Goal: Task Accomplishment & Management: Complete application form

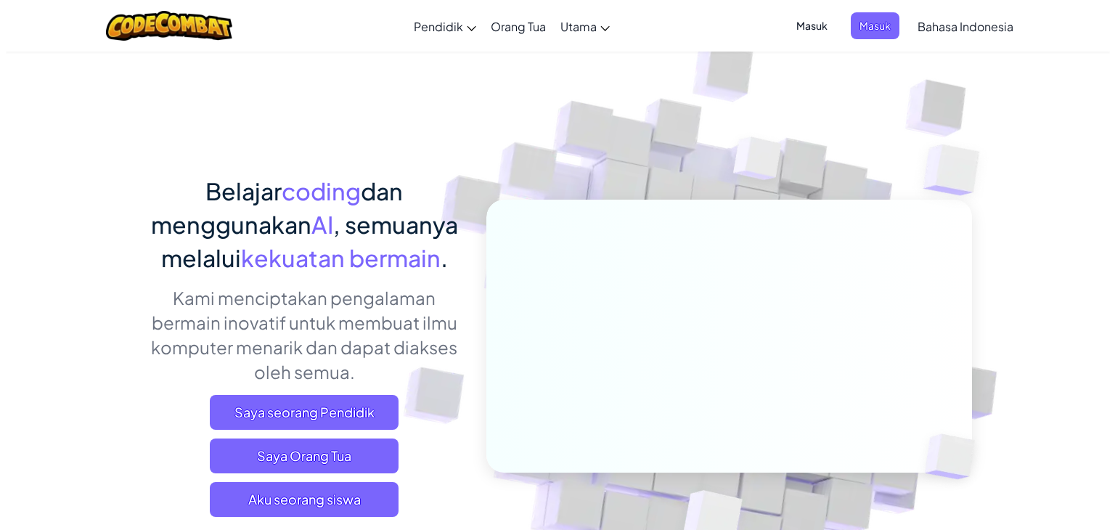
scroll to position [193, 0]
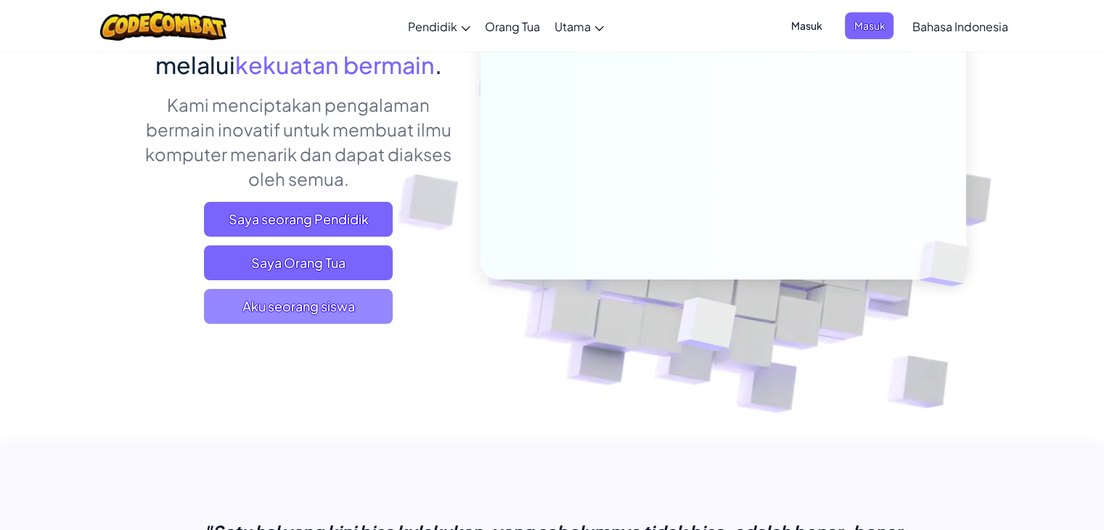
click at [337, 314] on font "Aku seorang siswa" at bounding box center [298, 306] width 112 height 17
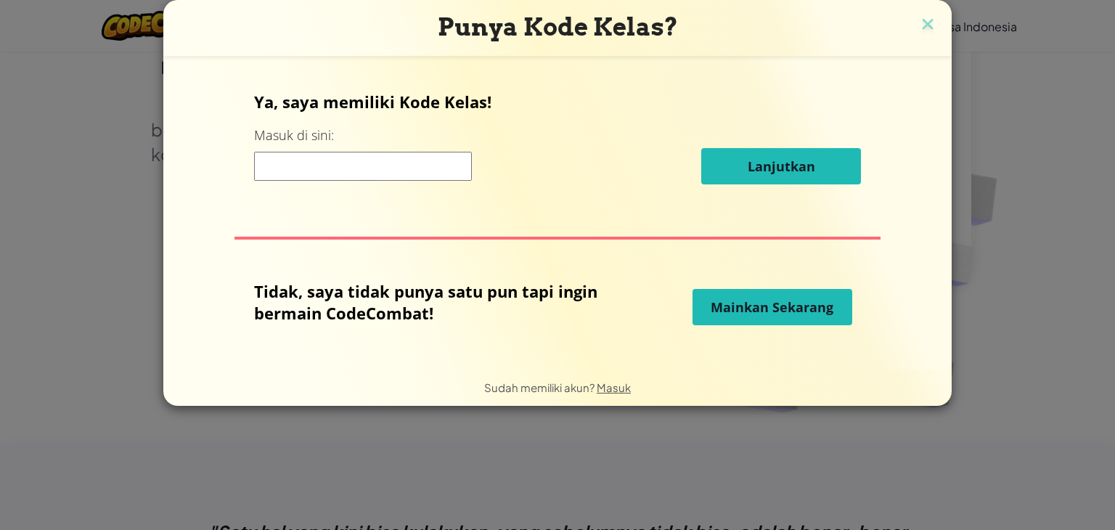
click at [370, 178] on input at bounding box center [363, 166] width 218 height 29
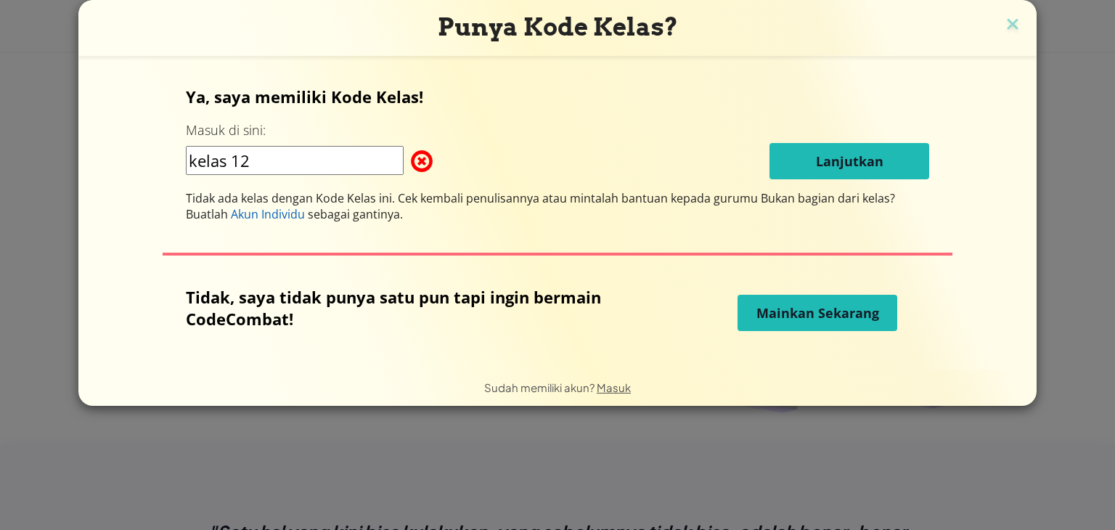
type input "kelas 12"
click at [830, 319] on font "Mainkan Sekarang" at bounding box center [817, 312] width 123 height 17
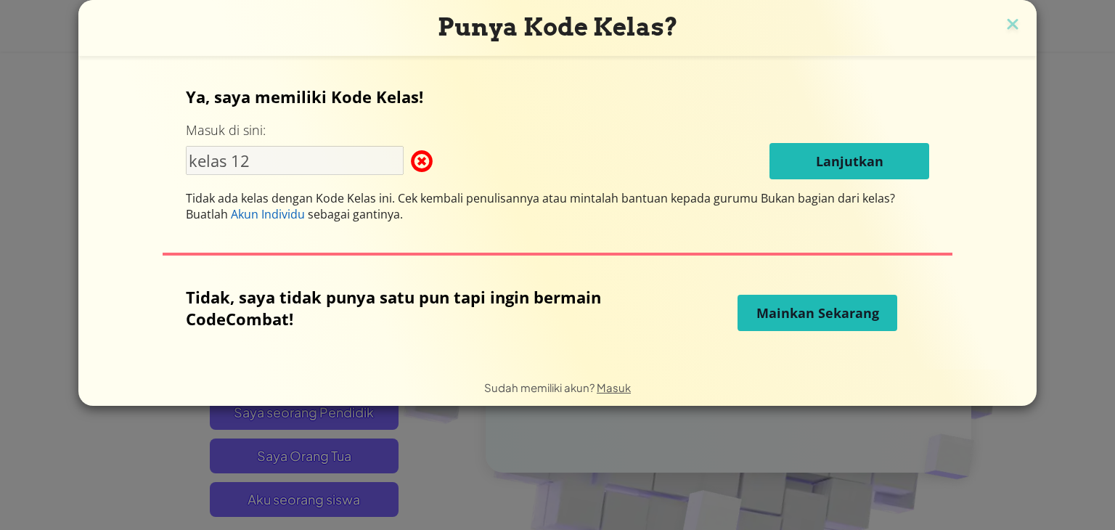
click at [781, 311] on font "Mainkan Sekarang" at bounding box center [817, 312] width 123 height 17
click at [411, 160] on span at bounding box center [411, 161] width 0 height 29
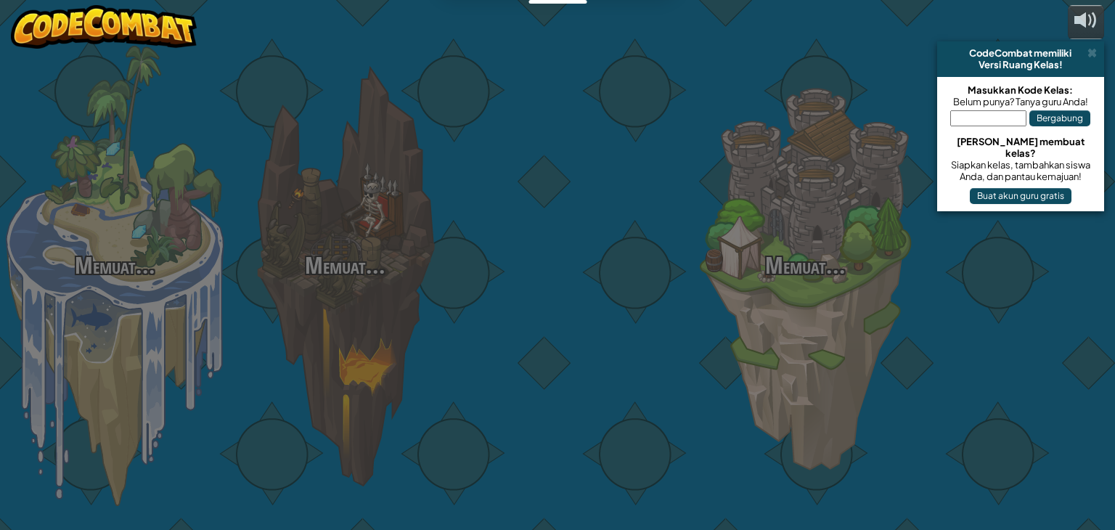
select select "id"
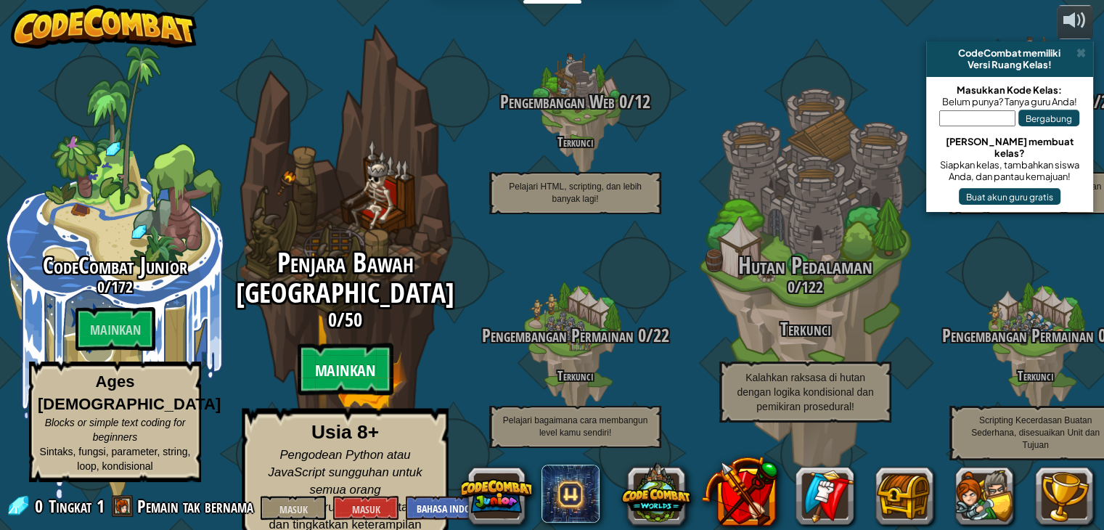
click at [357, 380] on font "Mainkan" at bounding box center [345, 371] width 61 height 22
select select "id"
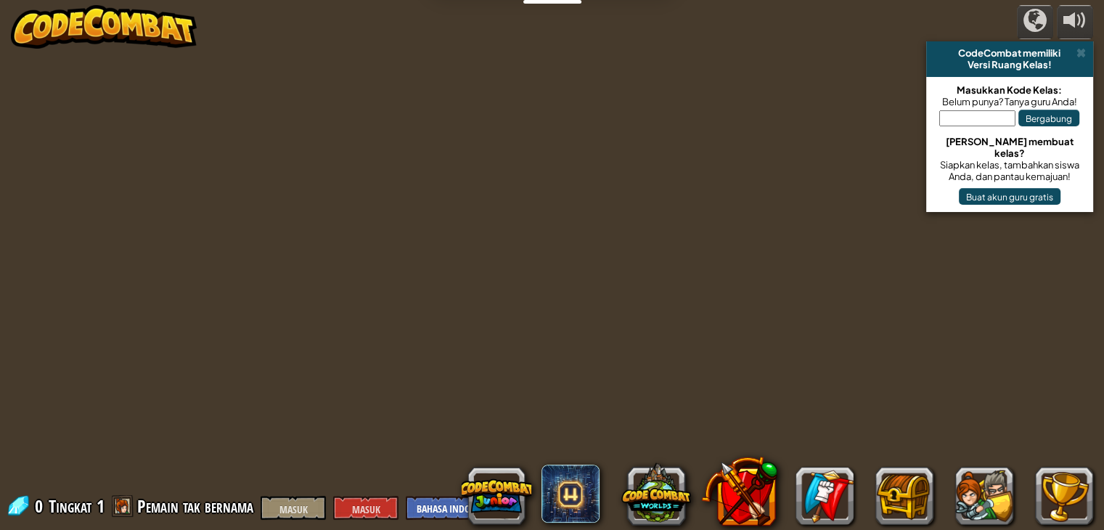
select select "id"
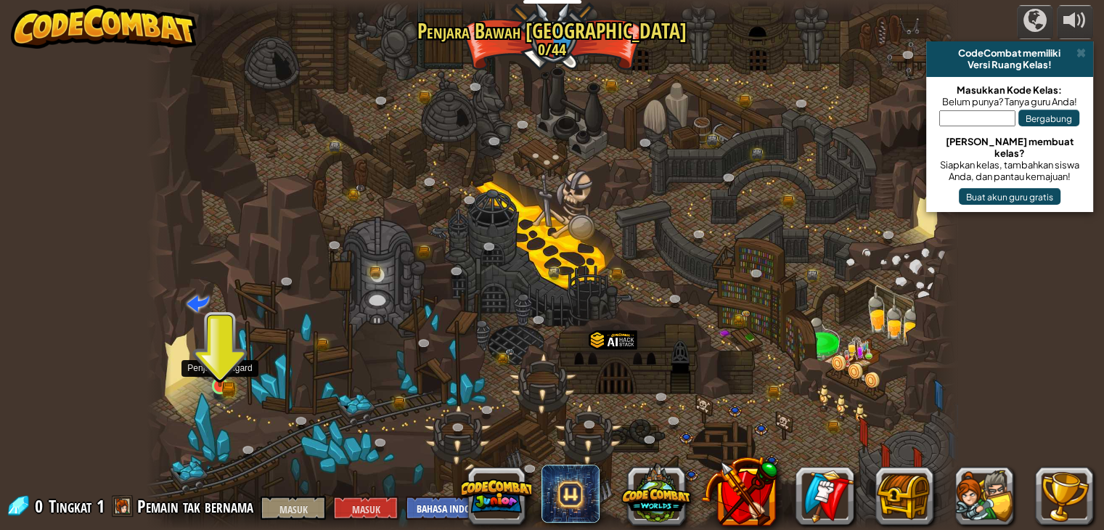
click at [215, 375] on img at bounding box center [220, 365] width 20 height 44
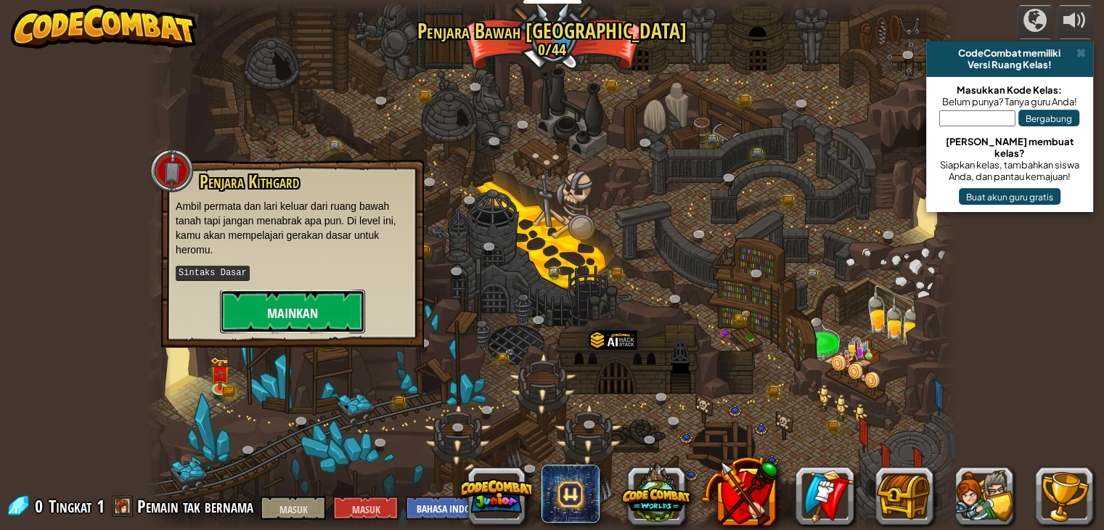
click at [319, 311] on button "Mainkan" at bounding box center [292, 312] width 145 height 44
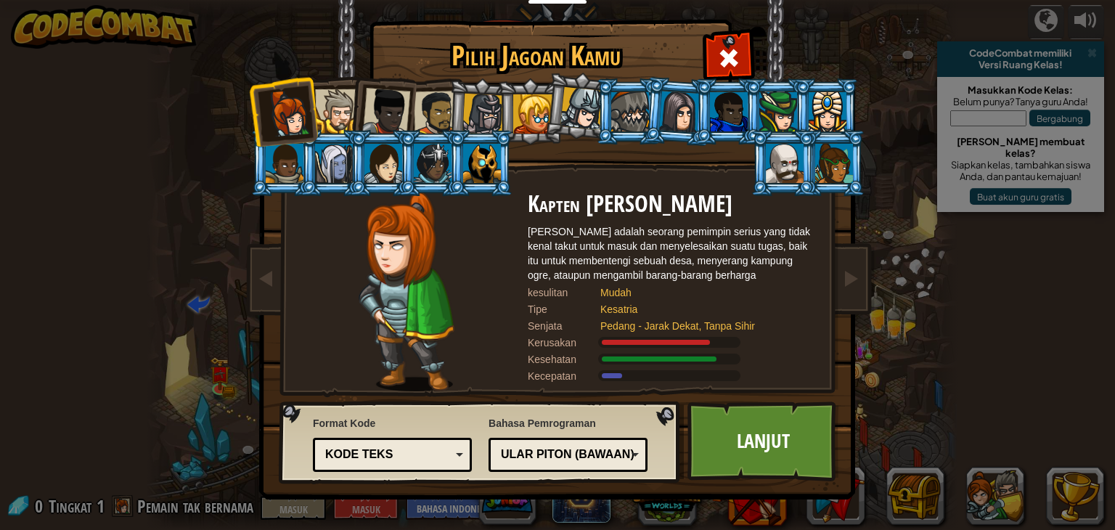
click at [451, 443] on div "Kode Teks" at bounding box center [392, 454] width 140 height 22
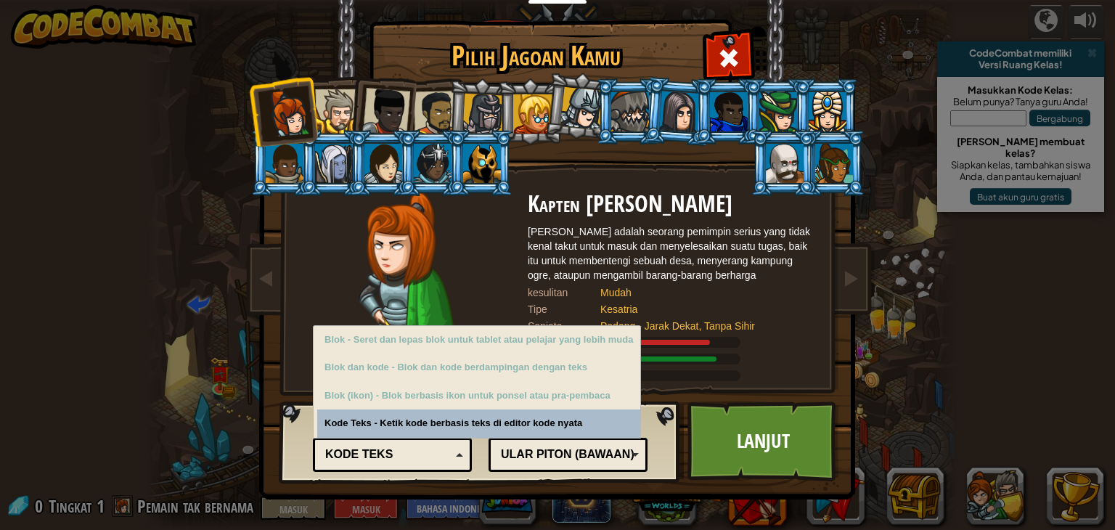
click at [470, 427] on div "Format Kode Kode Teks Blok dan kode Blok Blok (ikon) Kode Teks Blok - Seret dan…" at bounding box center [392, 442] width 159 height 60
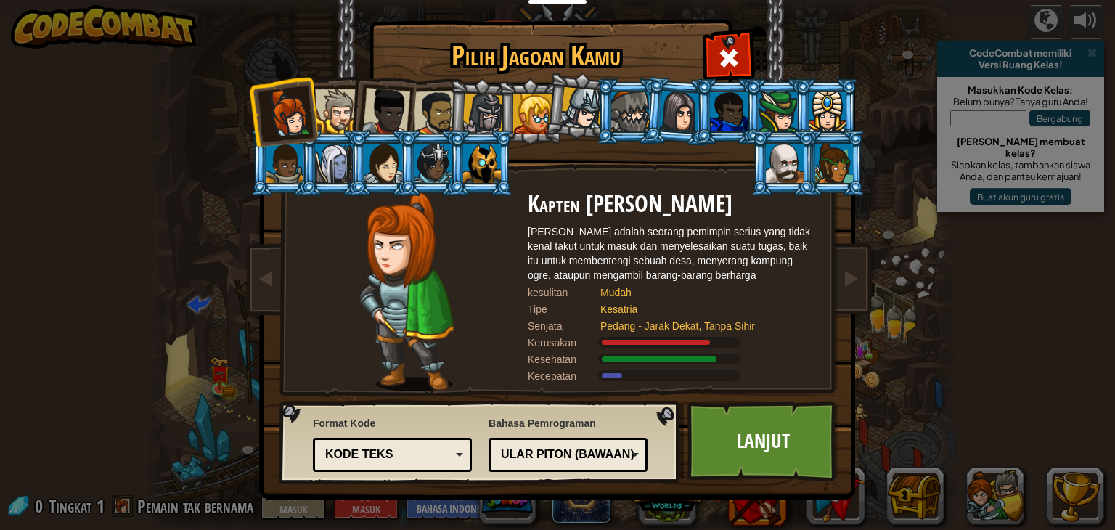
click at [592, 451] on font "Ular Piton (Bawaan)" at bounding box center [568, 454] width 134 height 12
click at [620, 425] on div "Bahasa Pemrograman Ular Piton (Bawaan) JavaScript Lua Bahasa C++ Java (Eksperim…" at bounding box center [567, 443] width 159 height 63
click at [327, 104] on div at bounding box center [337, 111] width 44 height 44
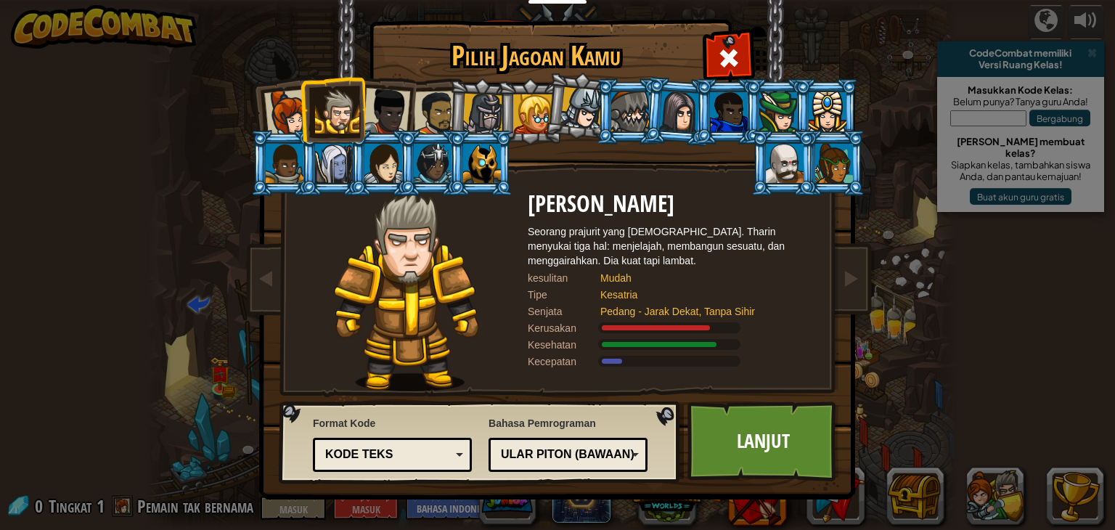
click at [366, 118] on div at bounding box center [386, 112] width 48 height 48
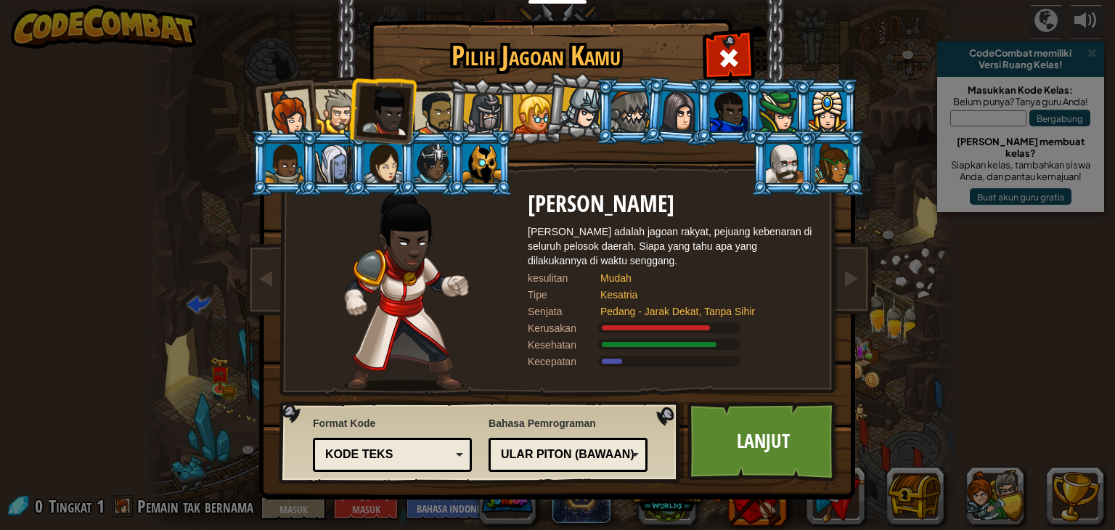
click at [404, 121] on div at bounding box center [386, 112] width 48 height 48
click at [432, 132] on li at bounding box center [430, 163] width 65 height 66
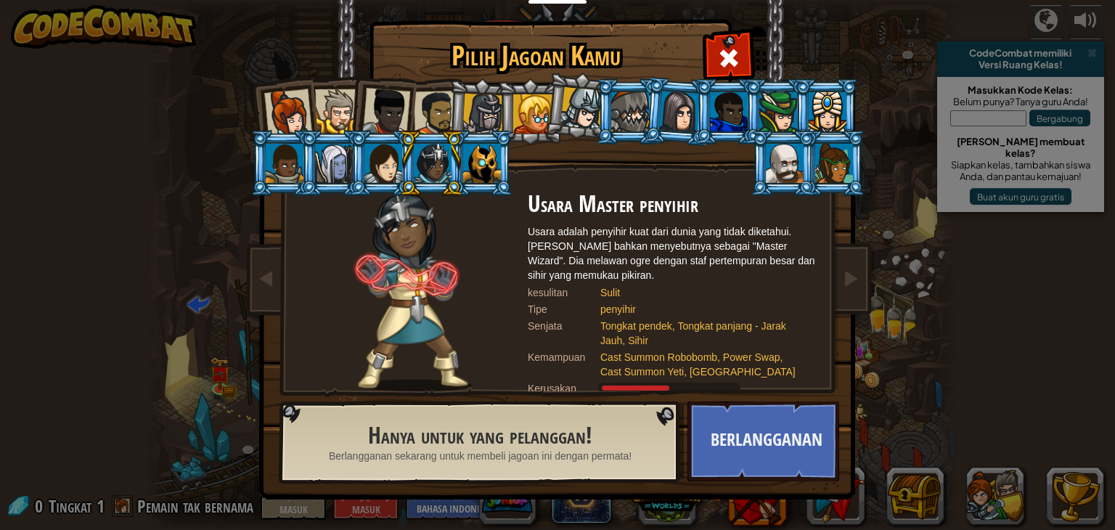
click at [472, 119] on div at bounding box center [482, 114] width 41 height 41
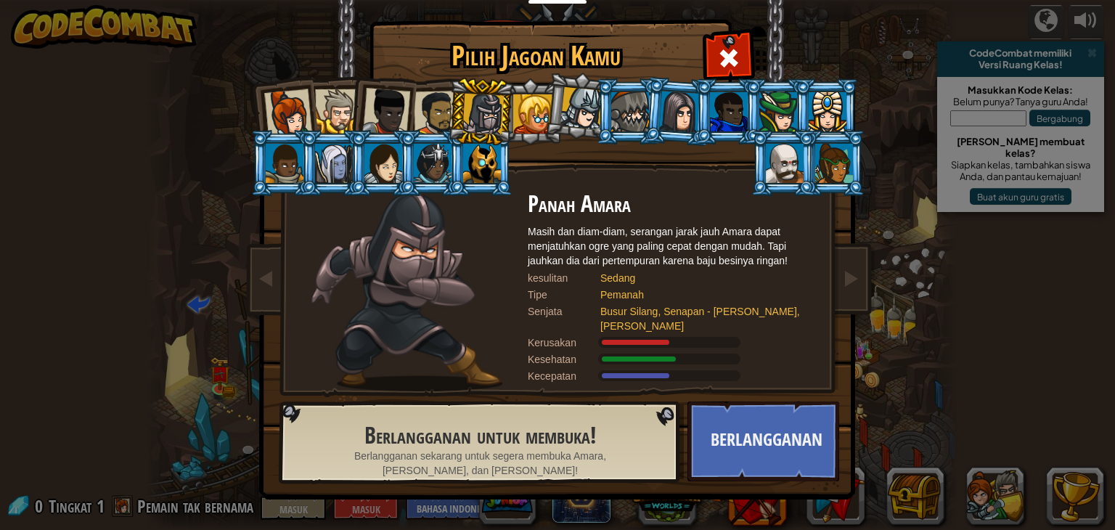
click at [426, 117] on div at bounding box center [436, 113] width 45 height 45
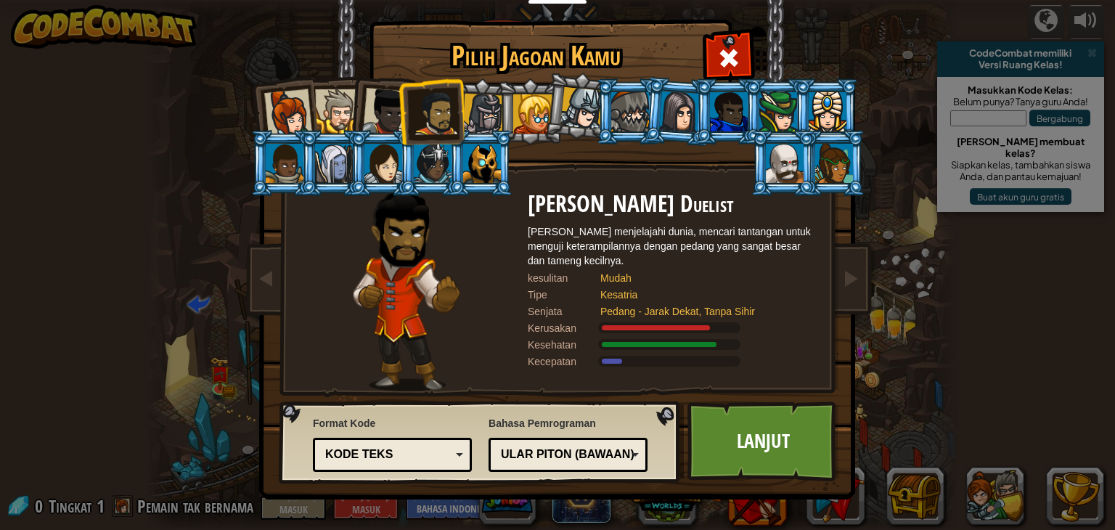
click at [373, 121] on div at bounding box center [386, 112] width 48 height 48
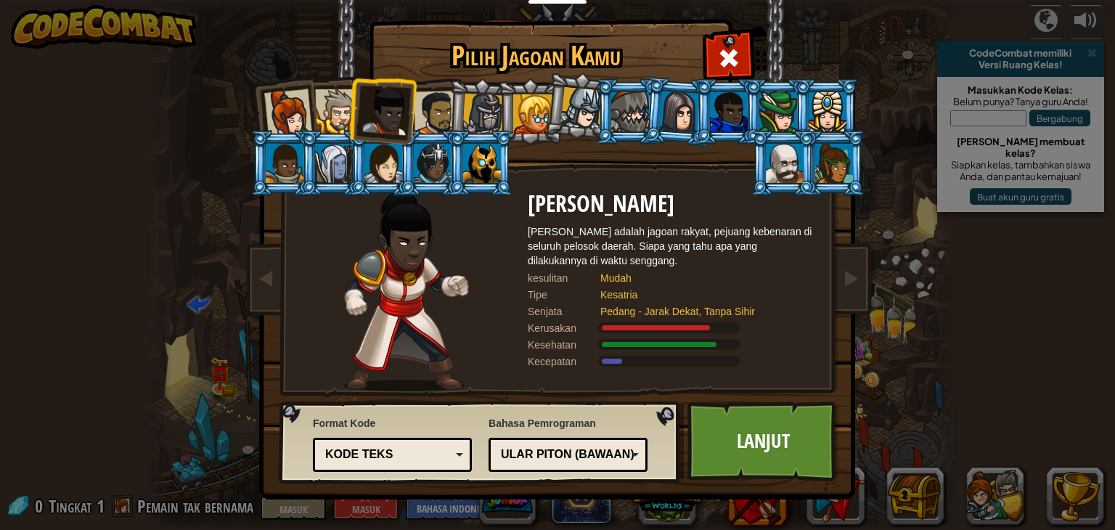
click at [345, 120] on div at bounding box center [337, 111] width 44 height 44
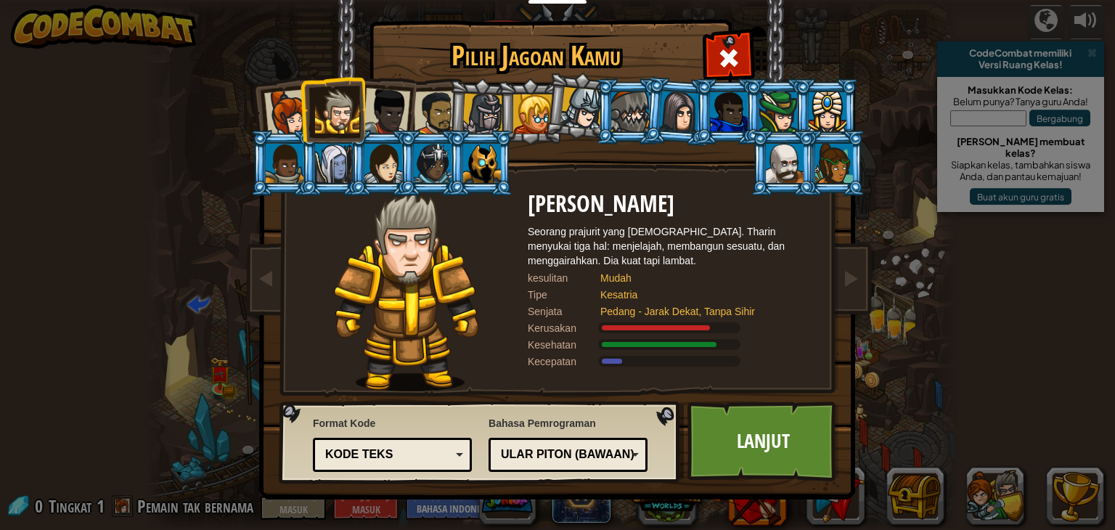
click at [272, 104] on div at bounding box center [288, 113] width 48 height 48
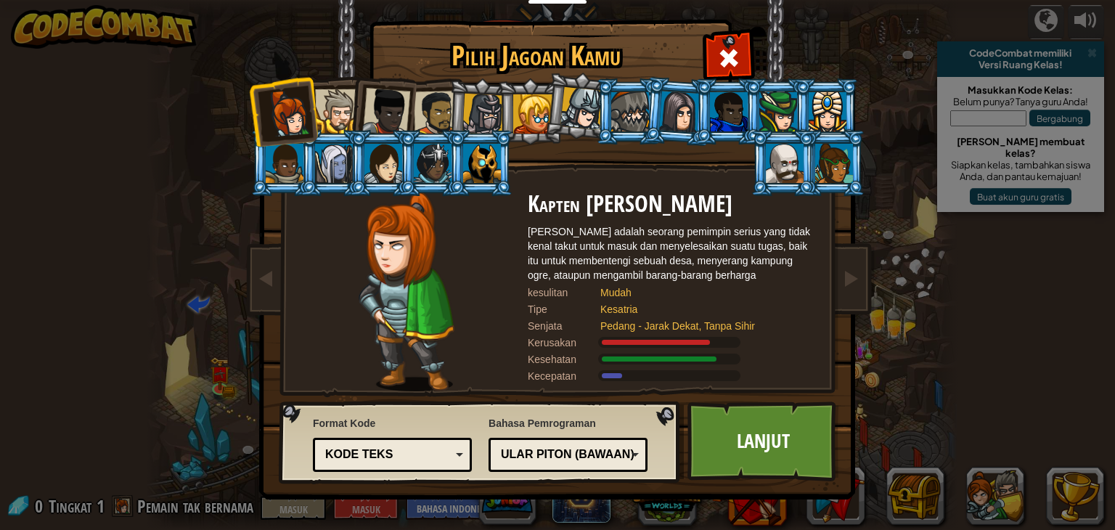
click at [354, 111] on li at bounding box center [381, 108] width 71 height 71
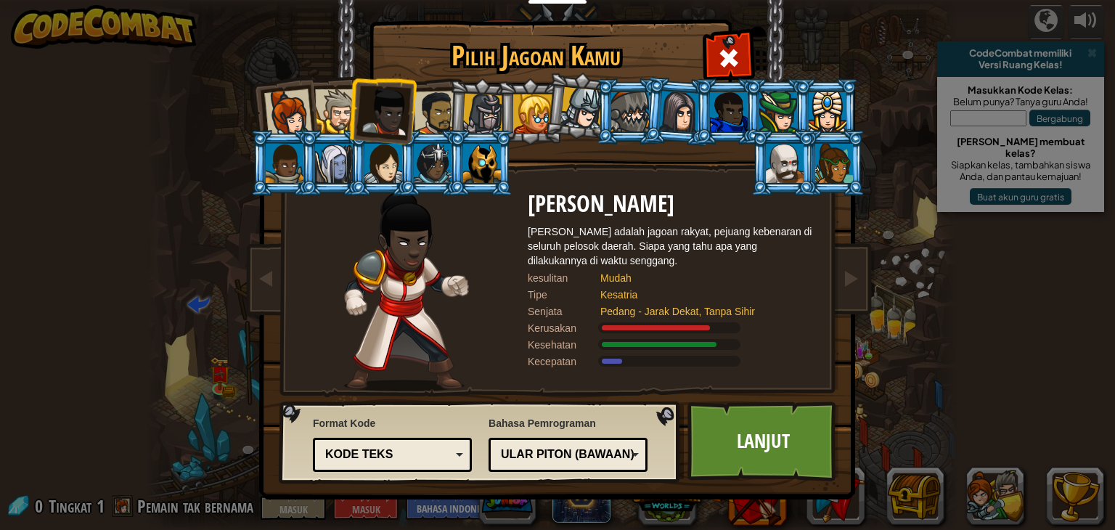
click at [338, 115] on div at bounding box center [337, 111] width 44 height 44
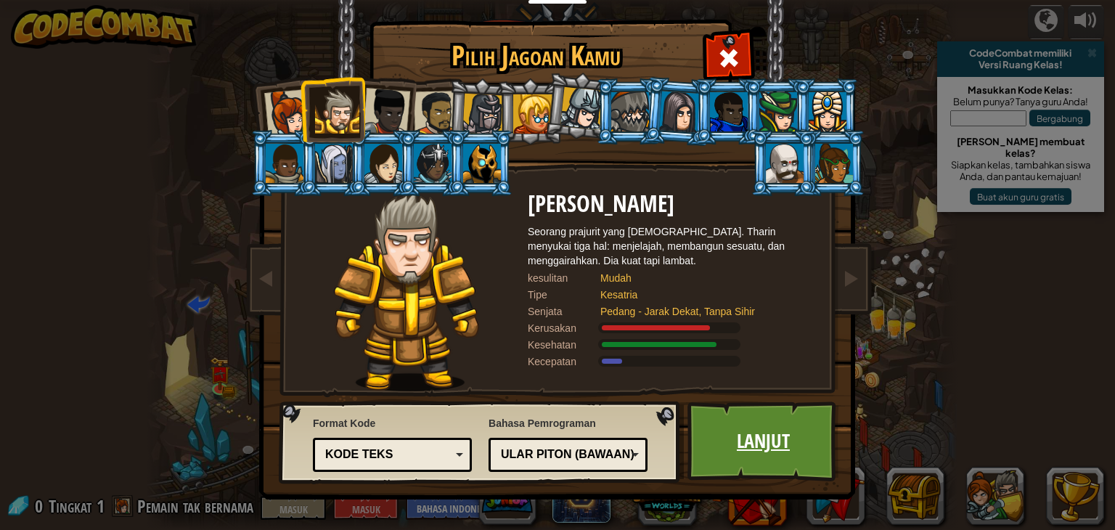
click at [749, 432] on font "Lanjut" at bounding box center [763, 440] width 53 height 26
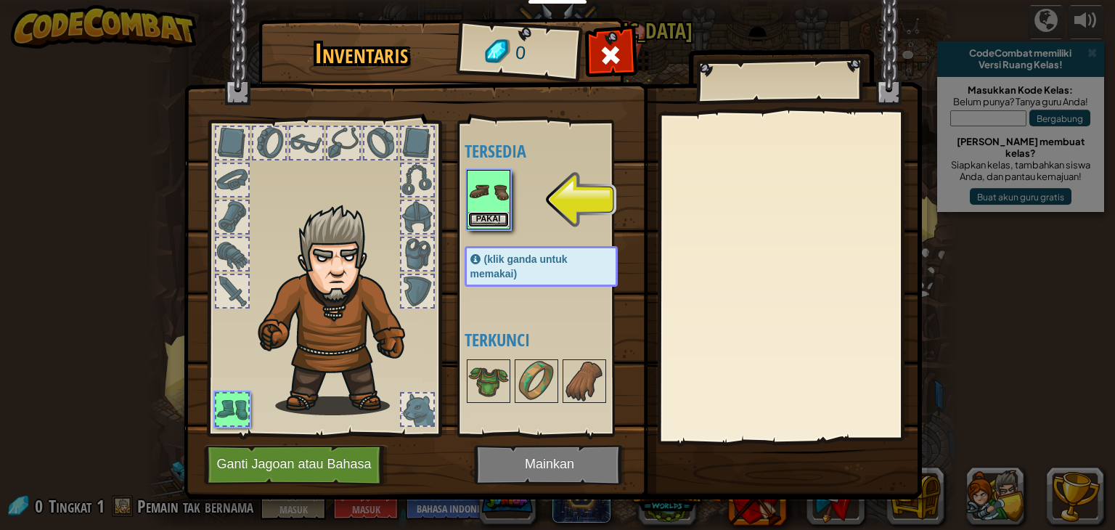
click at [488, 217] on font "Pakai" at bounding box center [488, 218] width 24 height 9
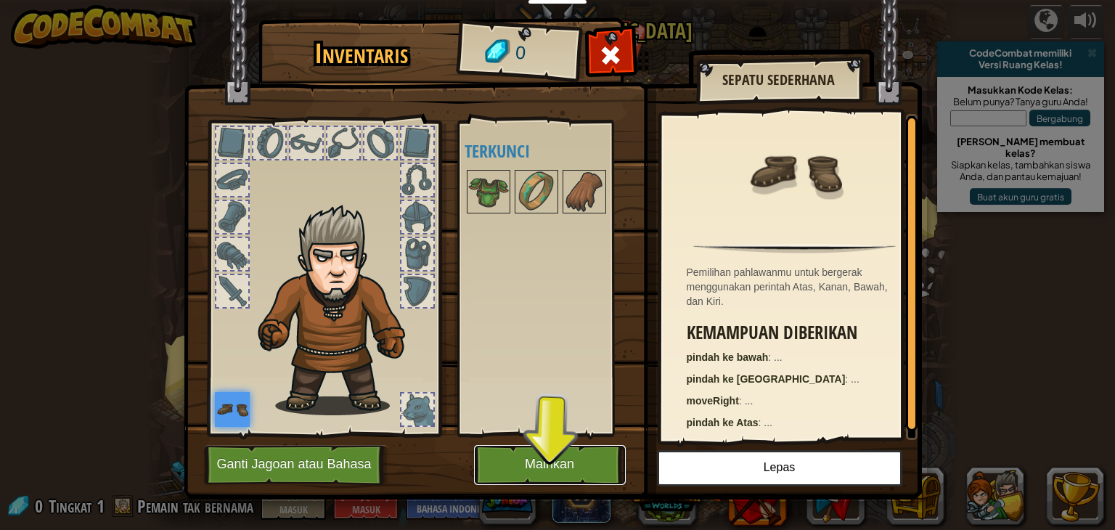
click at [549, 460] on font "Mainkan" at bounding box center [549, 464] width 49 height 15
click at [563, 460] on font "Mainkan" at bounding box center [549, 464] width 49 height 15
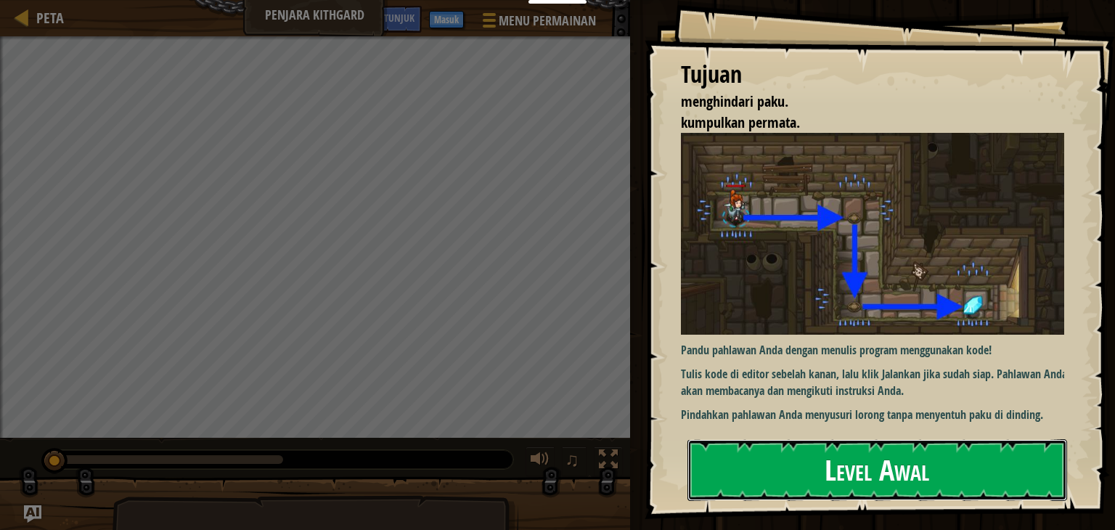
click at [760, 470] on button "Level Awal" at bounding box center [877, 469] width 380 height 61
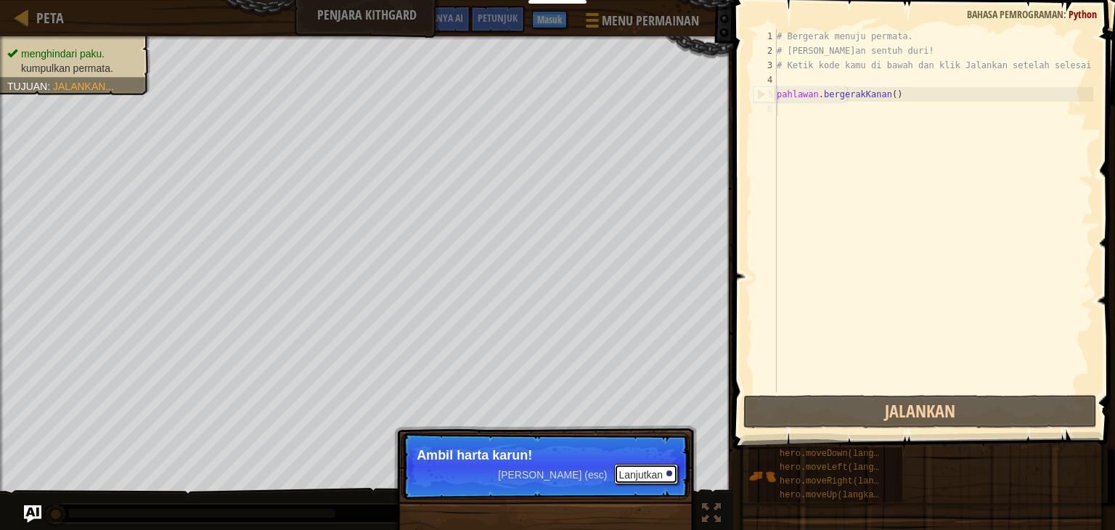
click at [647, 471] on font "Lanjutkan" at bounding box center [640, 475] width 44 height 12
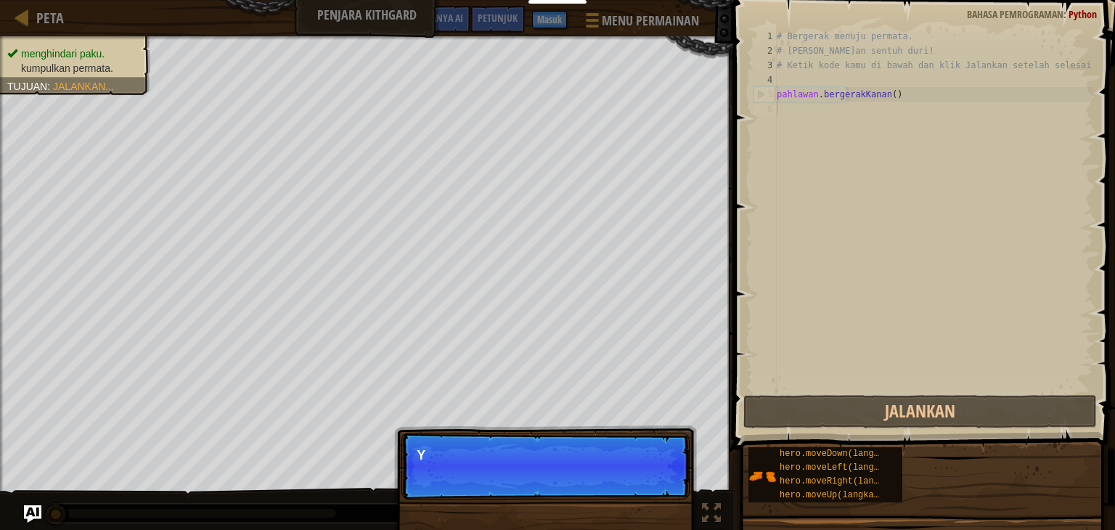
scroll to position [7, 0]
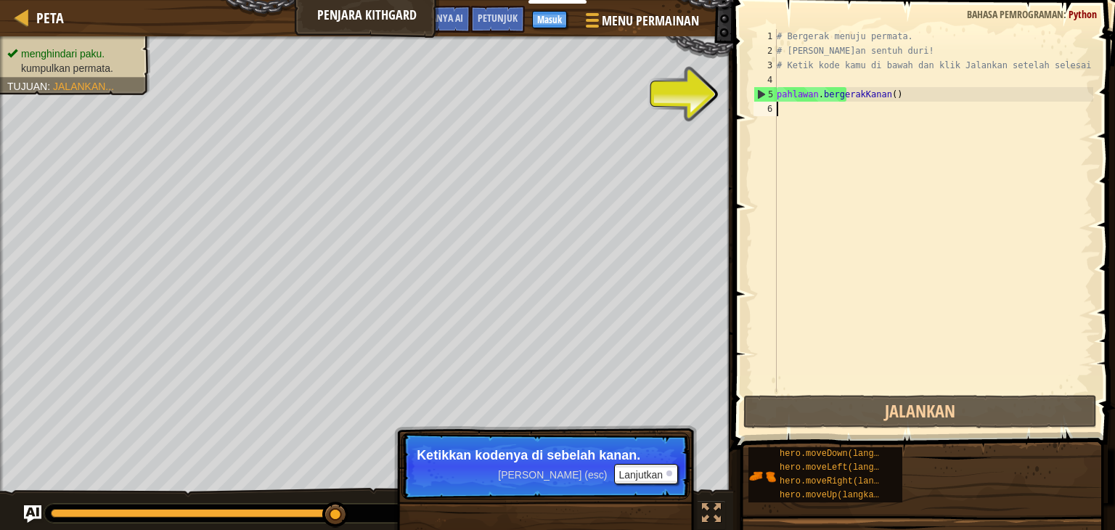
click at [889, 101] on div "# Bergerak menuju permata. # [PERSON_NAME]an sentuh duri! # Ketik kode kamu di …" at bounding box center [933, 225] width 319 height 392
type textarea "hero.moveRight()"
click at [840, 90] on div "# Bergerak menuju permata. # [PERSON_NAME]an sentuh duri! # Ketik kode kamu di …" at bounding box center [933, 225] width 319 height 392
click at [828, 95] on div "# Bergerak menuju permata. # [PERSON_NAME]an sentuh duri! # Ketik kode kamu di …" at bounding box center [933, 225] width 319 height 392
click at [663, 477] on button "Lanjutkan" at bounding box center [646, 474] width 64 height 20
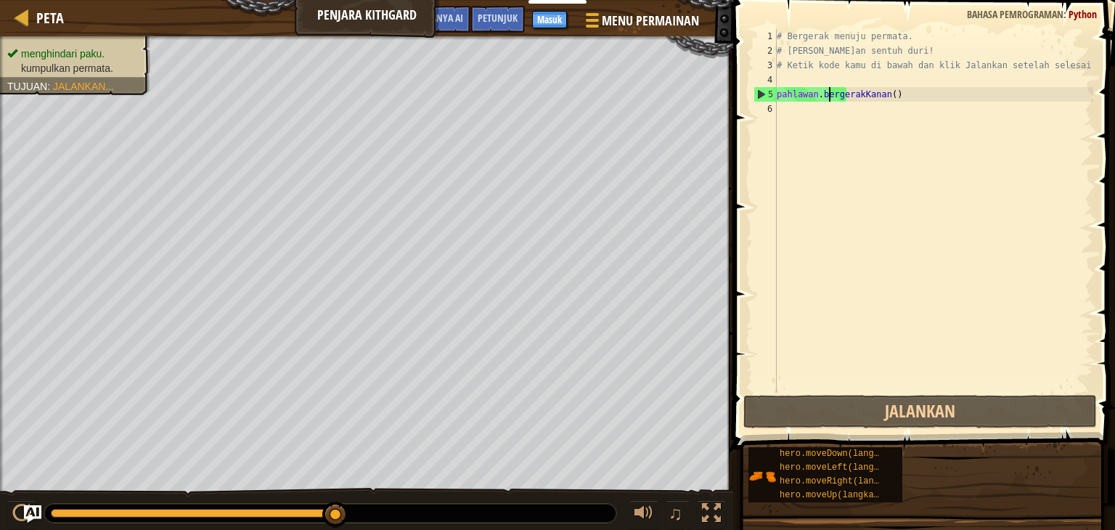
click at [891, 99] on div "# Bergerak menuju permata. # [PERSON_NAME]an sentuh duri! # Ketik kode kamu di …" at bounding box center [933, 225] width 319 height 392
click at [897, 94] on div "# Bergerak menuju permata. # [PERSON_NAME]an sentuh duri! # Ketik kode kamu di …" at bounding box center [933, 225] width 319 height 392
click at [846, 91] on div "# Bergerak menuju permata. # [PERSON_NAME]an sentuh duri! # Ketik kode kamu di …" at bounding box center [933, 225] width 319 height 392
click at [827, 100] on div "# Bergerak menuju permata. # [PERSON_NAME]an sentuh duri! # Ketik kode kamu di …" at bounding box center [933, 225] width 319 height 392
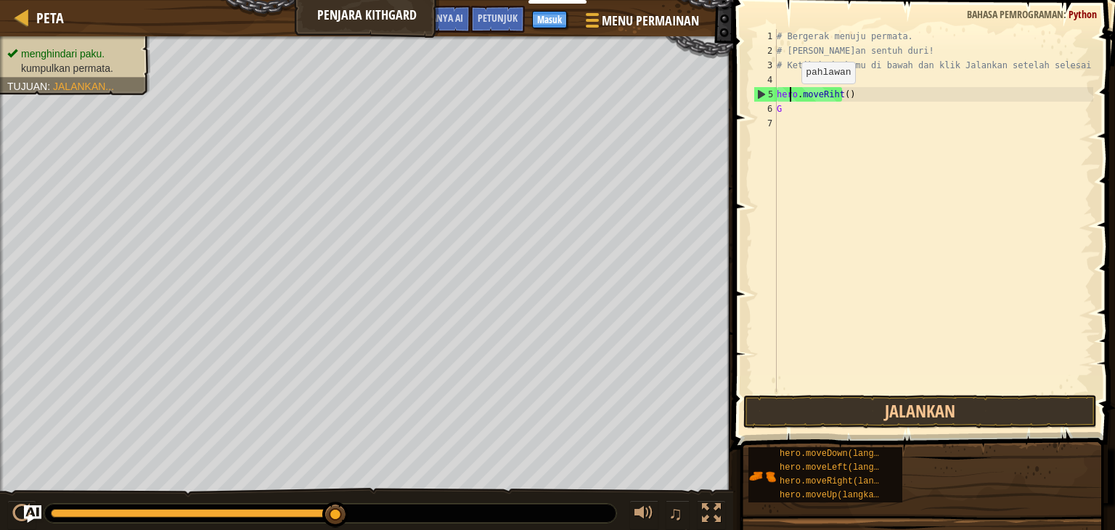
click at [788, 97] on div "# Bergerak menuju permata. # [PERSON_NAME]an sentuh duri! # Ketik kode kamu di …" at bounding box center [933, 225] width 319 height 392
type textarea "hero.moveRiht()"
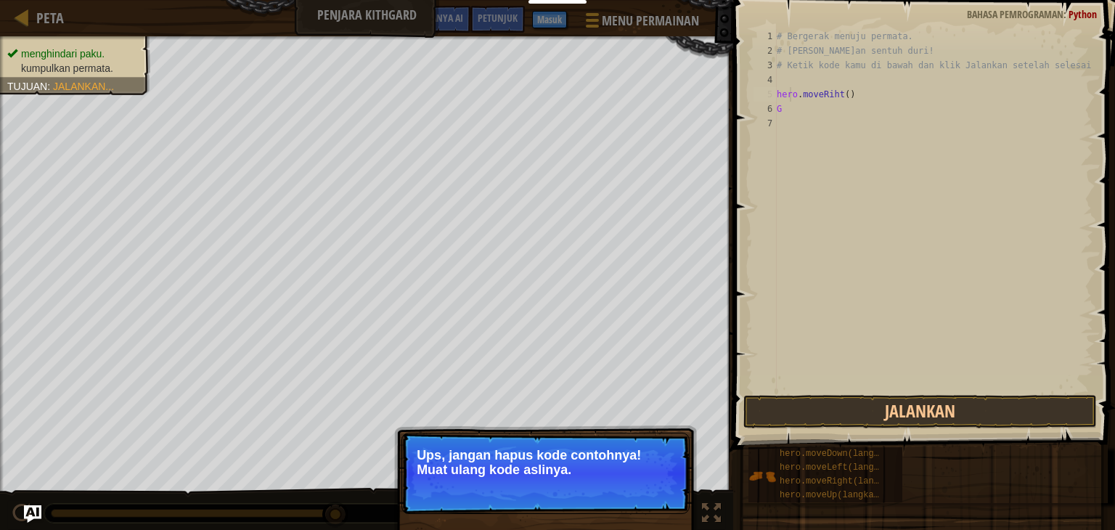
click at [684, 451] on p "↻ Muat Ulang Ups, jangan hapus kode contohnya! Muat ulang kode aslinya." at bounding box center [545, 472] width 288 height 81
click at [815, 370] on div "# Bergerak menuju permata. # [PERSON_NAME]an sentuh duri! # Ketik kode kamu di …" at bounding box center [933, 225] width 319 height 392
click at [659, 489] on font "↻ Muat Ulang" at bounding box center [632, 487] width 81 height 15
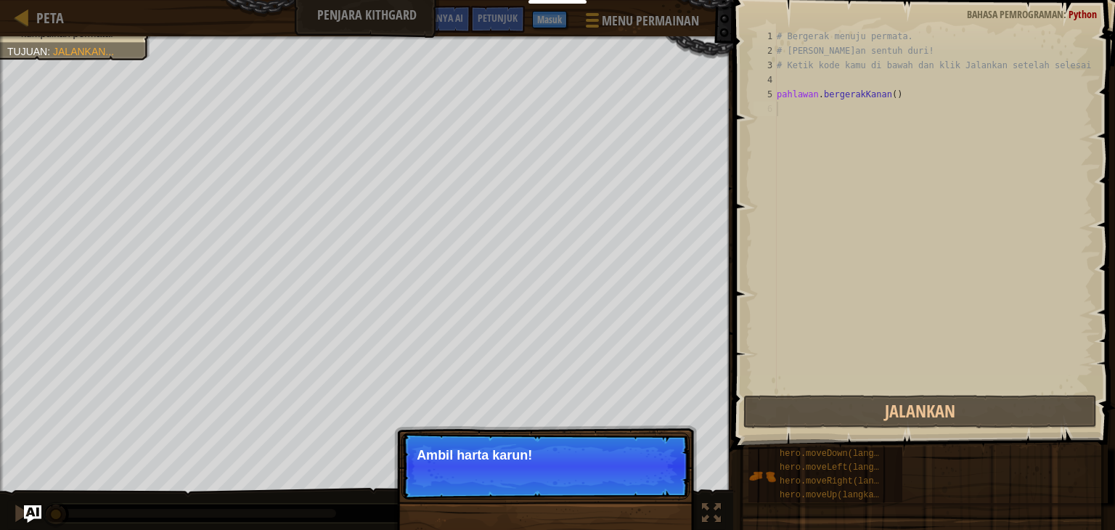
click at [648, 463] on p "Lewati (esc) Lanjutkan Ambil harta karun!" at bounding box center [545, 465] width 288 height 67
click at [657, 477] on font "Lanjutkan" at bounding box center [640, 475] width 44 height 12
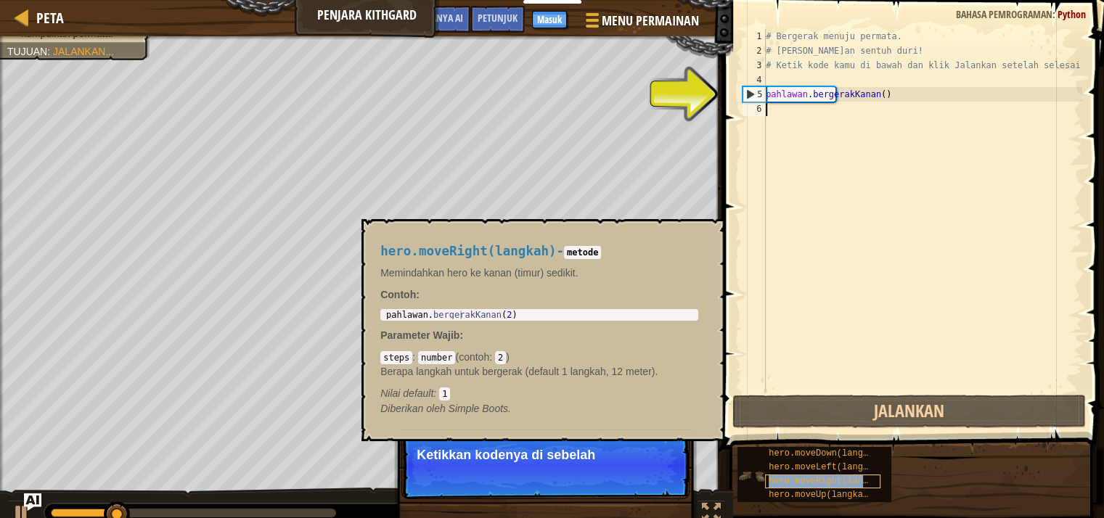
click at [869, 483] on font "hero.moveRight(langkah)" at bounding box center [828, 481] width 120 height 10
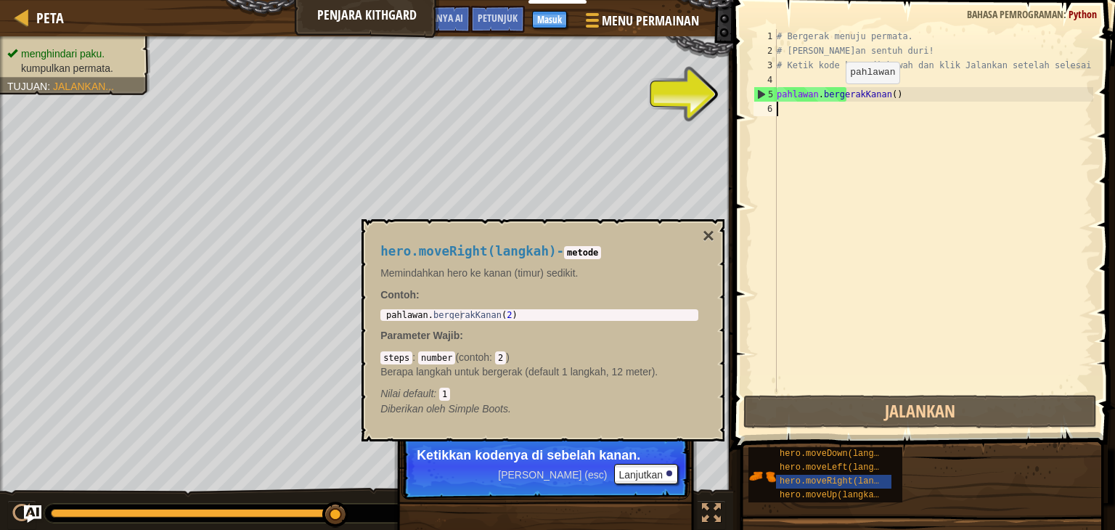
type textarea "hero.moveRight()"
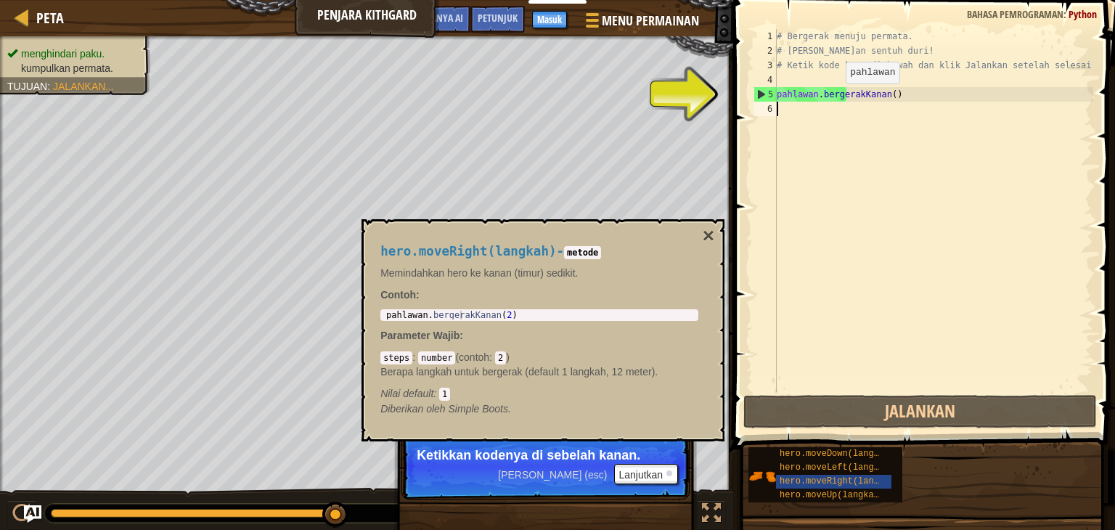
type textarea "hero.moveRight()"
type textarea "# Ketik kode kamu di bawah dan klik Jalankan saat selesai."
type textarea "hero.moveRight()"
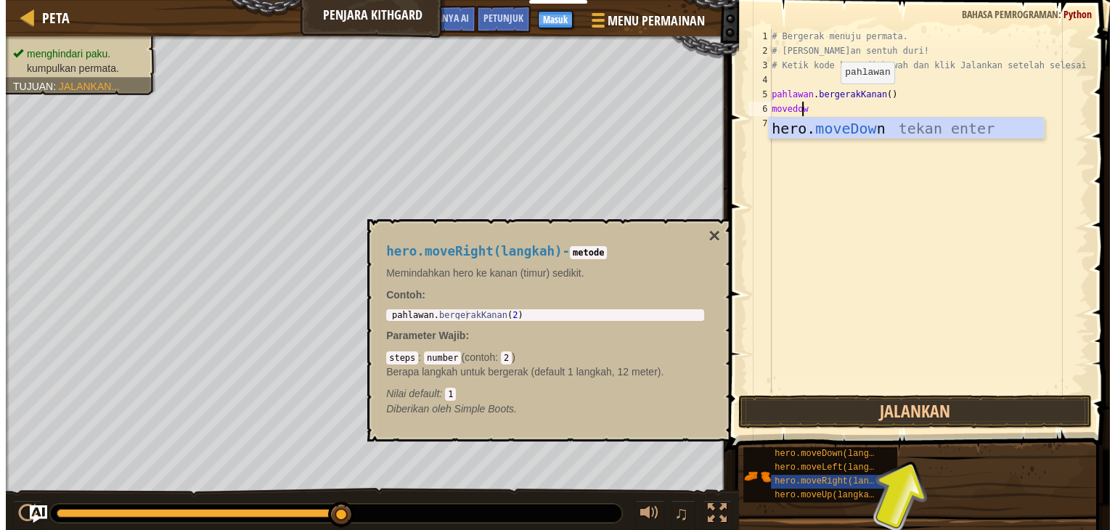
scroll to position [7, 1]
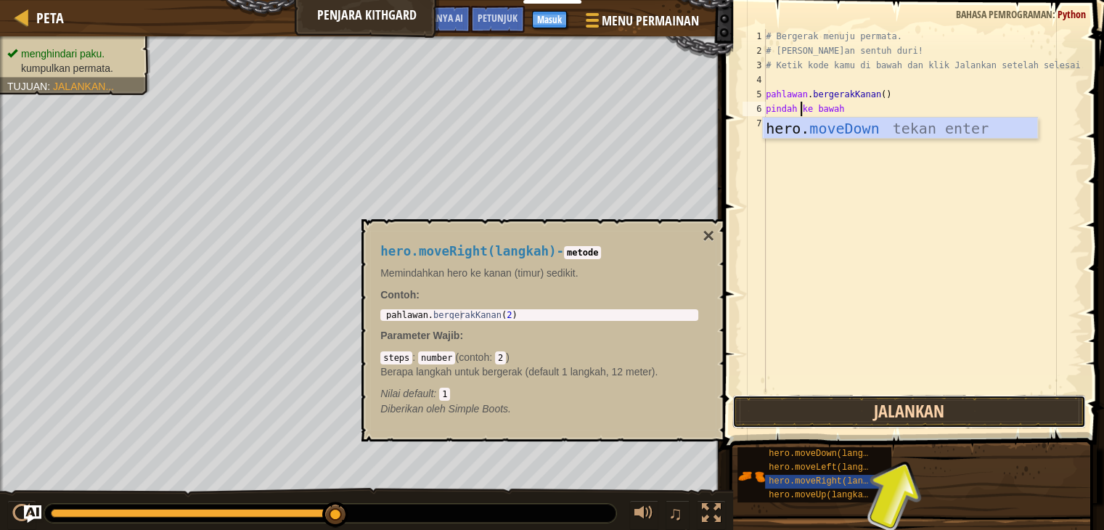
click at [918, 409] on button "Jalankan" at bounding box center [908, 411] width 353 height 33
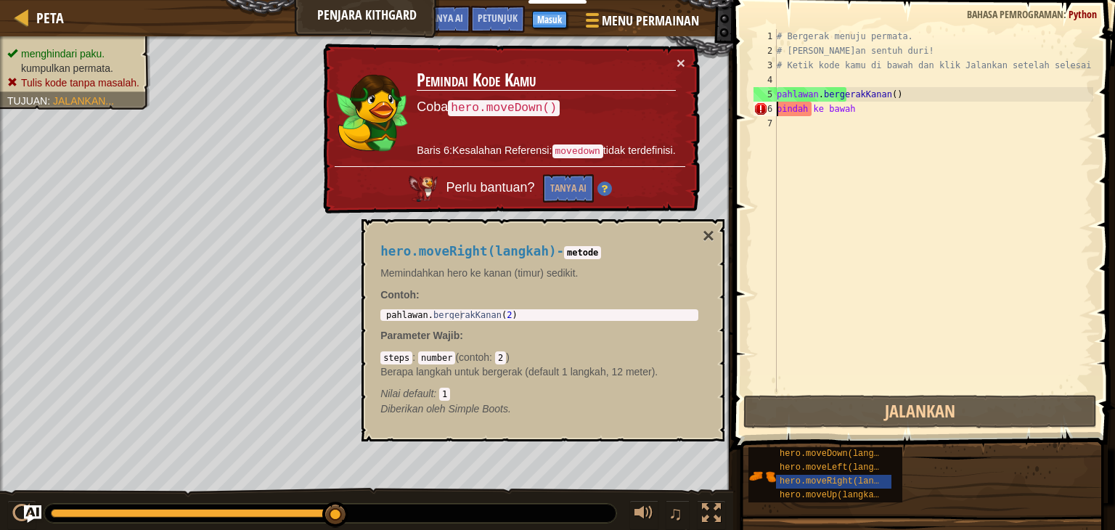
click at [778, 110] on div "# Bergerak menuju permata. # [PERSON_NAME]an sentuh duri! # Ketik kode kamu di …" at bounding box center [933, 225] width 319 height 392
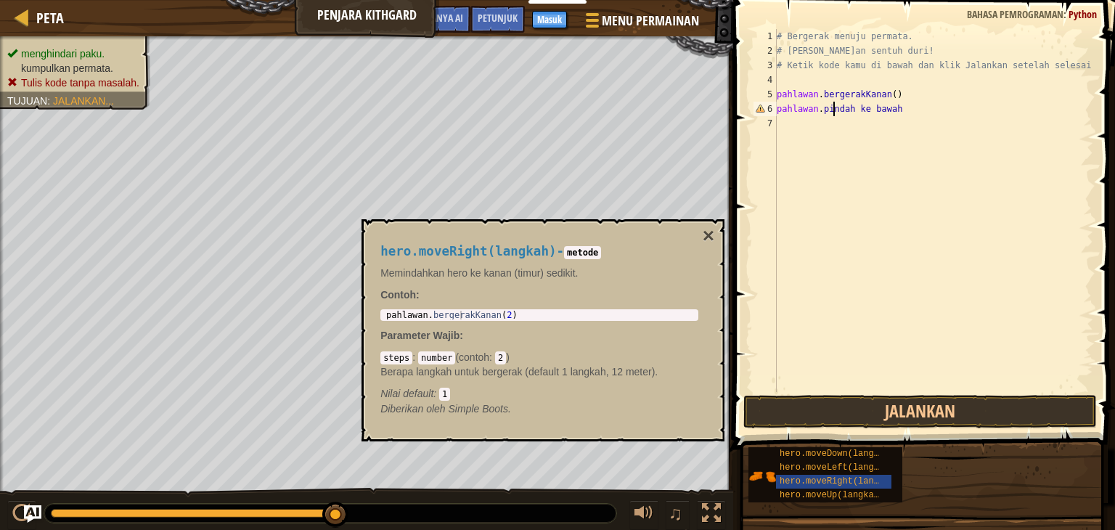
click at [905, 105] on div "# Bergerak menuju permata. # [PERSON_NAME]an sentuh duri! # Ketik kode kamu di …" at bounding box center [933, 225] width 319 height 392
click at [885, 111] on div "# Bergerak menuju permata. # [PERSON_NAME]an sentuh duri! # Ketik kode kamu di …" at bounding box center [933, 225] width 319 height 392
click at [891, 110] on div "# Bergerak menuju permata. # [PERSON_NAME]an sentuh duri! # Ketik kode kamu di …" at bounding box center [933, 225] width 319 height 392
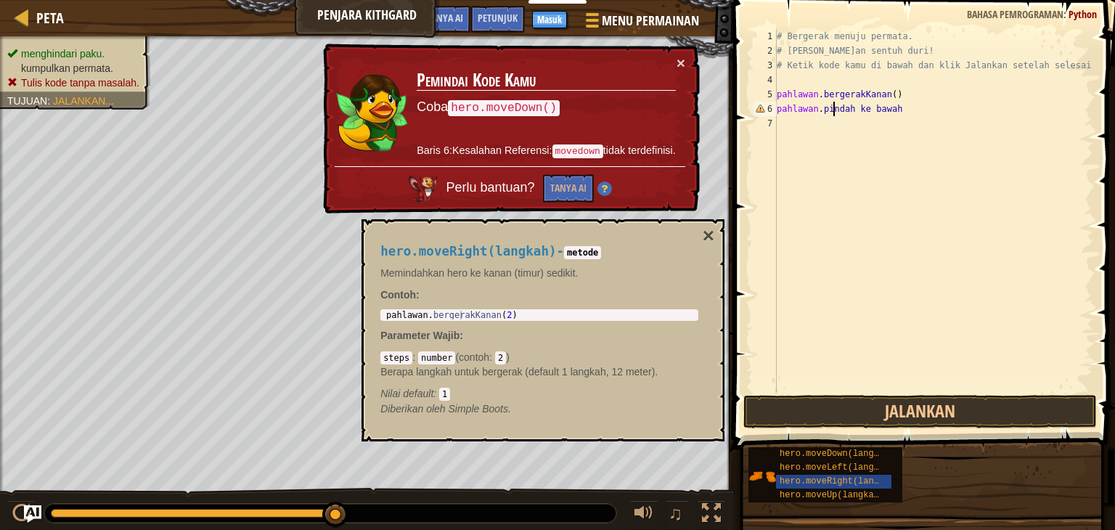
click at [869, 112] on div "# Bergerak menuju permata. # [PERSON_NAME]an sentuh duri! # Ketik kode kamu di …" at bounding box center [933, 225] width 319 height 392
click at [866, 111] on div "# Bergerak menuju permata. # [PERSON_NAME]an sentuh duri! # Ketik kode kamu di …" at bounding box center [933, 225] width 319 height 392
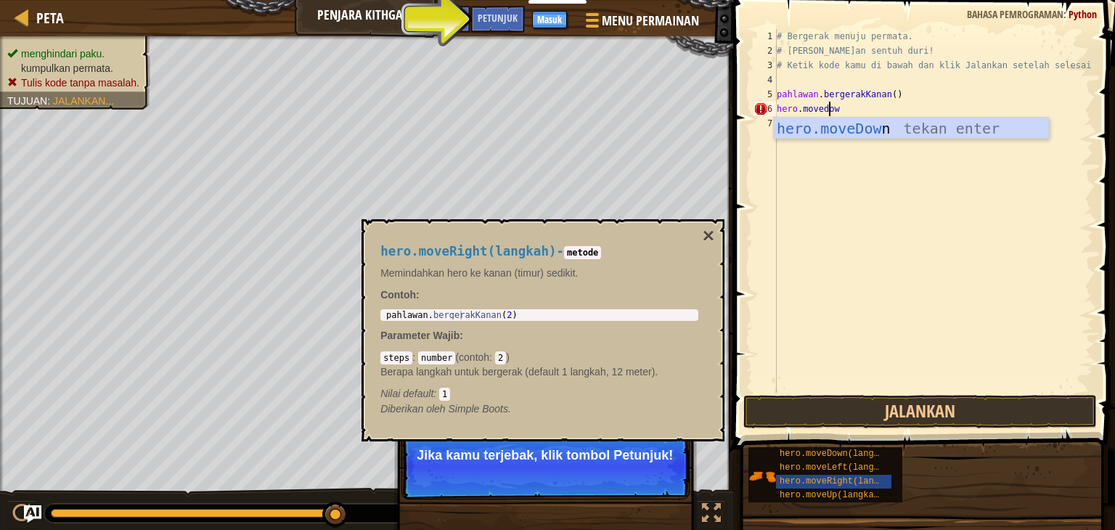
scroll to position [7, 3]
type textarea "hero.movedown"
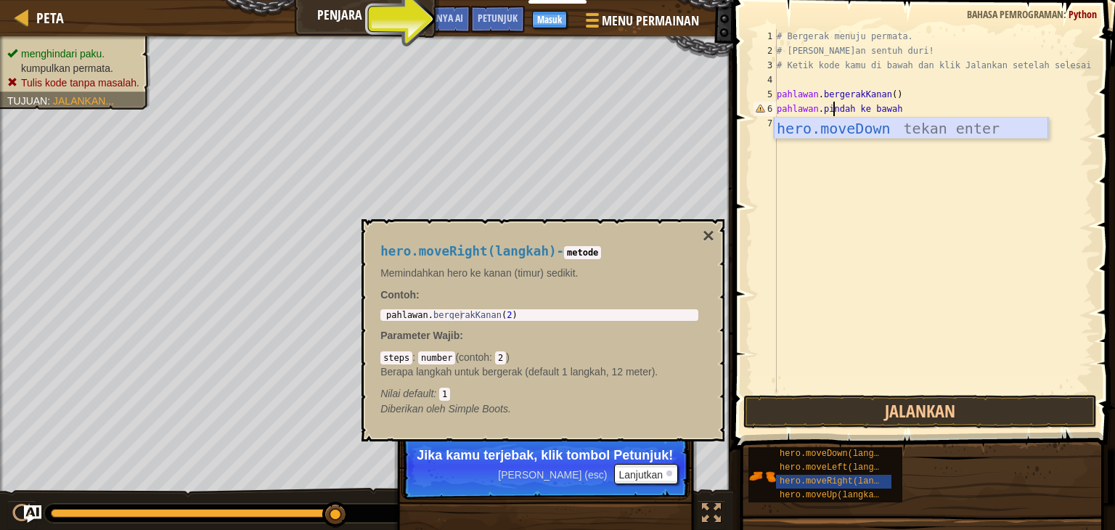
click at [876, 127] on div "hero.moveDown tekan enter" at bounding box center [911, 150] width 274 height 65
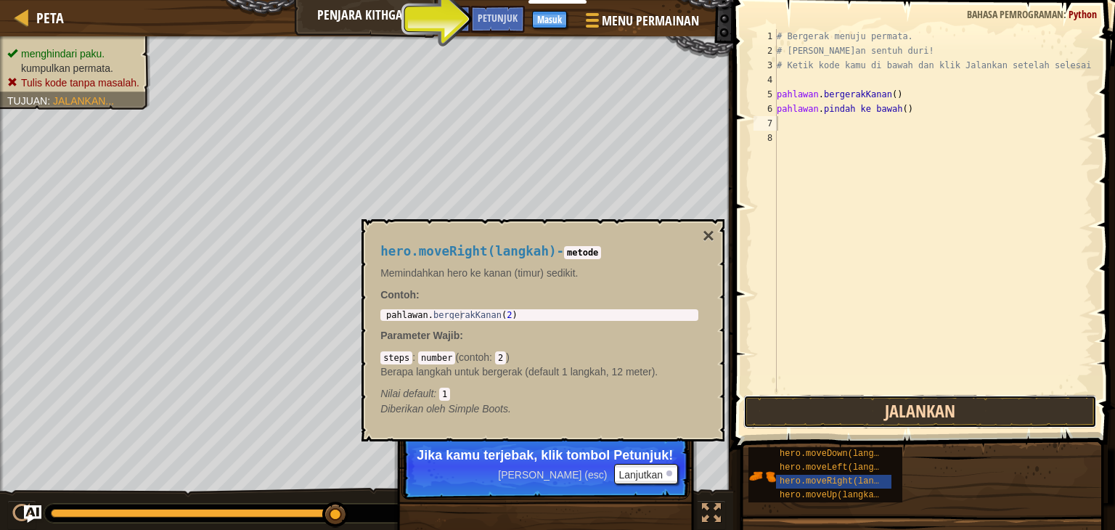
click at [891, 417] on button "Jalankan" at bounding box center [919, 411] width 353 height 33
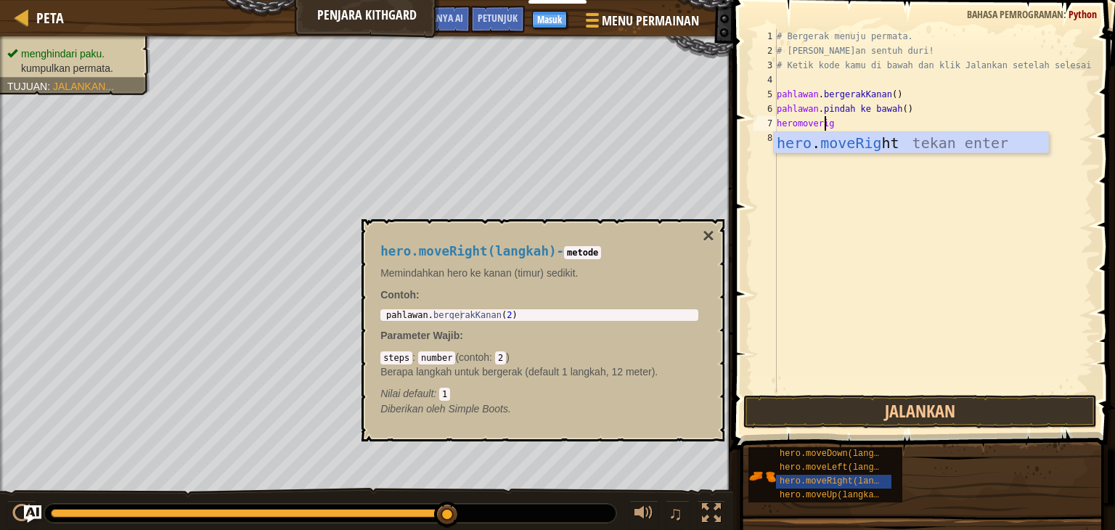
scroll to position [7, 3]
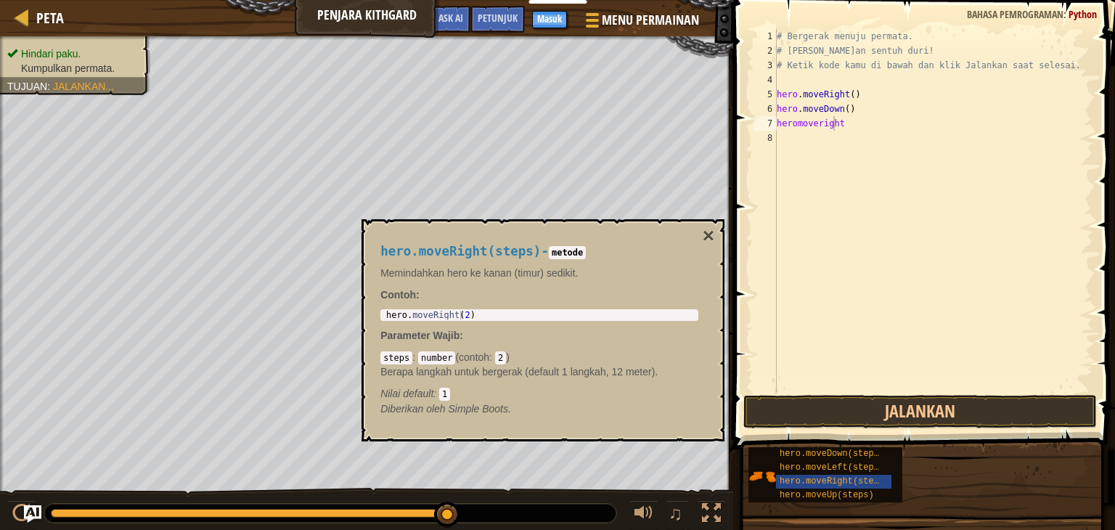
drag, startPoint x: 792, startPoint y: 128, endPoint x: 802, endPoint y: 136, distance: 11.9
click at [792, 128] on div "# Bergerak menuju permata. # [PERSON_NAME]an sentuh duri! # Ketik kode kamu di …" at bounding box center [933, 225] width 319 height 392
click at [839, 410] on button "Jalankan" at bounding box center [919, 411] width 353 height 33
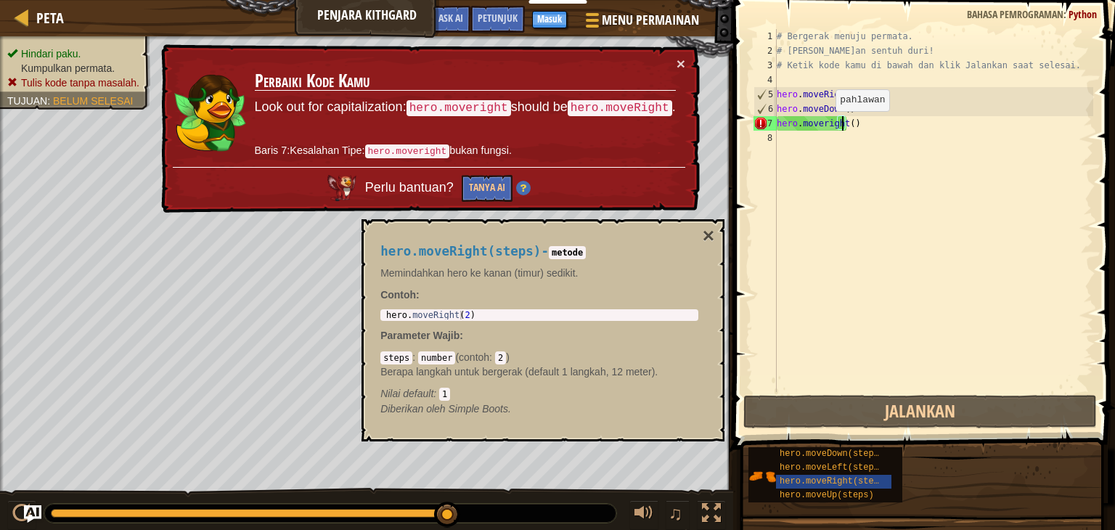
click at [824, 125] on div "# Bergerak menuju permata. # [PERSON_NAME]an sentuh duri! # Ketik kode kamu di …" at bounding box center [933, 225] width 319 height 392
click at [819, 127] on div "# Bergerak menuju permata. # [PERSON_NAME]an sentuh duri! # Ketik kode kamu di …" at bounding box center [933, 225] width 319 height 392
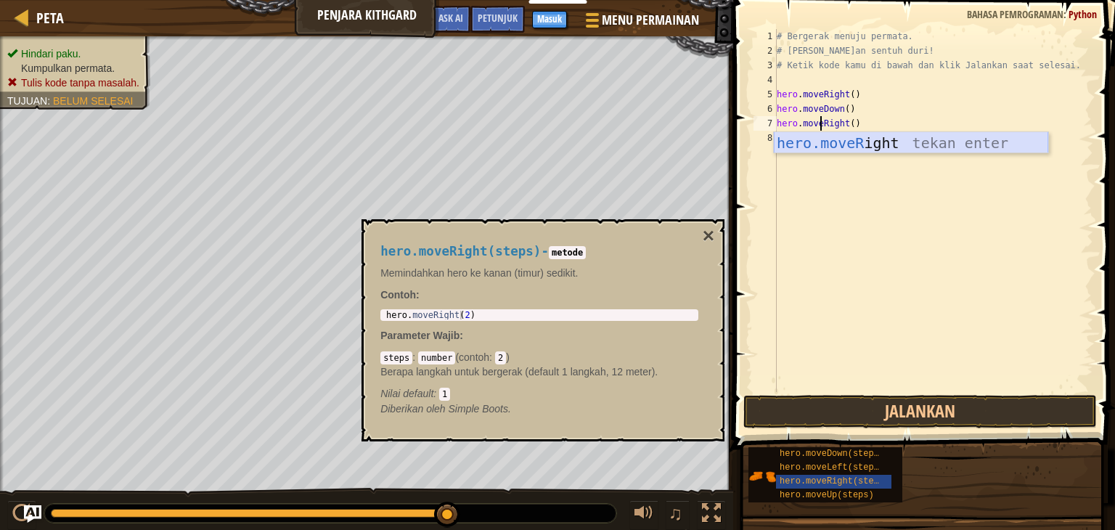
click at [907, 147] on div "hero.moveR ight tekan enter" at bounding box center [911, 164] width 274 height 65
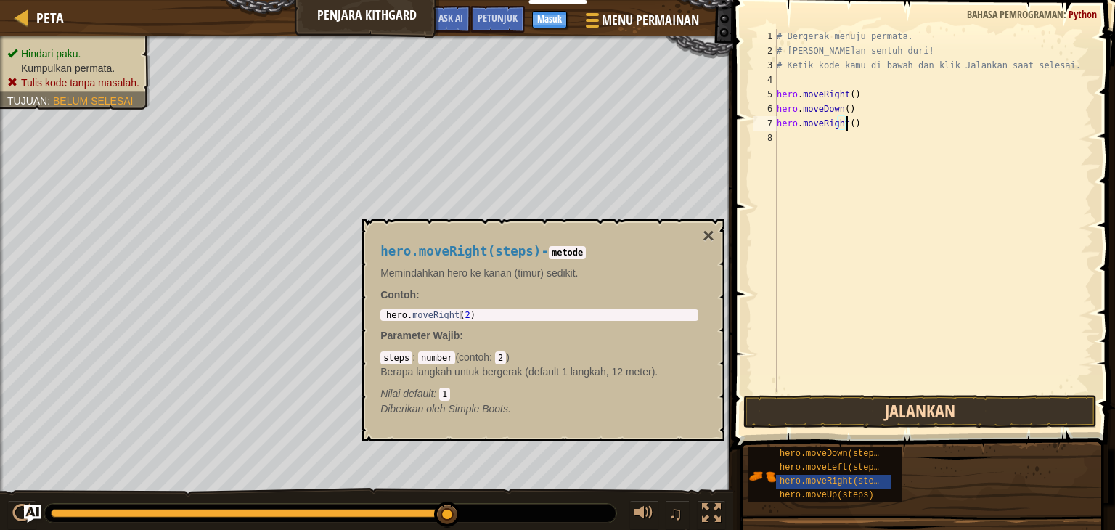
type textarea "hero.moveRight()"
click at [924, 410] on button "Jalankan" at bounding box center [919, 411] width 353 height 33
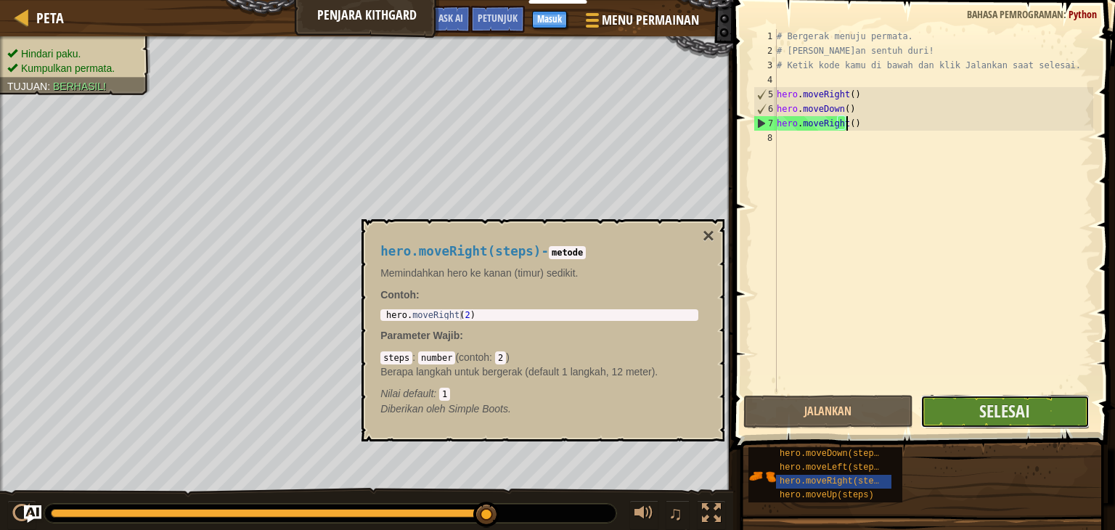
click at [960, 415] on button "Selesai" at bounding box center [1004, 411] width 169 height 33
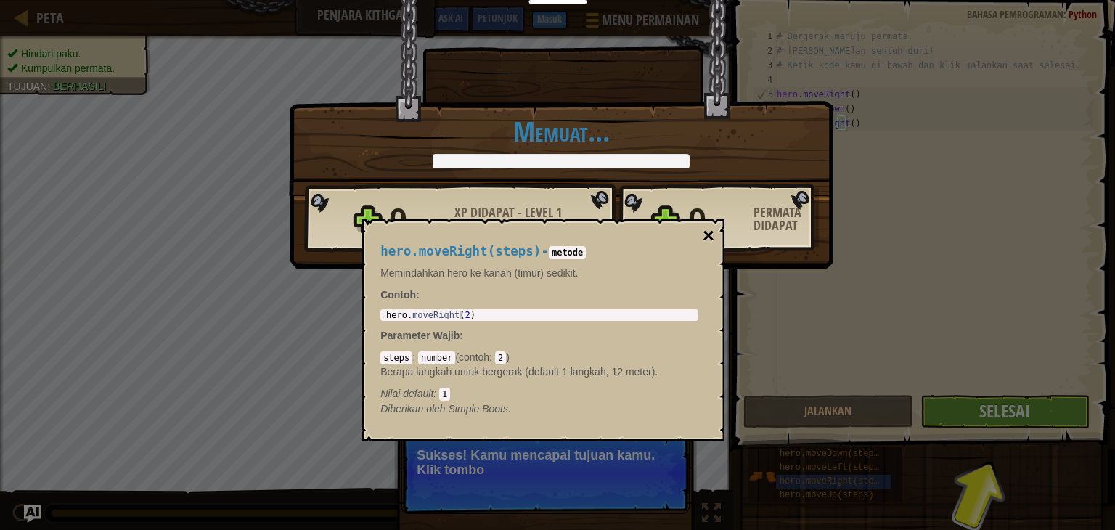
click at [704, 233] on button "×" at bounding box center [708, 236] width 12 height 20
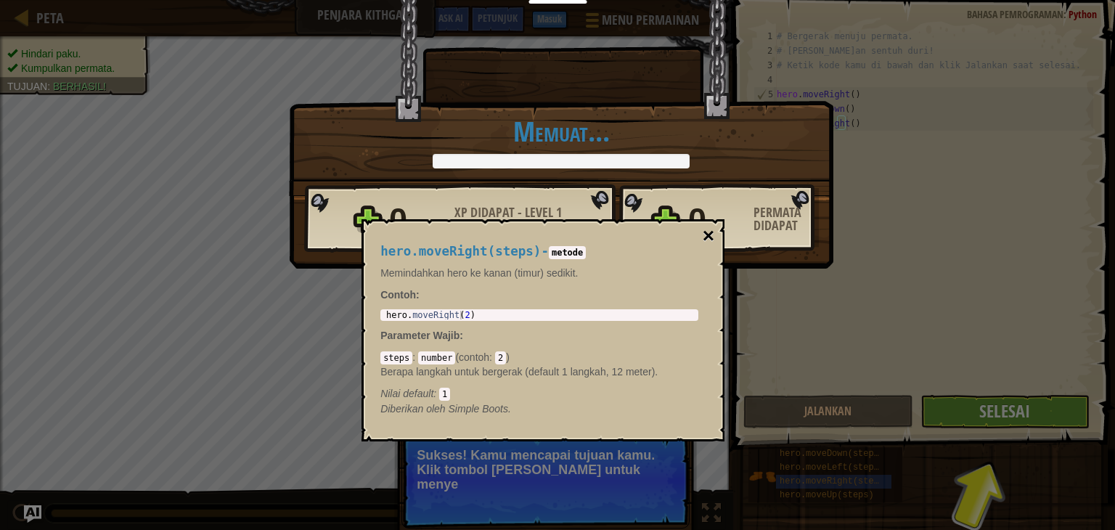
click at [709, 234] on button "×" at bounding box center [708, 236] width 12 height 20
click at [632, 361] on div "steps : number ( contoh : 2 ) Berapa langkah untuk bergerak (default 1 langkah,…" at bounding box center [539, 375] width 318 height 51
click at [653, 319] on div "1 hero . moveRight ( 2 ) הההההההההההההההההההההההההההההההההההההההההההההההההההההה…" at bounding box center [539, 315] width 318 height 12
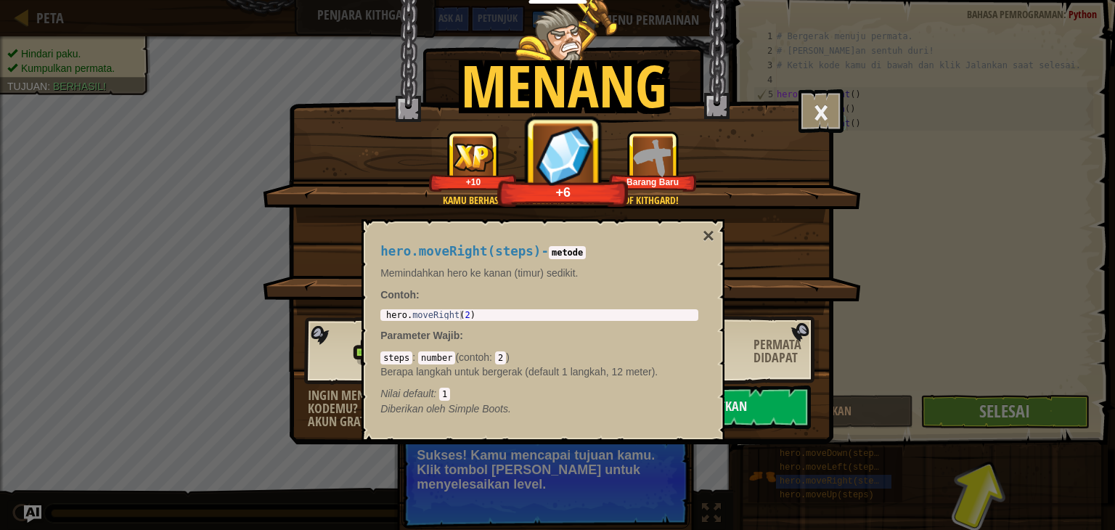
click at [483, 320] on div "1 hero . moveRight ( 2 ) הההההההההההההההההההההההההההההההההההההההההההההההההההההה…" at bounding box center [539, 315] width 318 height 12
click at [456, 321] on div "hero.moveRight(steps) - metode Memindahkan hero ke kanan (timur) sedikit. Conto…" at bounding box center [539, 330] width 338 height 199
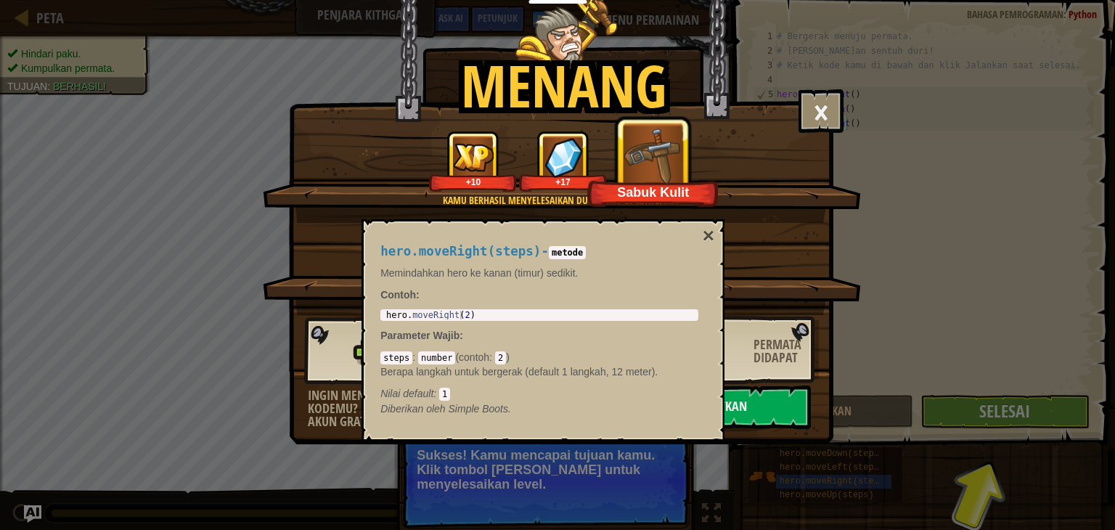
drag, startPoint x: 480, startPoint y: 390, endPoint x: 462, endPoint y: 413, distance: 28.9
click at [480, 391] on div "Nilai default : 1" at bounding box center [539, 393] width 318 height 15
click at [991, 480] on div "Menang × Bagus sekali, hero. Kamu membangun kekuatan untuk melarikan diri dari …" at bounding box center [557, 265] width 1115 height 530
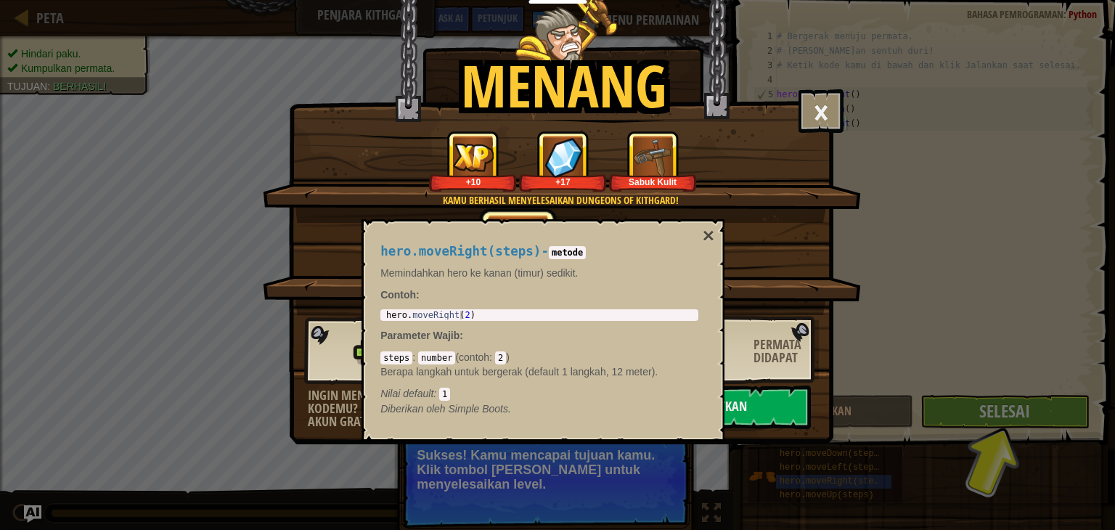
click at [993, 430] on div "Menang × Bagus sekali, hero. Kamu membangun kekuatan untuk melarikan diri dari …" at bounding box center [557, 265] width 1115 height 530
click at [999, 414] on div "Menang × Bagus sekali, hero. Kamu membangun kekuatan untuk melarikan diri dari …" at bounding box center [557, 265] width 1115 height 530
click at [999, 413] on div "Menang × Bagus sekali, hero. Kamu membangun kekuatan untuk melarikan diri dari …" at bounding box center [557, 265] width 1115 height 530
click at [999, 411] on div "Menang × Bagus sekali, hero. Kamu membangun kekuatan untuk melarikan diri dari …" at bounding box center [557, 265] width 1115 height 530
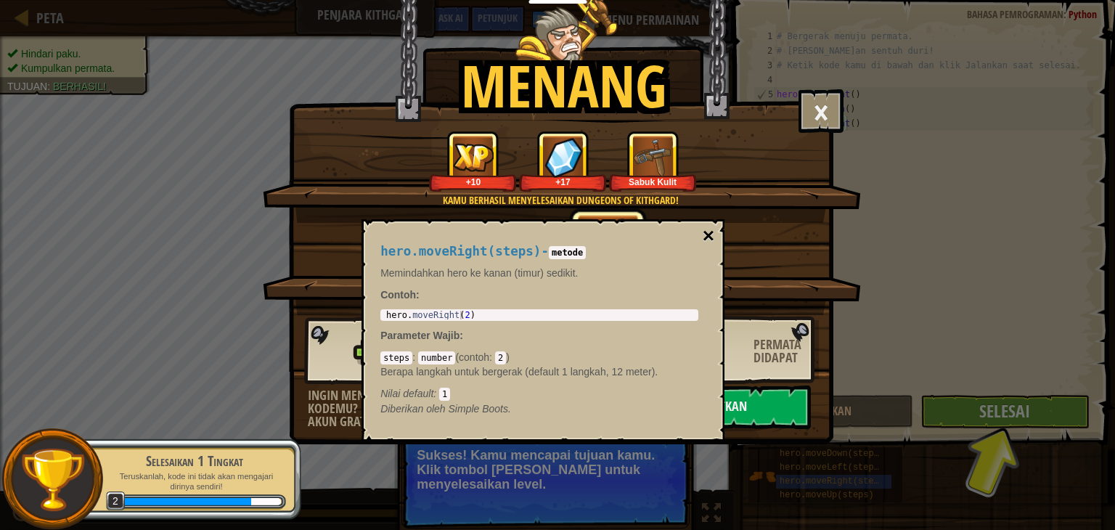
click at [702, 224] on div "hero.moveRight(steps) - metode Memindahkan hero ke kanan (timur) sedikit. Conto…" at bounding box center [542, 330] width 363 height 222
click at [705, 231] on button "×" at bounding box center [708, 236] width 12 height 20
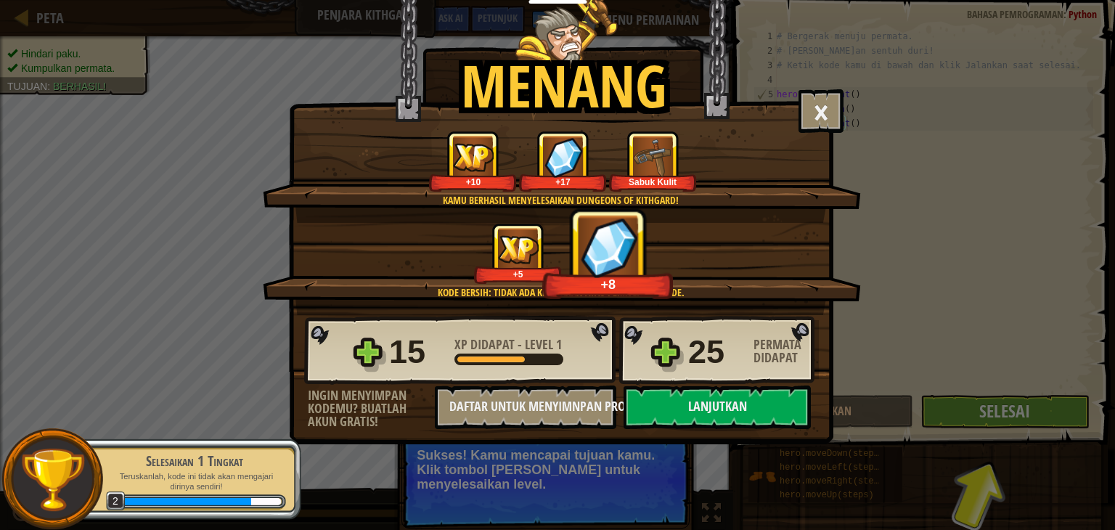
click at [706, 233] on div "+5 +8" at bounding box center [562, 253] width 563 height 61
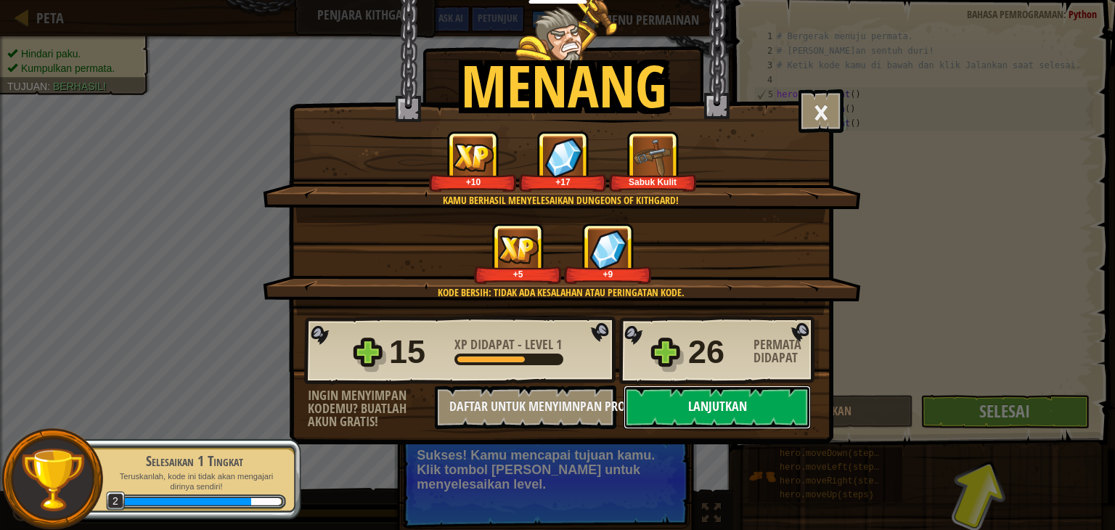
click at [739, 406] on button "Lanjutkan" at bounding box center [716, 407] width 187 height 44
select select "id"
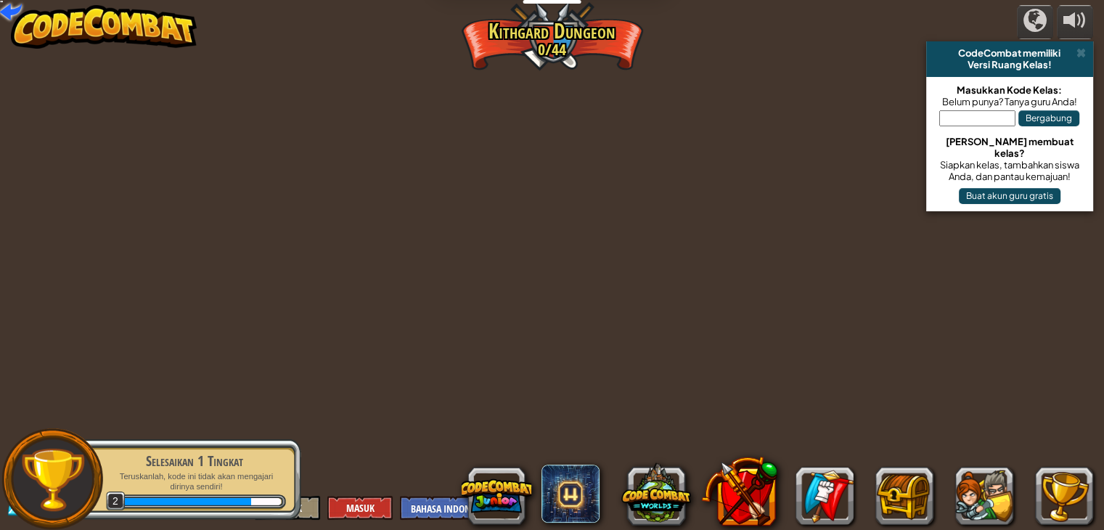
select select "id"
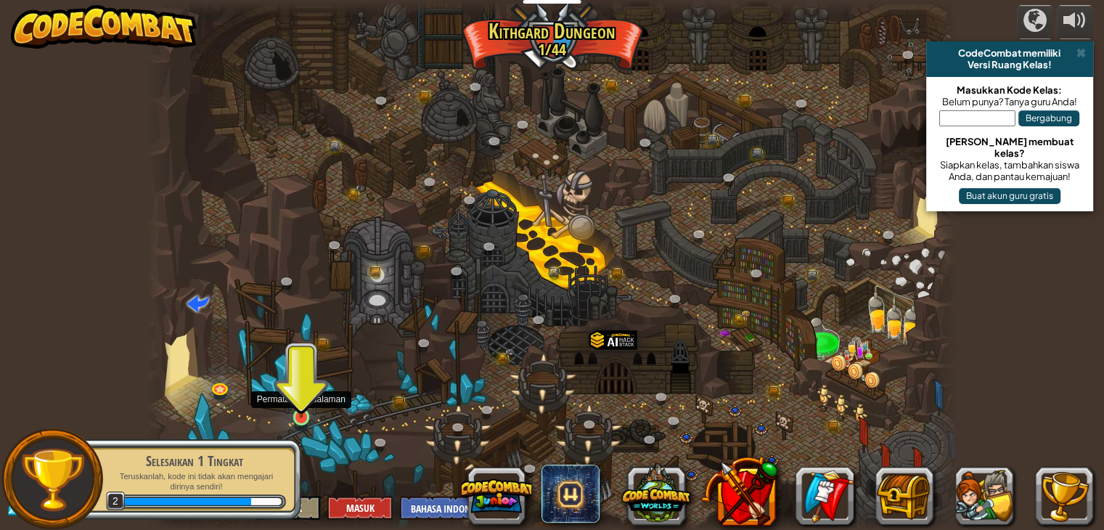
click at [300, 418] on img at bounding box center [301, 395] width 20 height 46
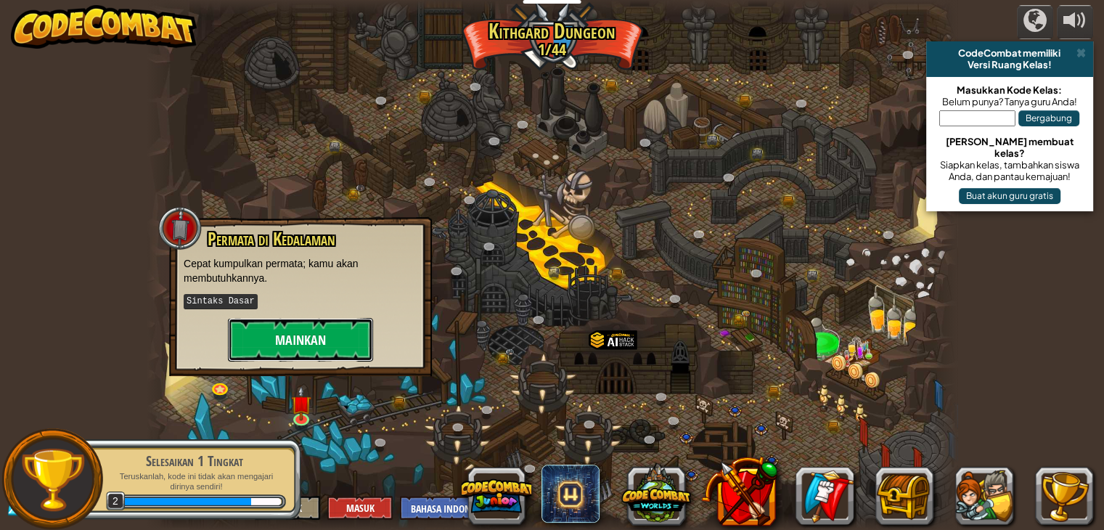
click at [312, 344] on button "Mainkan" at bounding box center [300, 340] width 145 height 44
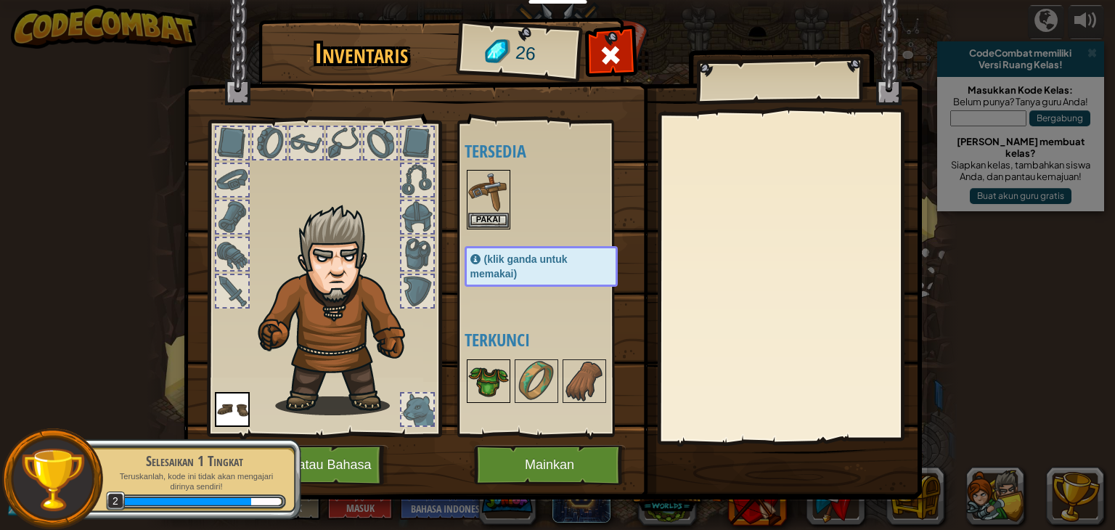
click at [491, 372] on img at bounding box center [488, 381] width 41 height 41
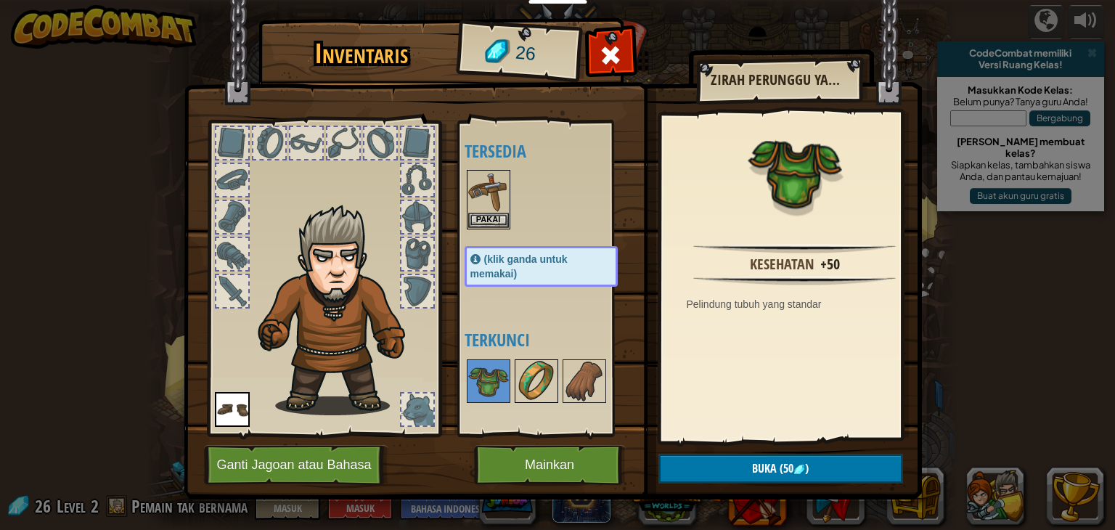
click at [542, 380] on img at bounding box center [536, 381] width 41 height 41
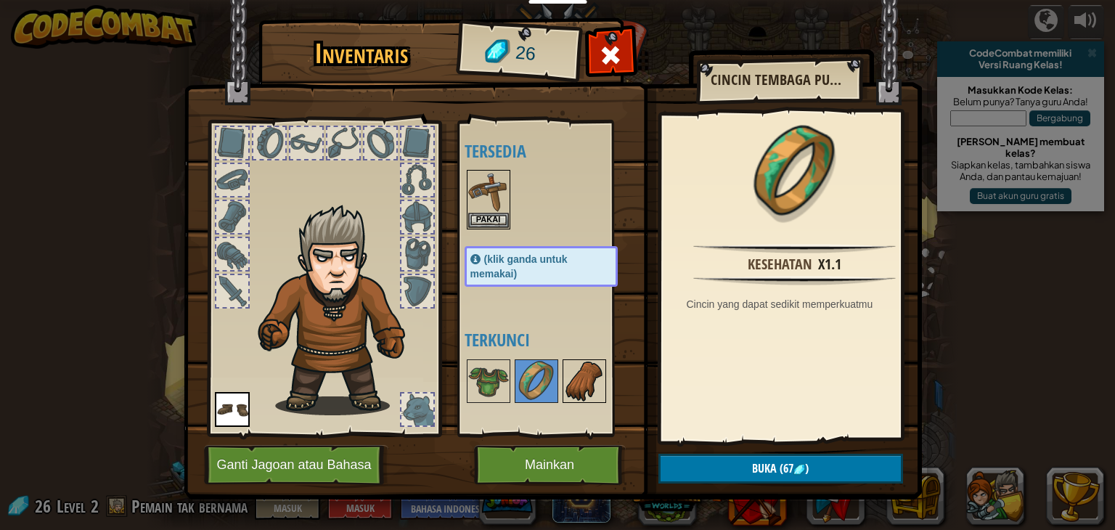
click at [573, 381] on img at bounding box center [584, 381] width 41 height 41
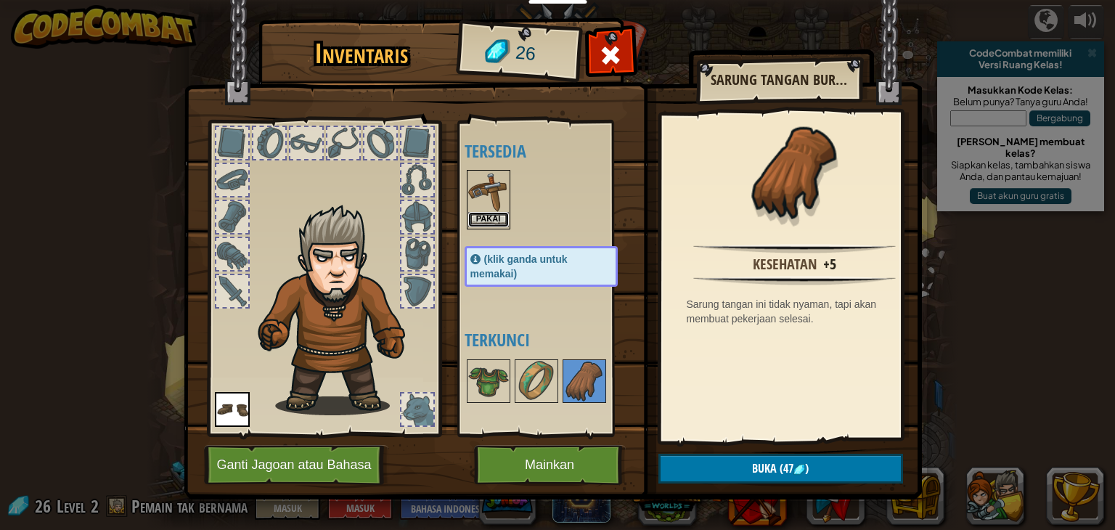
click at [488, 215] on button "Pakai" at bounding box center [488, 219] width 41 height 15
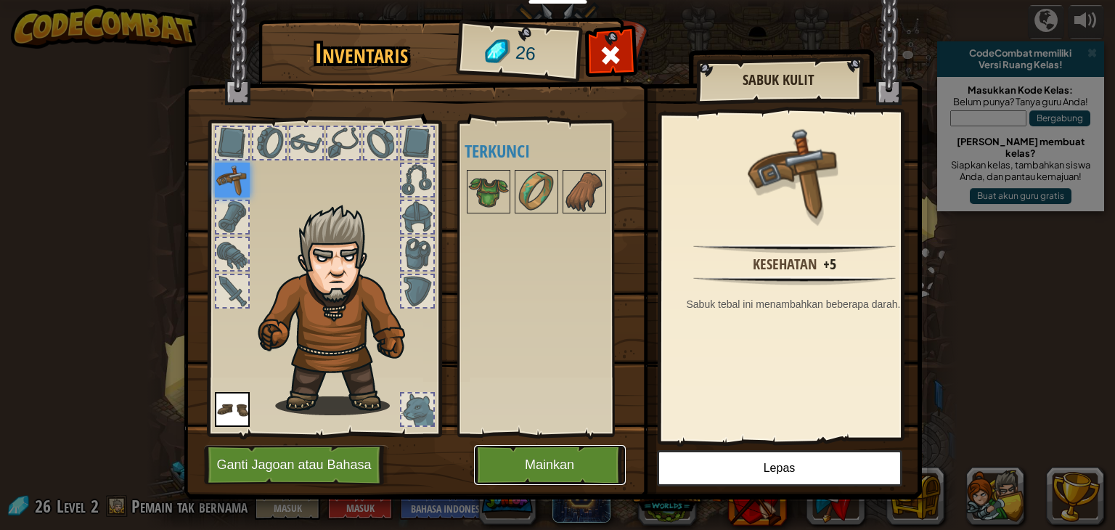
click at [536, 472] on button "Mainkan" at bounding box center [550, 465] width 152 height 40
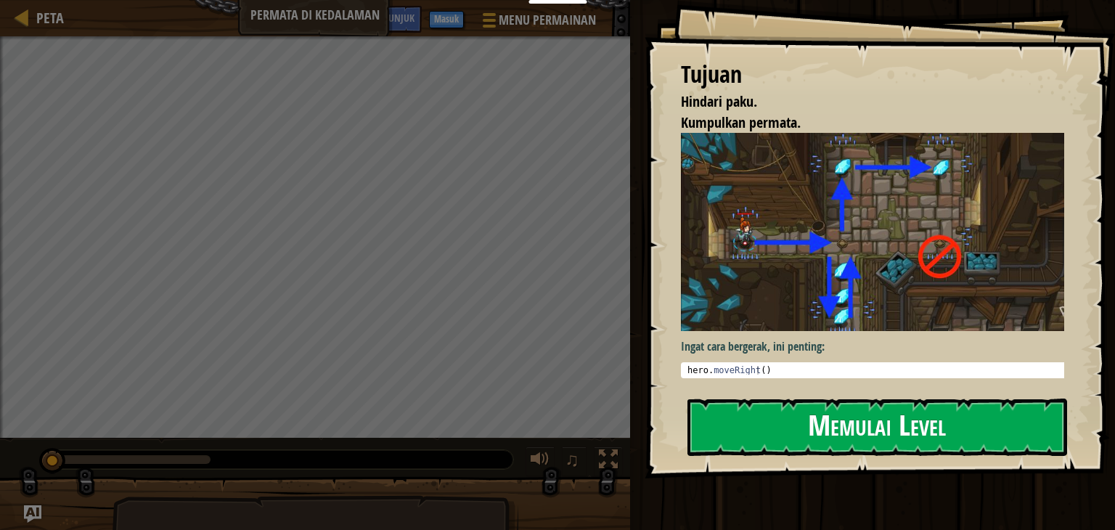
click at [914, 432] on button "Memulai Level" at bounding box center [877, 426] width 380 height 57
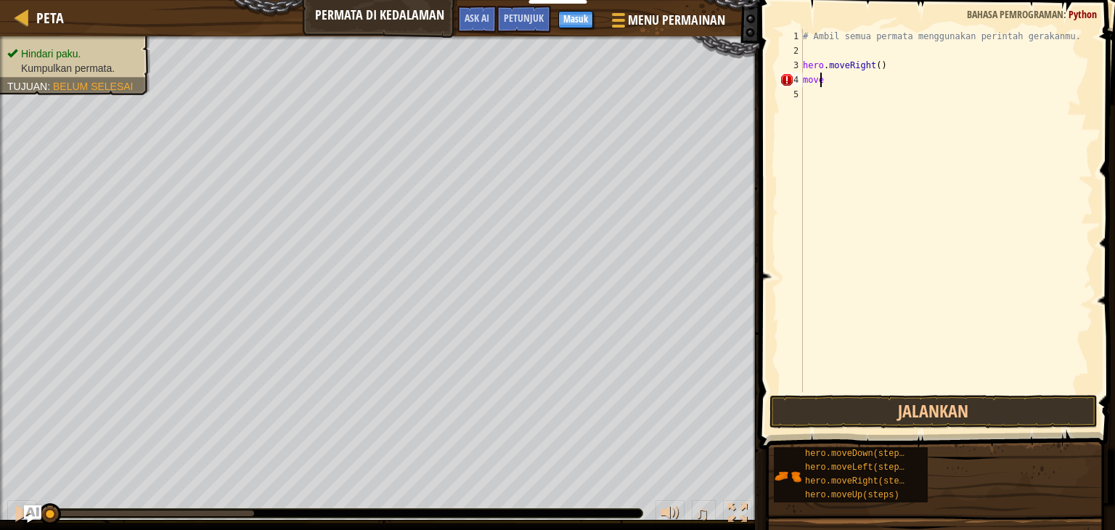
scroll to position [7, 0]
type textarea "m"
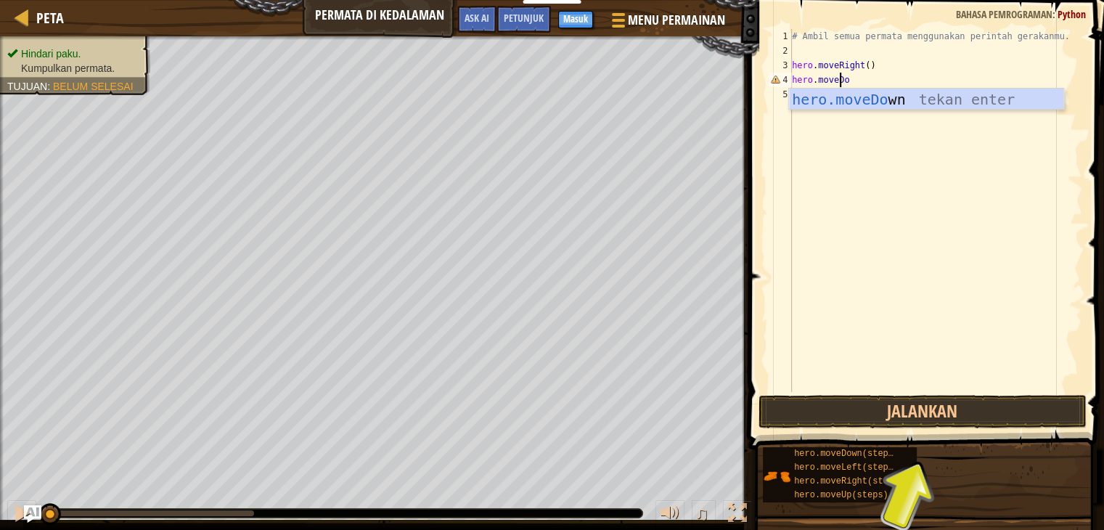
scroll to position [7, 3]
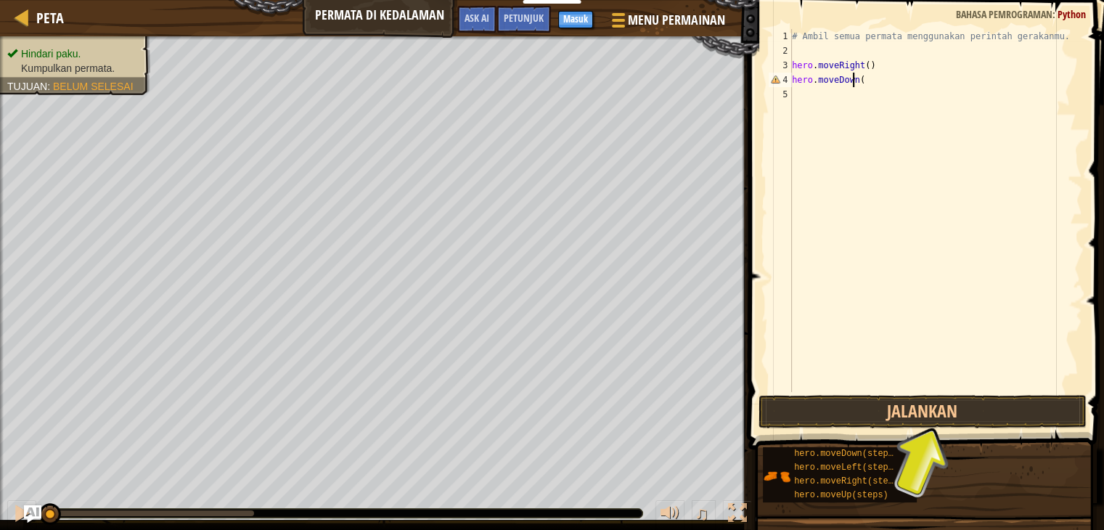
type textarea "hero.moveDown()"
type textarea "hero.moveUp()"
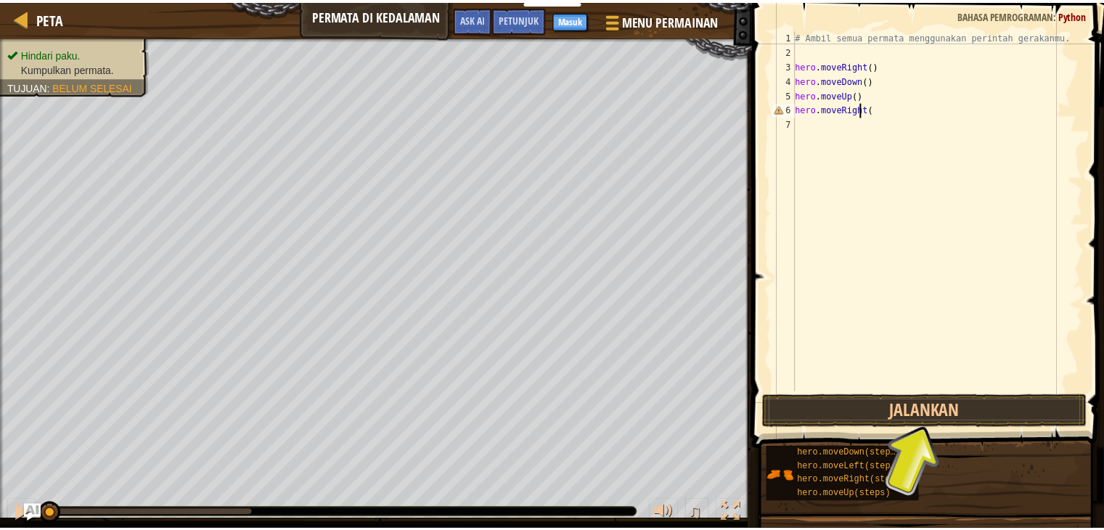
scroll to position [7, 4]
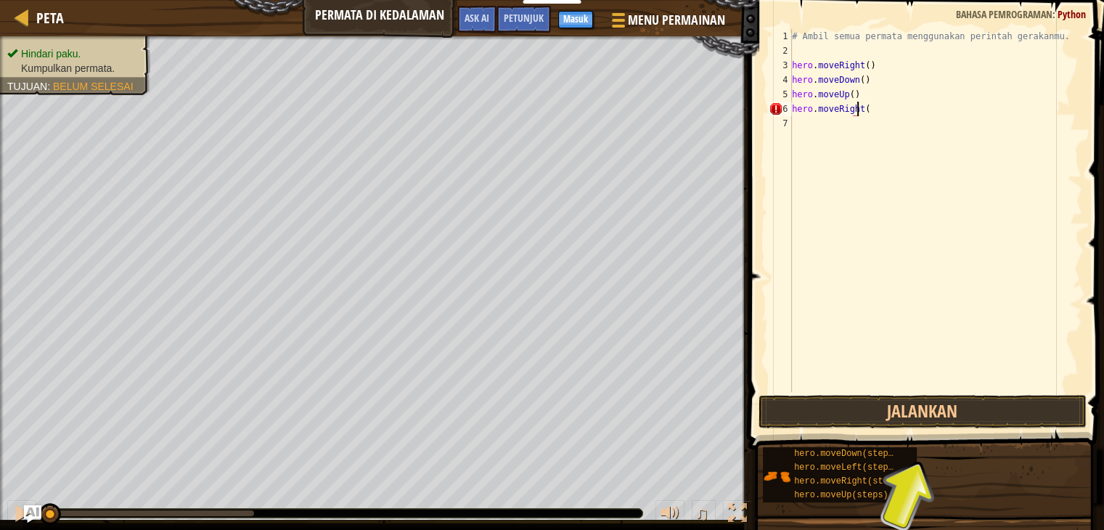
type textarea "hero.moveRight()"
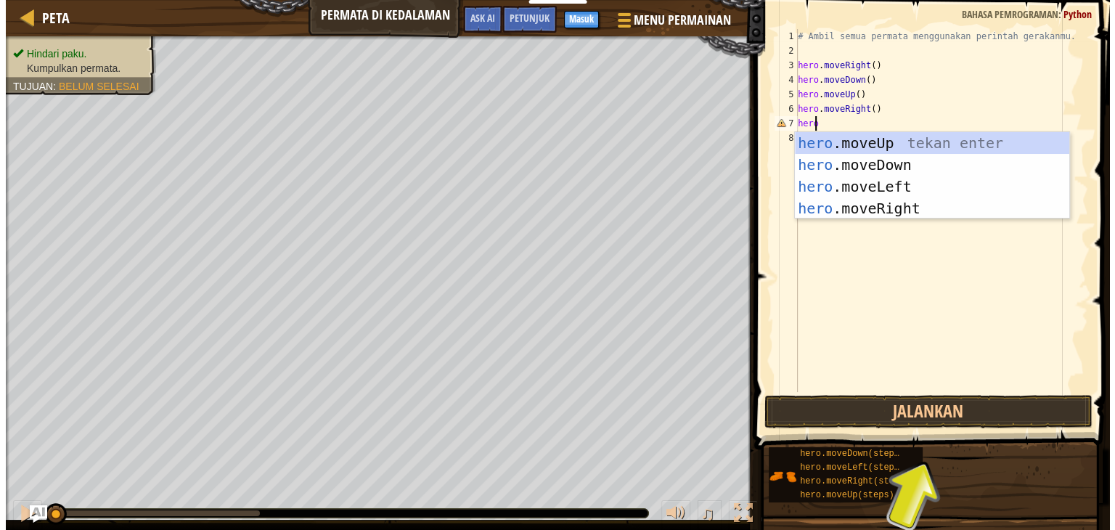
scroll to position [7, 0]
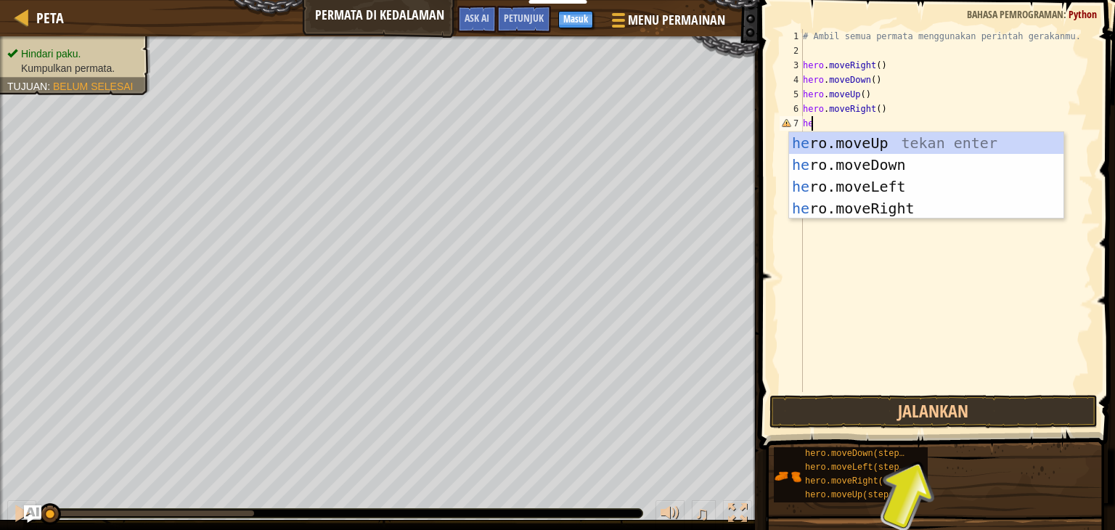
type textarea "h"
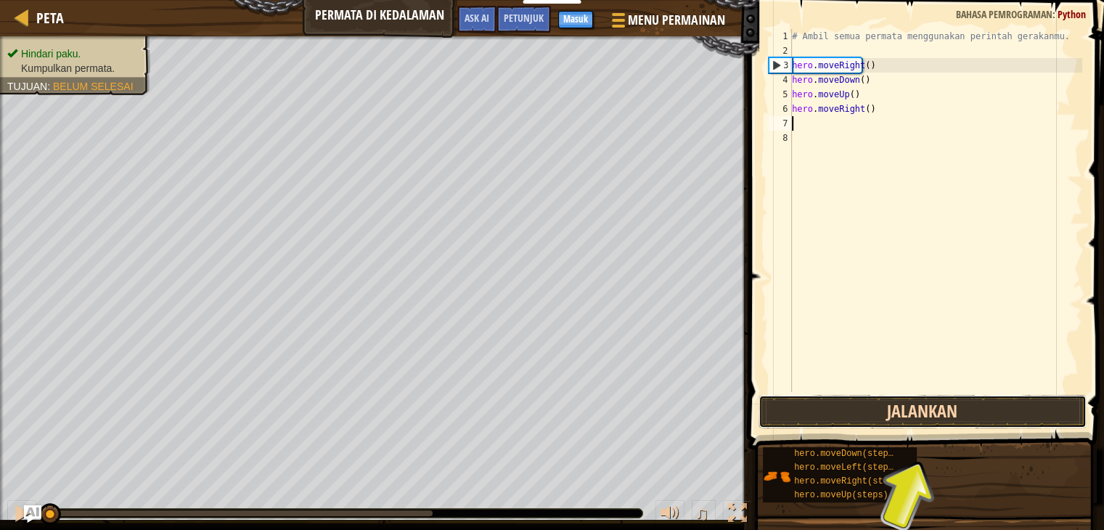
click at [906, 411] on button "Jalankan" at bounding box center [922, 411] width 328 height 33
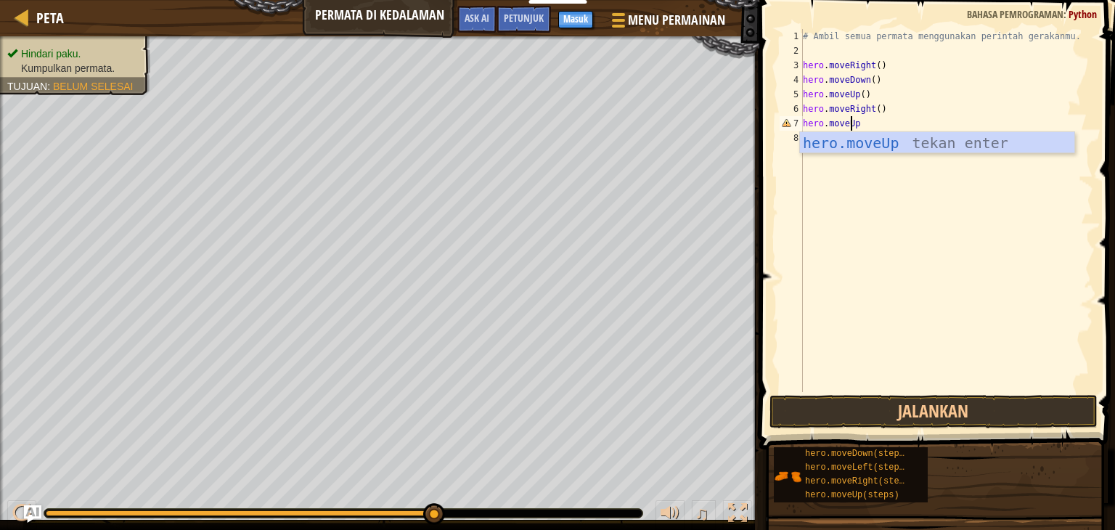
scroll to position [7, 3]
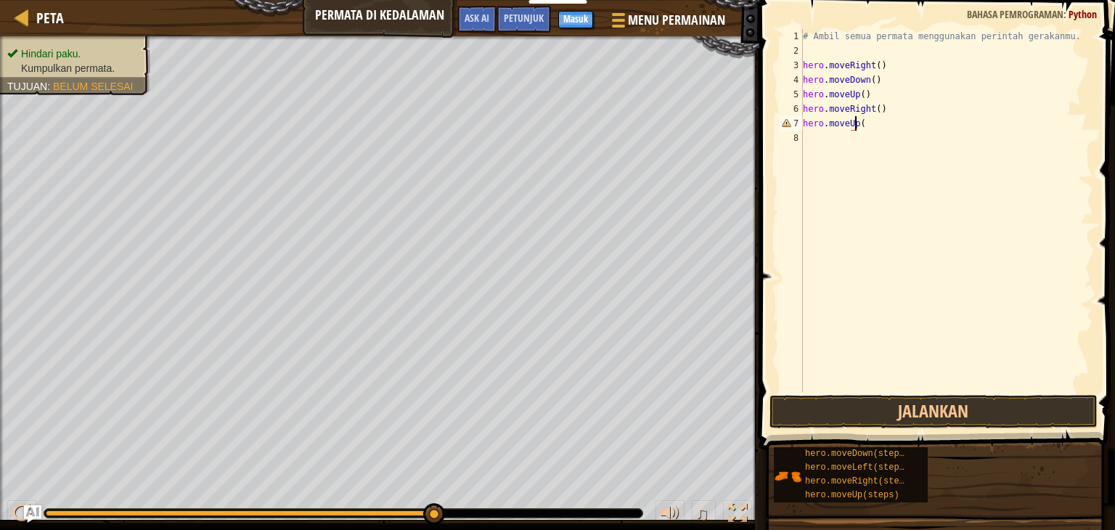
type textarea "hero.moveUp()"
type textarea "hero.moveLeft()"
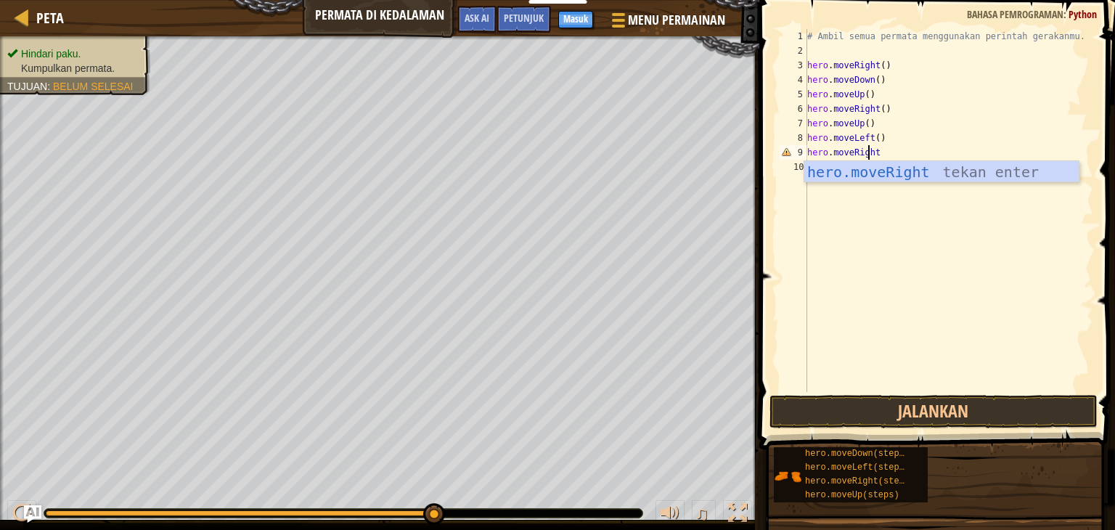
scroll to position [7, 4]
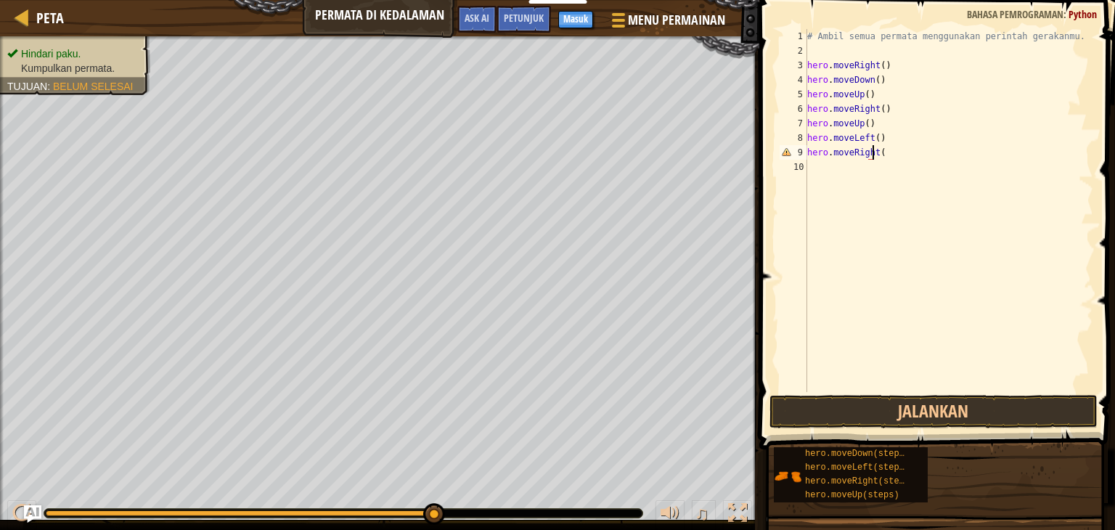
type textarea "hero.moveRight()"
type textarea "heromoveRight()"
click at [938, 416] on button "Jalankan" at bounding box center [933, 411] width 328 height 33
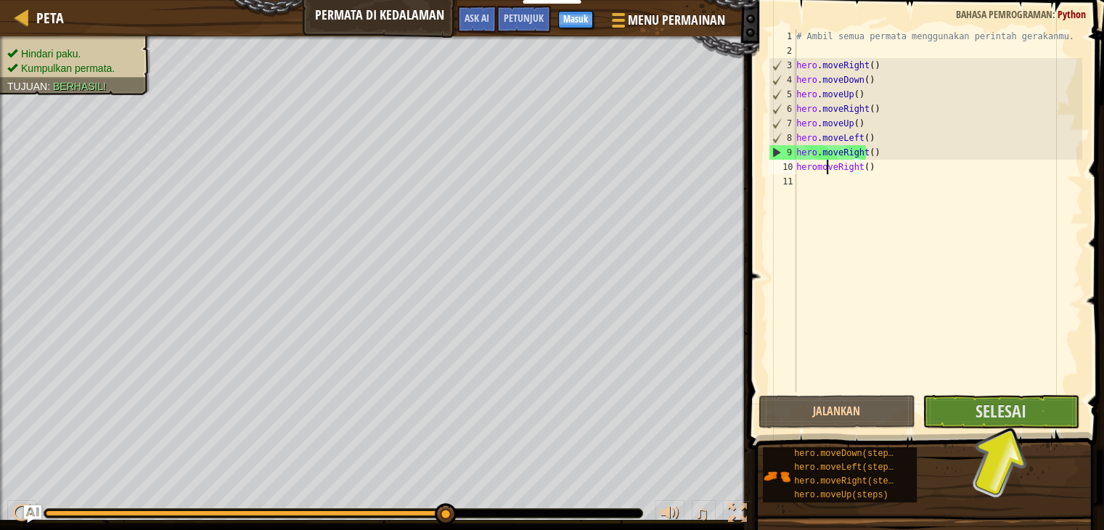
click at [828, 171] on div "# Ambil semua permata menggunakan perintah gerakanmu. hero . moveRight ( ) hero…" at bounding box center [937, 225] width 289 height 392
click at [819, 168] on div "# Ambil semua permata menggunakan perintah gerakanmu. hero . moveRight ( ) hero…" at bounding box center [937, 225] width 289 height 392
click at [819, 167] on div "# Ambil semua permata menggunakan perintah gerakanmu. hero . moveRight ( ) hero…" at bounding box center [937, 225] width 289 height 392
click at [1011, 404] on span "Selesai" at bounding box center [1000, 410] width 51 height 23
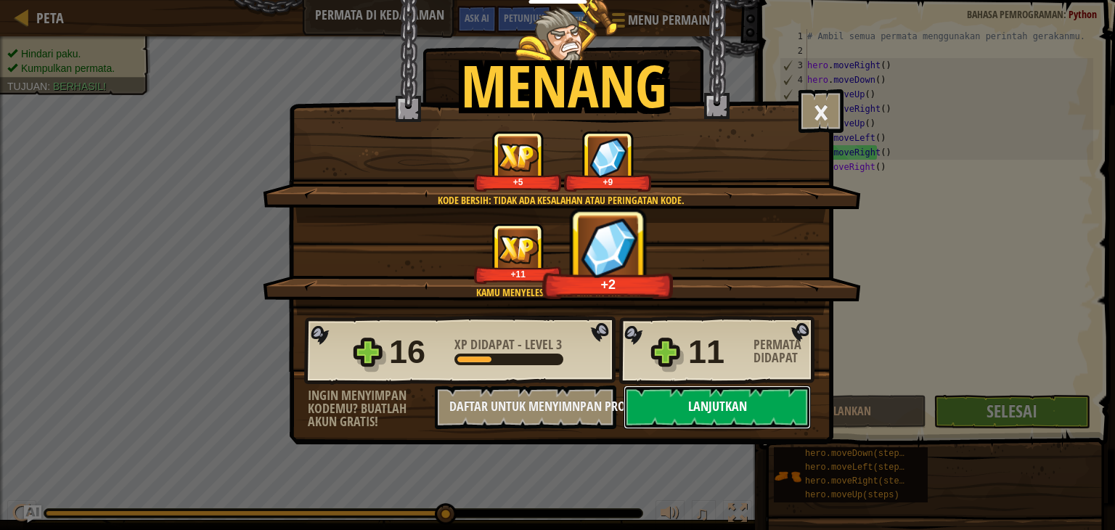
click at [713, 404] on button "Lanjutkan" at bounding box center [716, 407] width 187 height 44
select select "id"
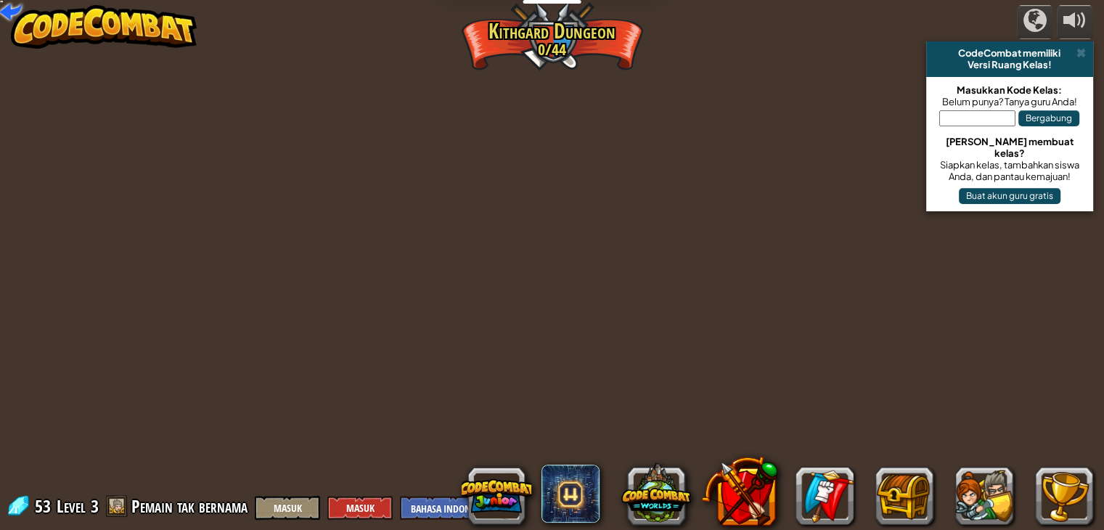
select select "id"
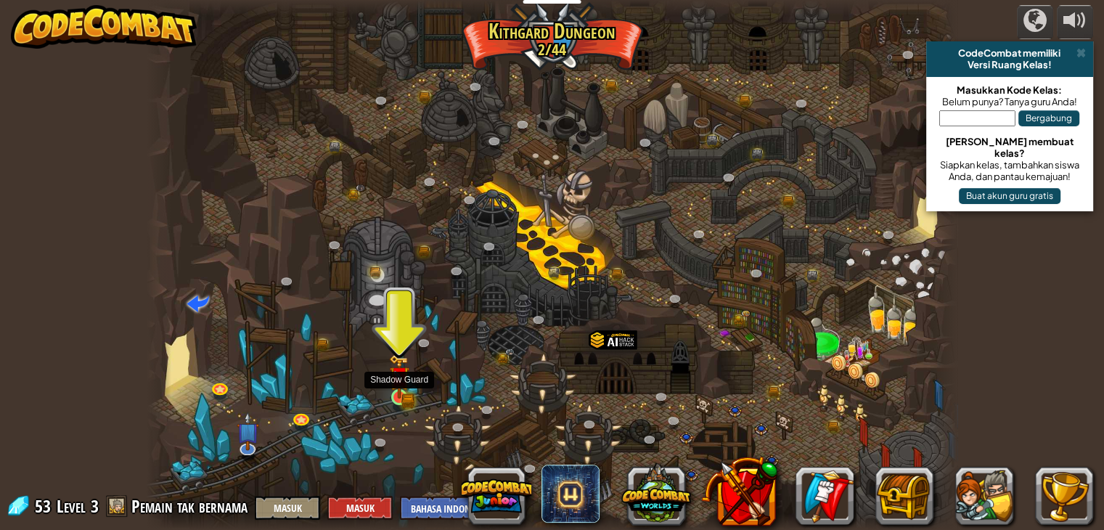
click at [406, 388] on img at bounding box center [399, 376] width 20 height 44
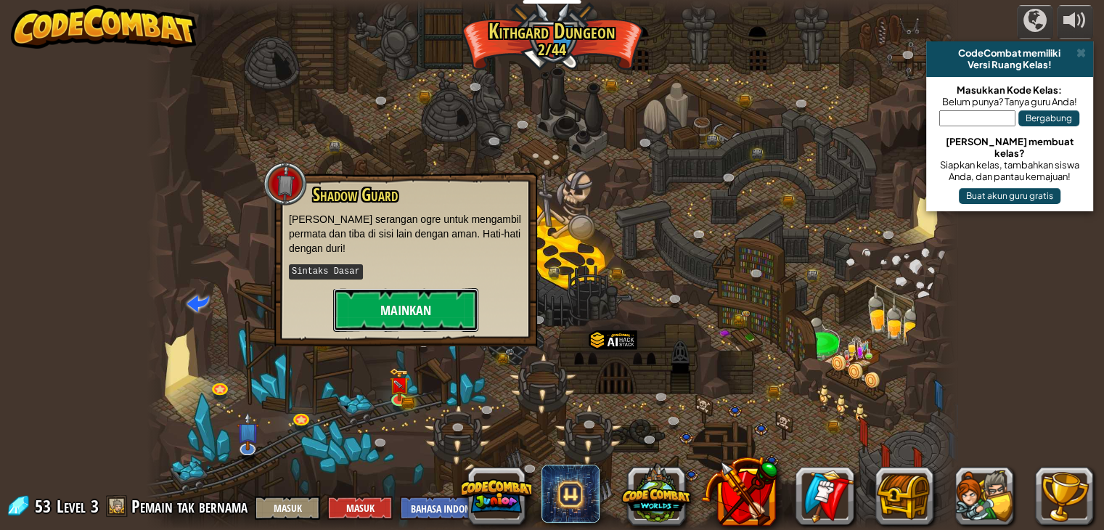
click at [399, 294] on button "Mainkan" at bounding box center [405, 310] width 145 height 44
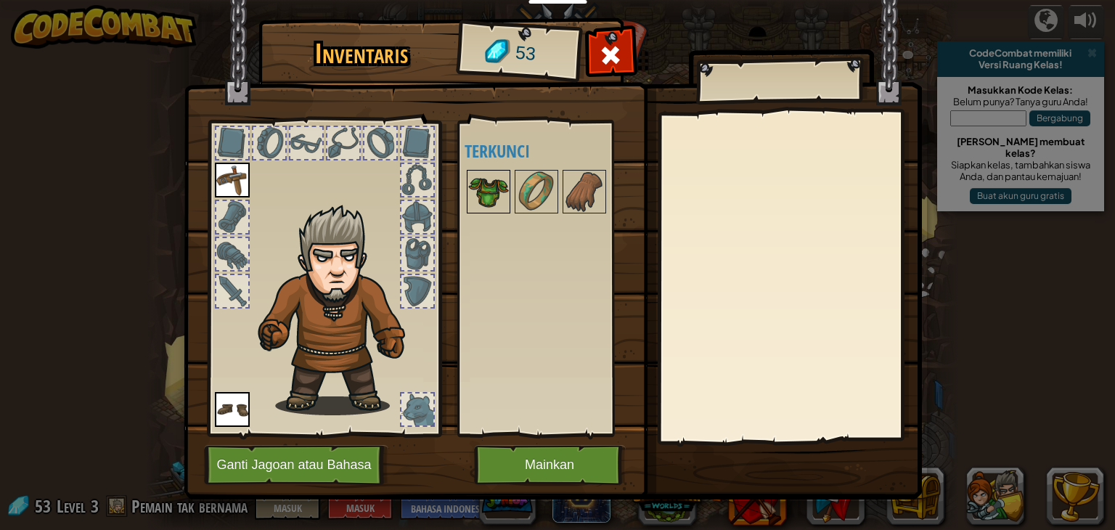
click at [483, 184] on img at bounding box center [488, 191] width 41 height 41
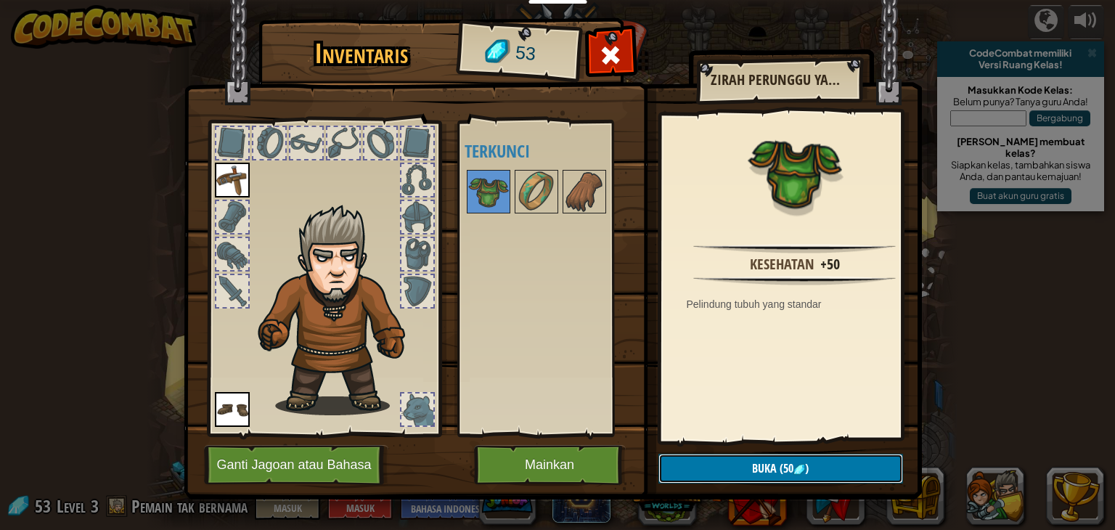
click at [784, 477] on button "Buka (50 )" at bounding box center [780, 469] width 245 height 30
click at [773, 465] on button "Konfirmasi" at bounding box center [780, 469] width 245 height 30
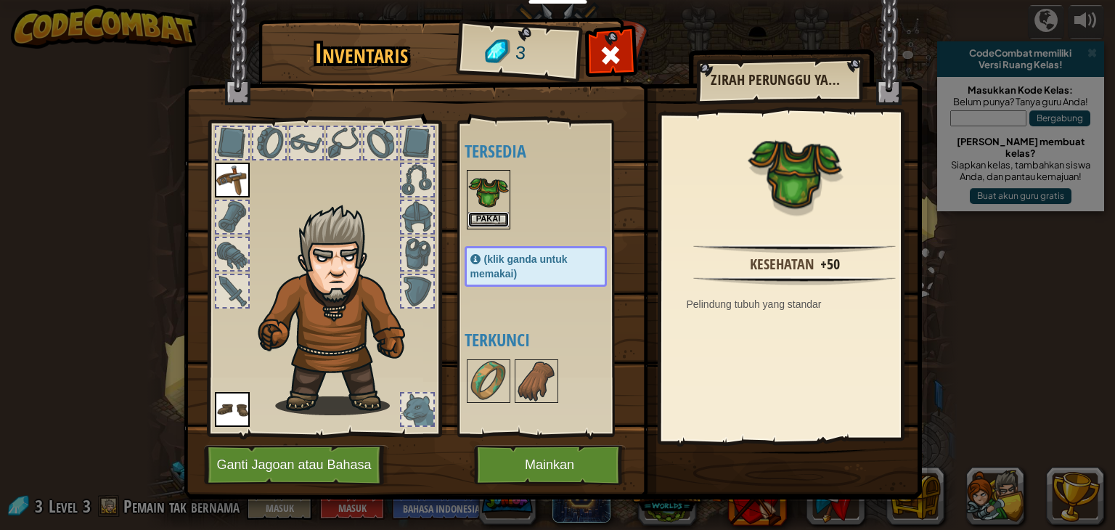
click at [491, 216] on button "Pakai" at bounding box center [488, 219] width 41 height 15
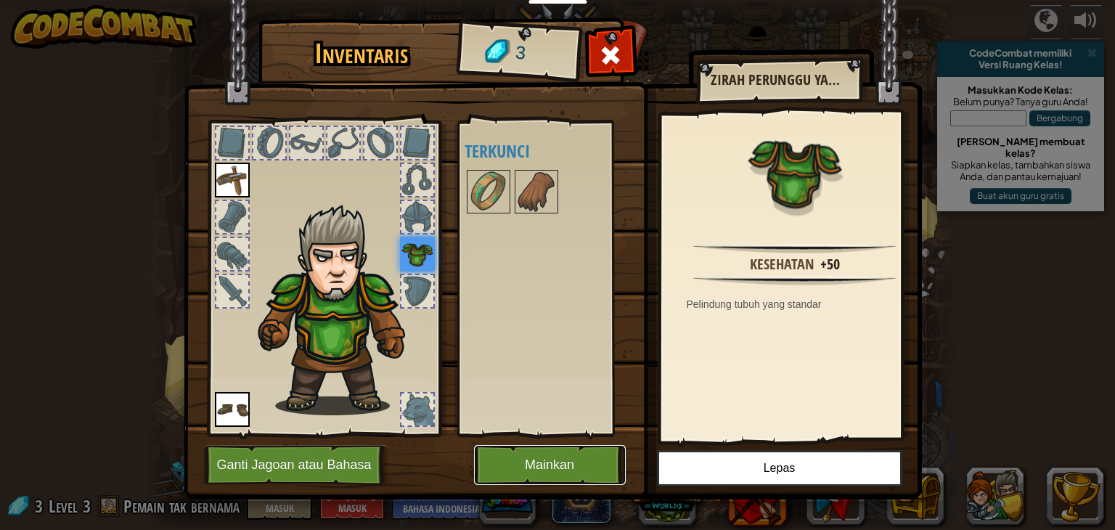
click at [498, 458] on button "Mainkan" at bounding box center [550, 465] width 152 height 40
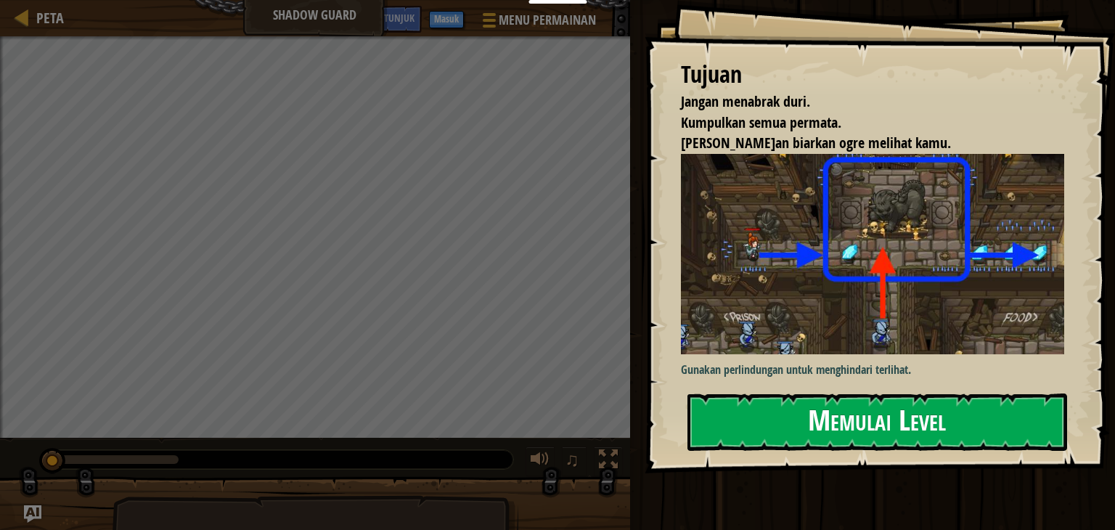
click at [837, 412] on button "Memulai Level" at bounding box center [877, 421] width 380 height 57
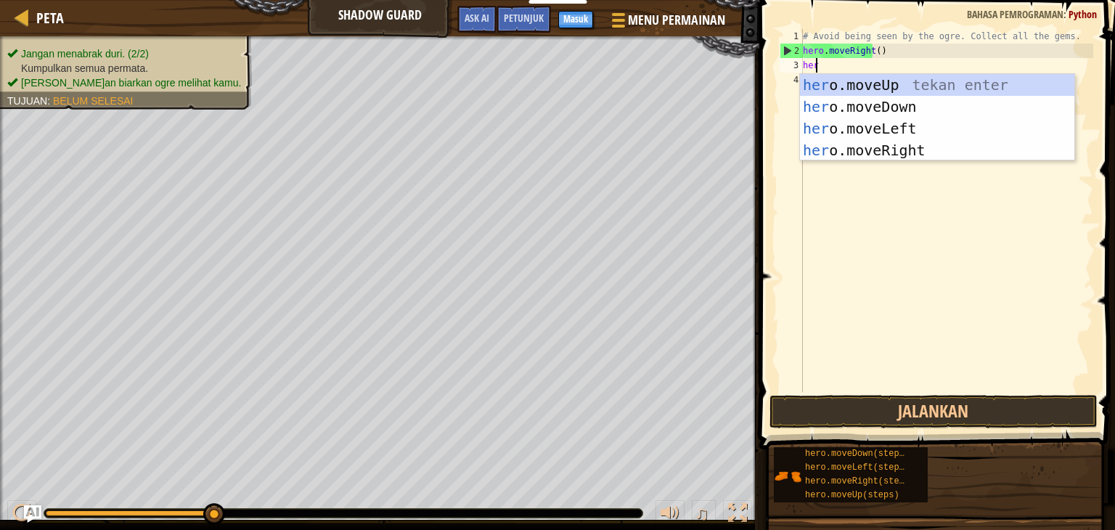
scroll to position [7, 0]
type textarea "hero."
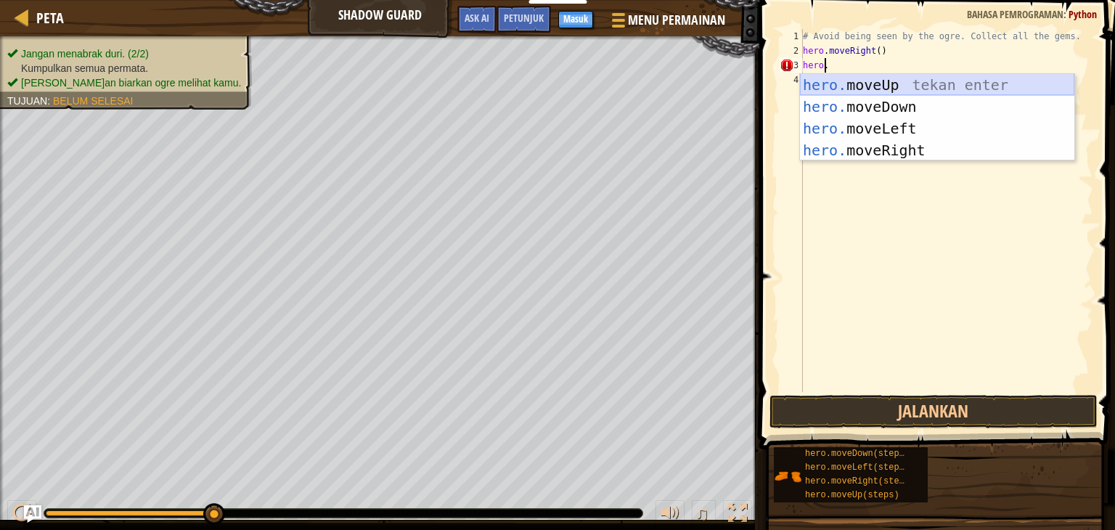
click at [845, 79] on div "hero. moveUp tekan enter hero. moveDown tekan enter hero. moveLeft tekan enter …" at bounding box center [937, 139] width 274 height 131
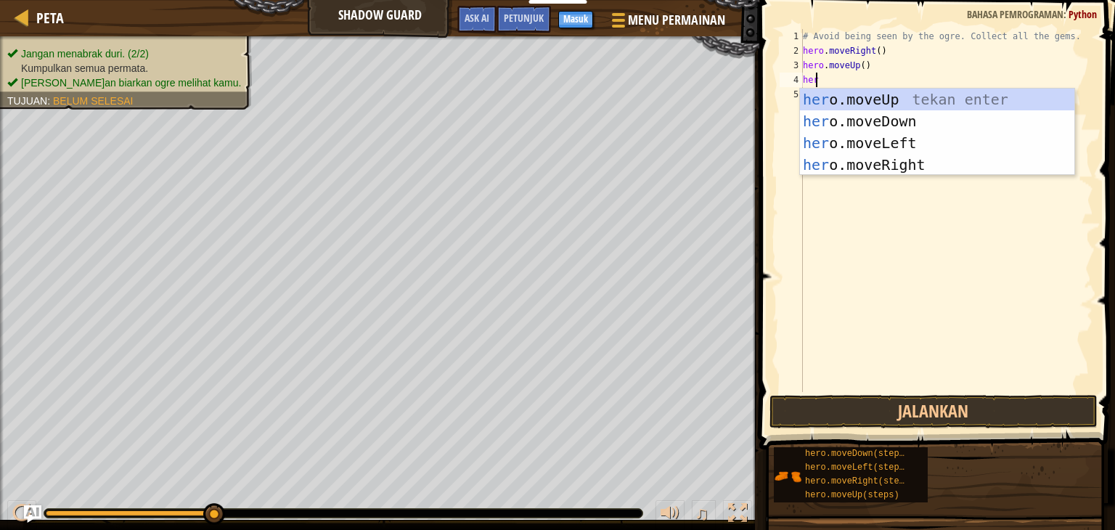
type textarea "hero"
click at [887, 164] on div "hero .moveUp tekan enter hero .moveDown tekan enter hero .moveLeft tekan enter …" at bounding box center [937, 154] width 274 height 131
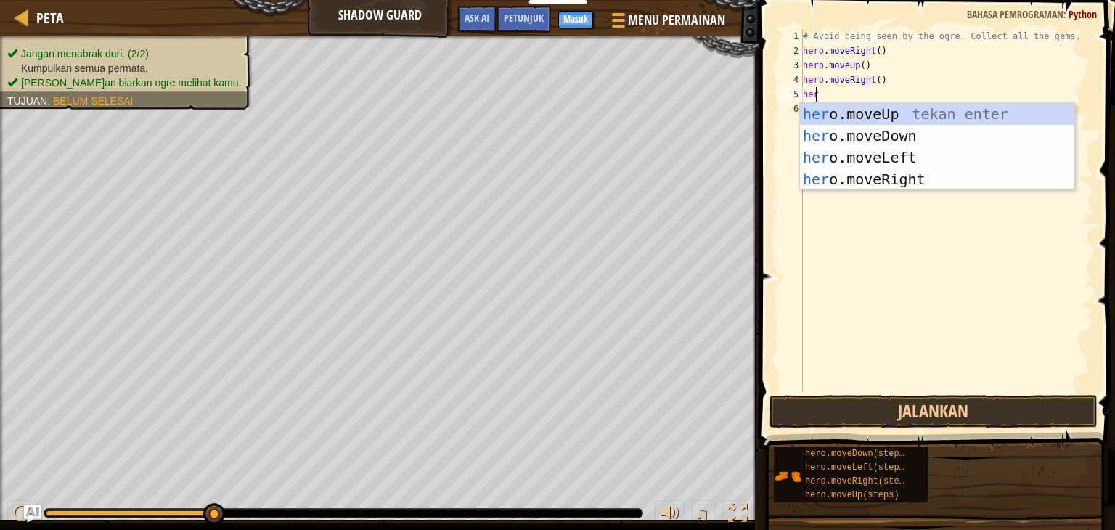
type textarea "hero"
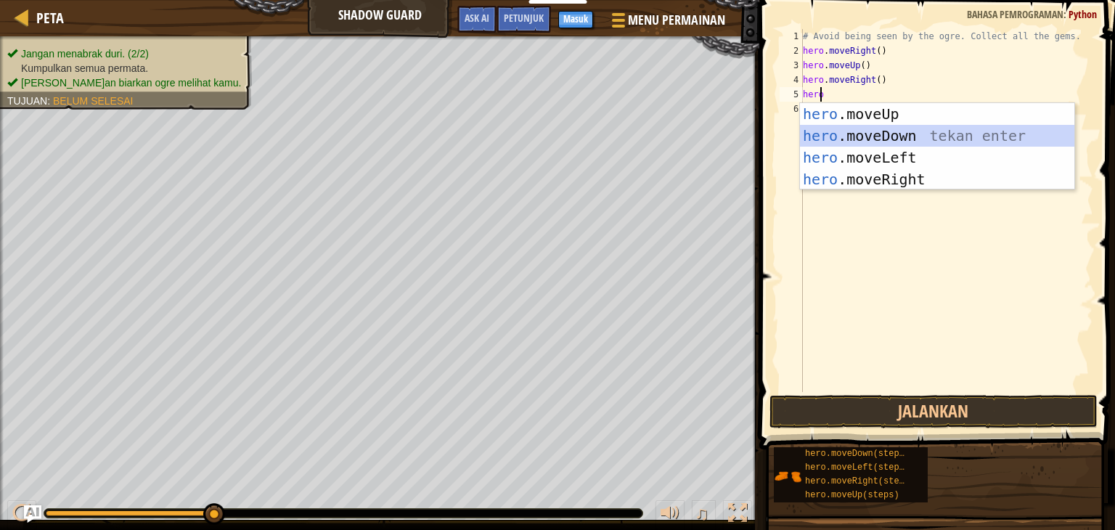
click at [853, 131] on div "hero .moveUp tekan enter hero .moveDown tekan enter hero .moveLeft tekan enter …" at bounding box center [937, 168] width 274 height 131
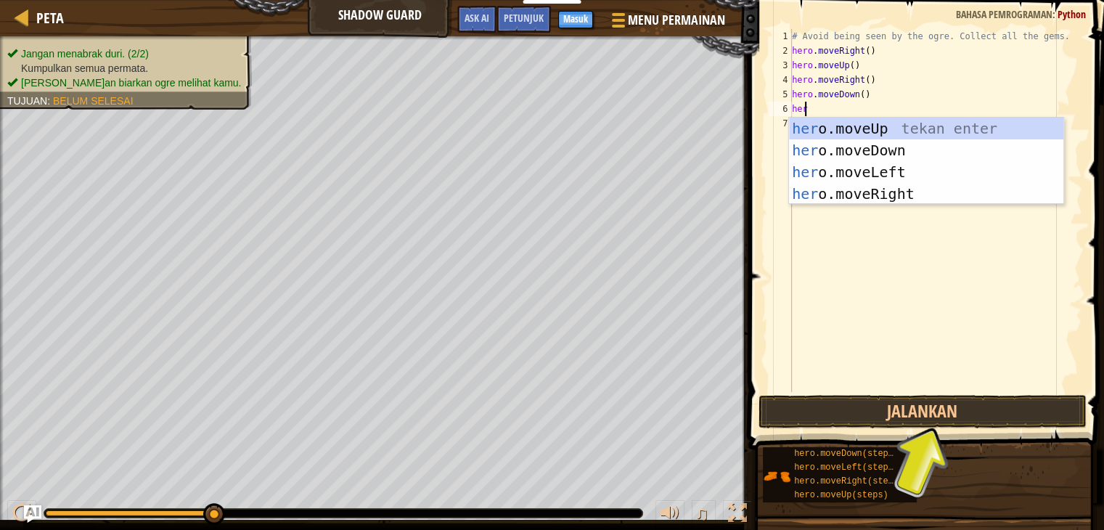
type textarea "hero"
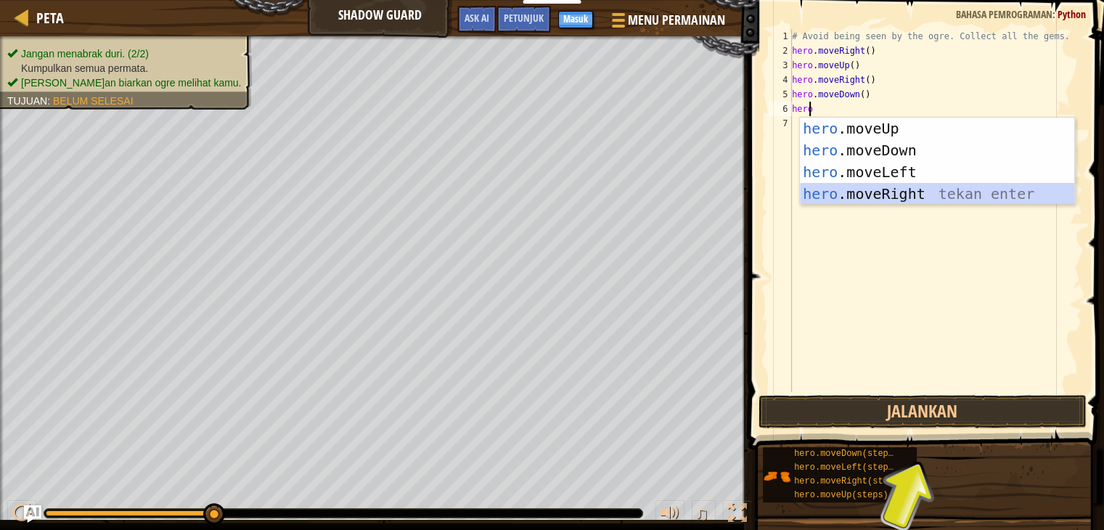
click at [886, 194] on div "hero .moveUp tekan enter hero .moveDown tekan enter hero .moveLeft tekan enter …" at bounding box center [937, 183] width 274 height 131
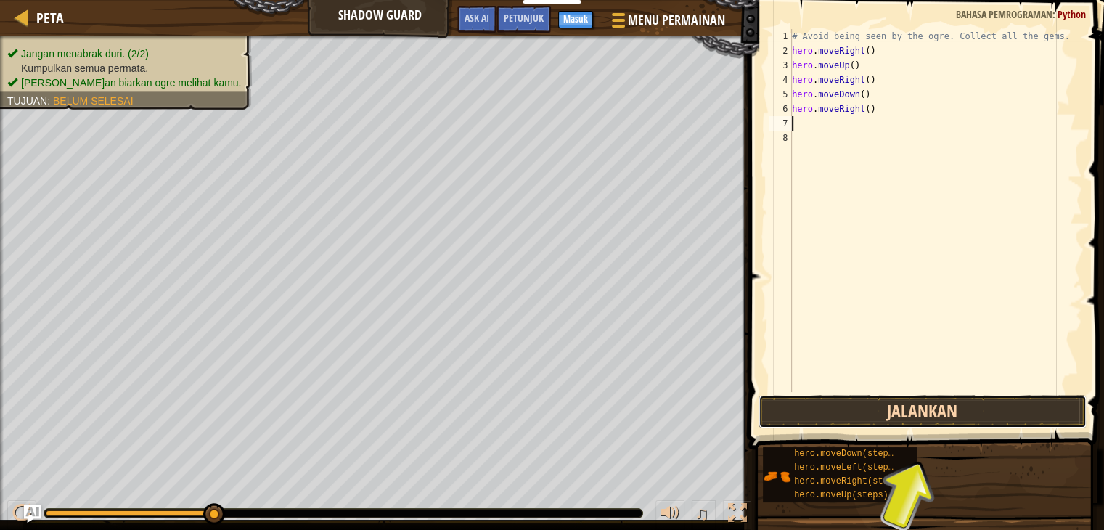
click at [926, 410] on button "Jalankan" at bounding box center [922, 411] width 328 height 33
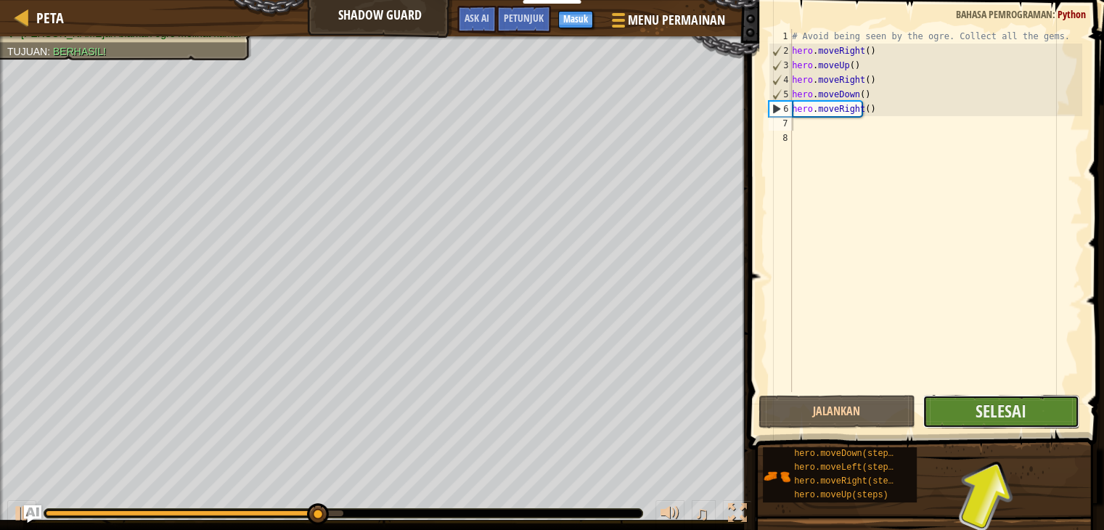
click at [1026, 412] on button "Selesai" at bounding box center [1000, 411] width 157 height 33
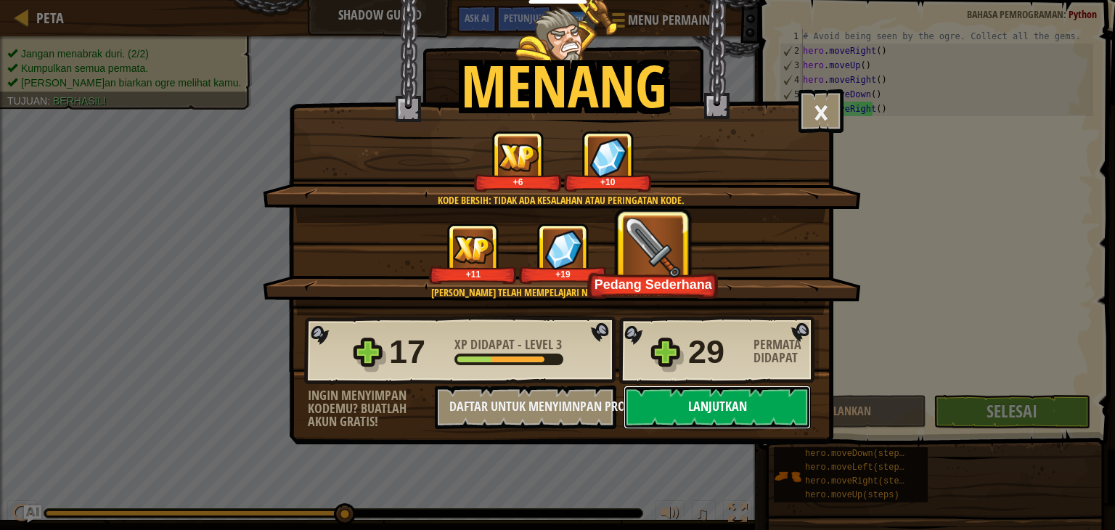
click at [710, 405] on button "Lanjutkan" at bounding box center [716, 407] width 187 height 44
select select "id"
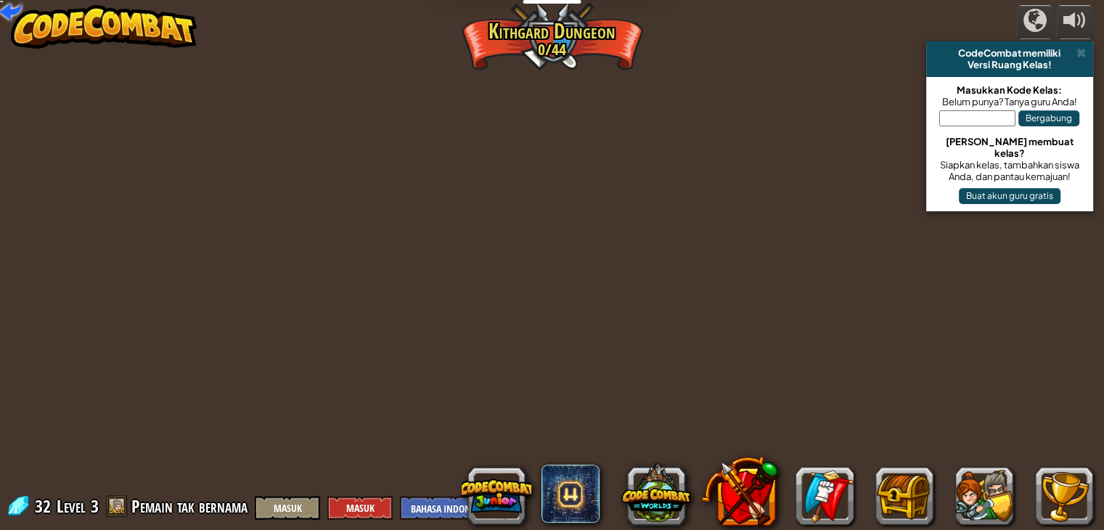
select select "id"
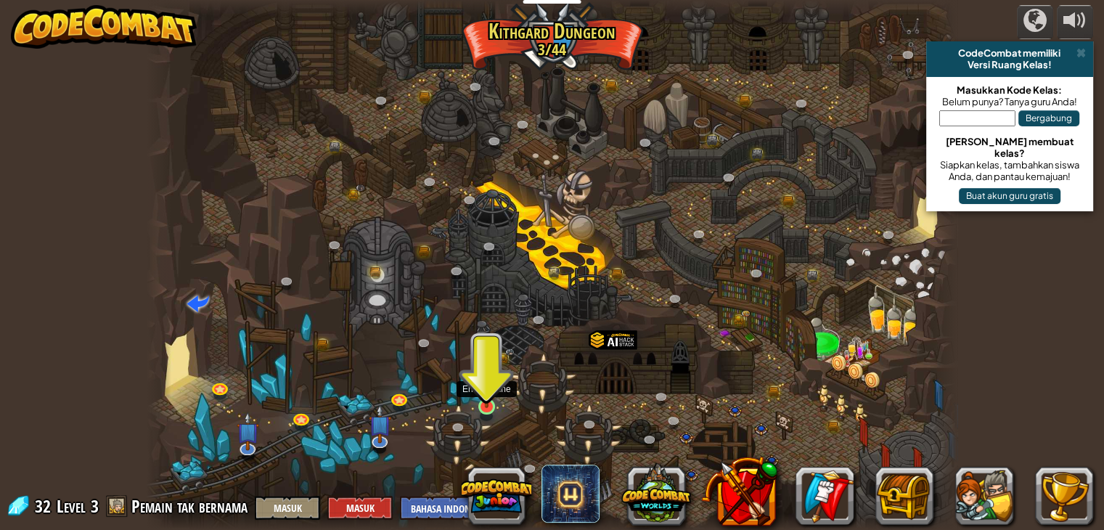
click at [488, 399] on img at bounding box center [487, 384] width 20 height 46
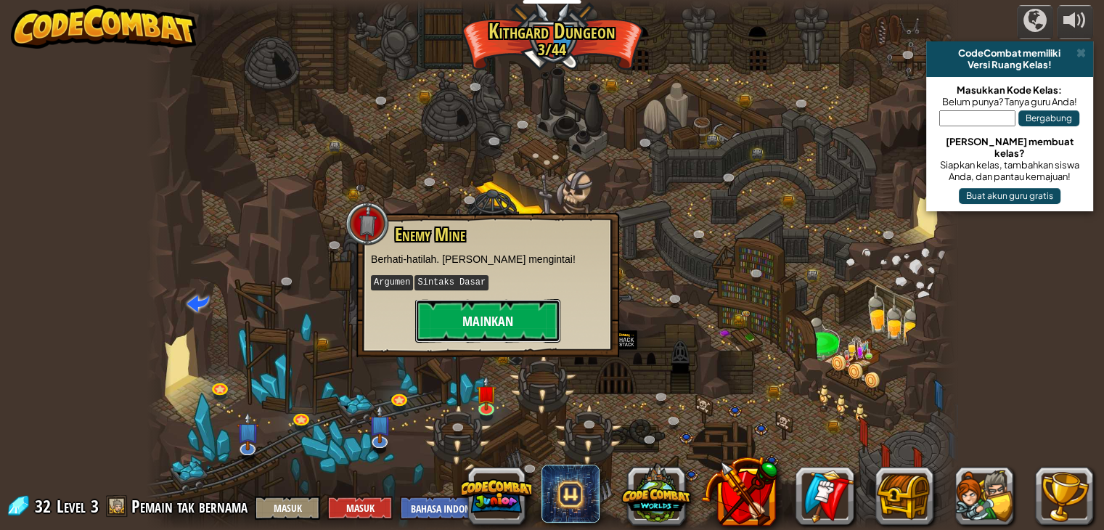
click at [478, 327] on button "Mainkan" at bounding box center [487, 321] width 145 height 44
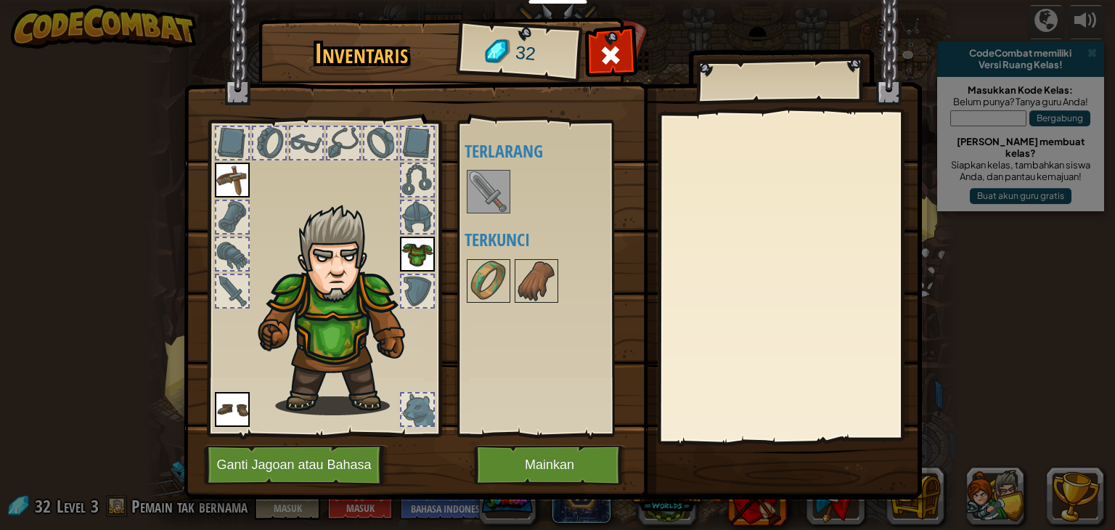
click at [496, 187] on img at bounding box center [488, 191] width 41 height 41
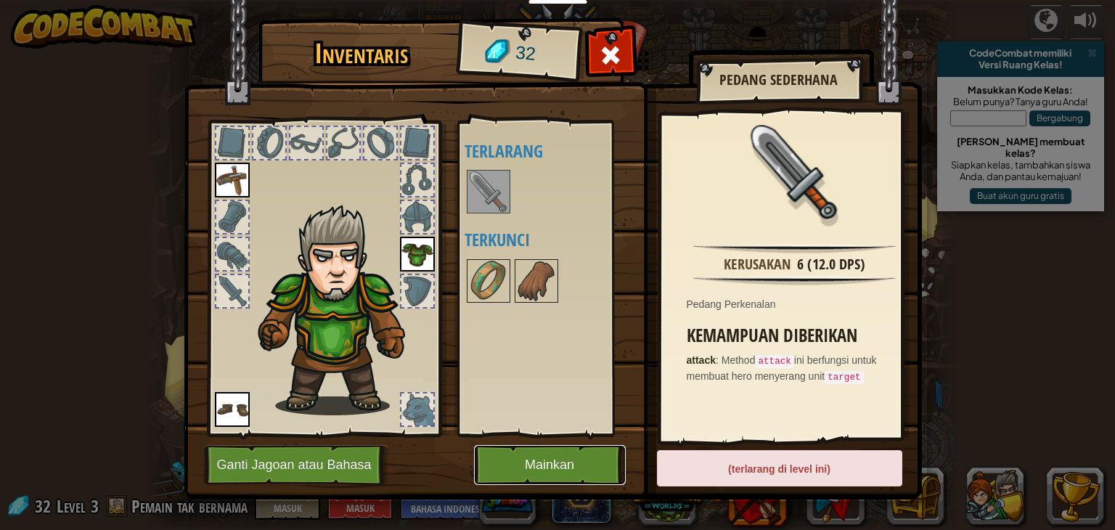
click at [543, 464] on button "Mainkan" at bounding box center [550, 465] width 152 height 40
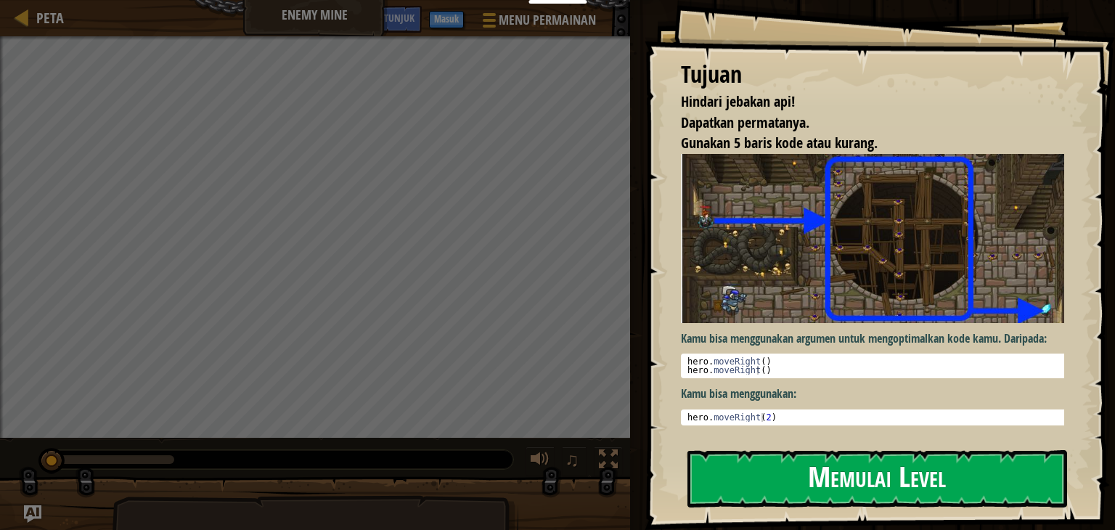
click at [803, 477] on button "Memulai Level" at bounding box center [877, 478] width 380 height 57
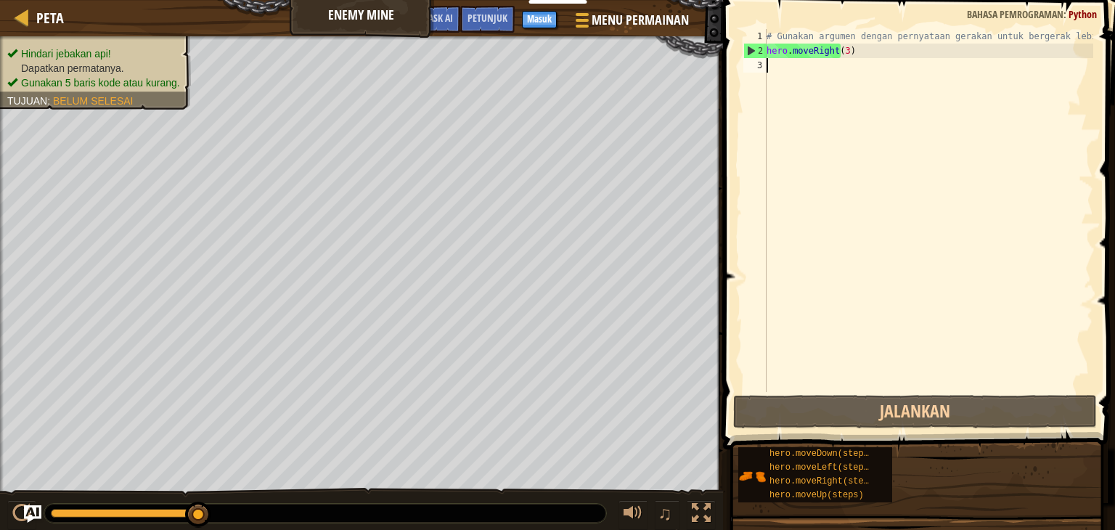
click at [812, 83] on div "# Gunakan argumen dengan pernyataan gerakan untuk bergerak lebih jauh. hero . m…" at bounding box center [927, 225] width 329 height 392
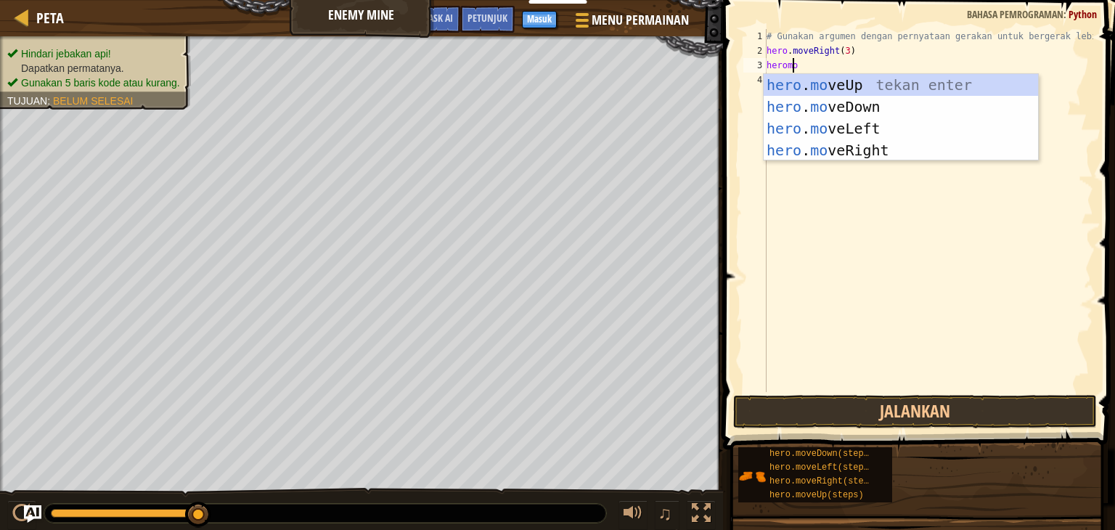
scroll to position [7, 1]
type textarea "heromove"
click at [824, 128] on div "hero . move Up tekan enter hero . move Down tekan enter hero . move Left tekan …" at bounding box center [900, 139] width 274 height 131
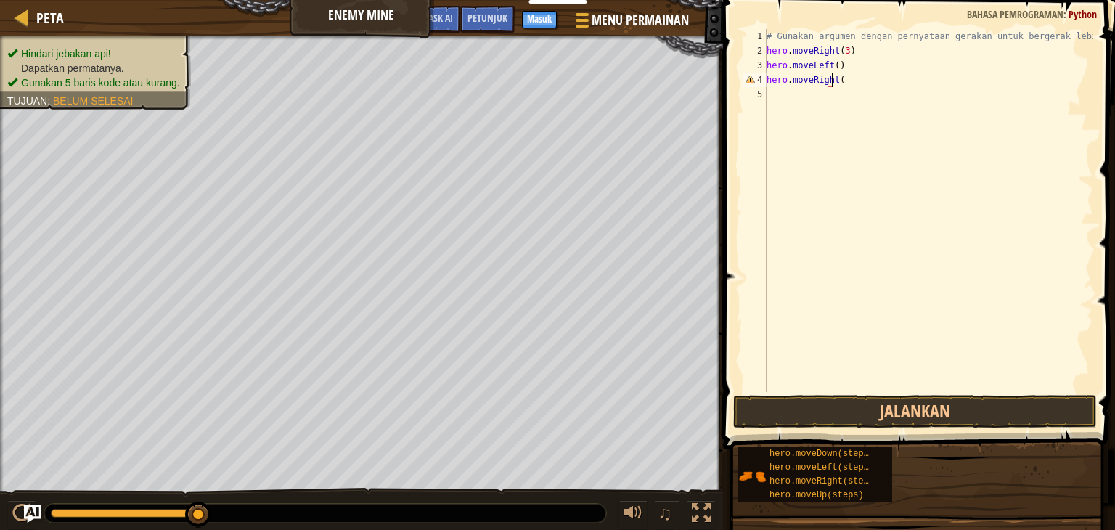
scroll to position [7, 4]
type textarea "hero.moveRight(2)"
click at [797, 102] on div "# Gunakan argumen dengan pernyataan gerakan untuk bergerak lebih jauh. hero . m…" at bounding box center [927, 225] width 329 height 392
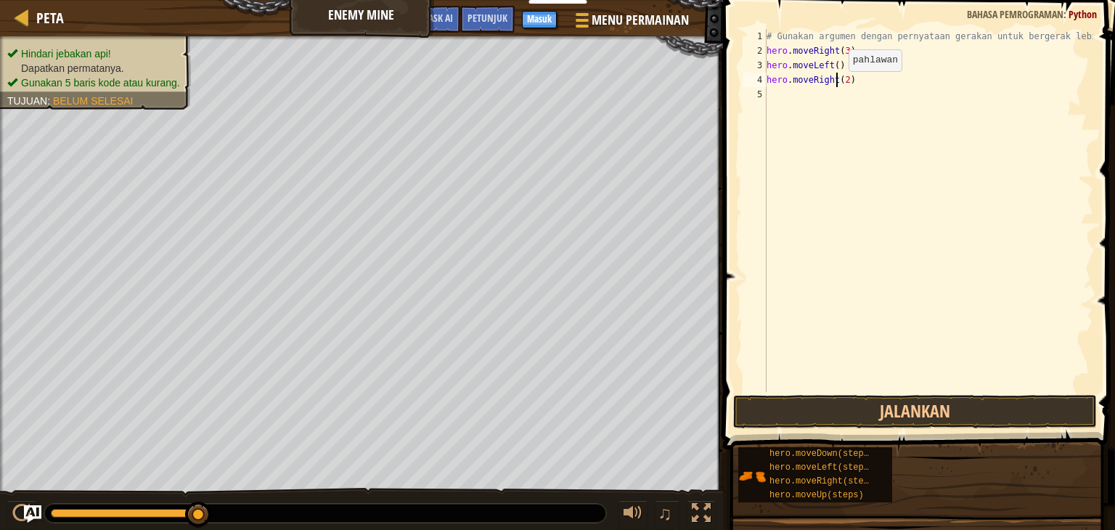
click at [835, 85] on div "# Gunakan argumen dengan pernyataan gerakan untuk bergerak lebih jauh. hero . m…" at bounding box center [927, 225] width 329 height 392
type textarea "hero.moveRight()"
click at [833, 96] on div "# Gunakan argumen dengan pernyataan gerakan untuk bergerak lebih jauh. hero . m…" at bounding box center [927, 225] width 329 height 392
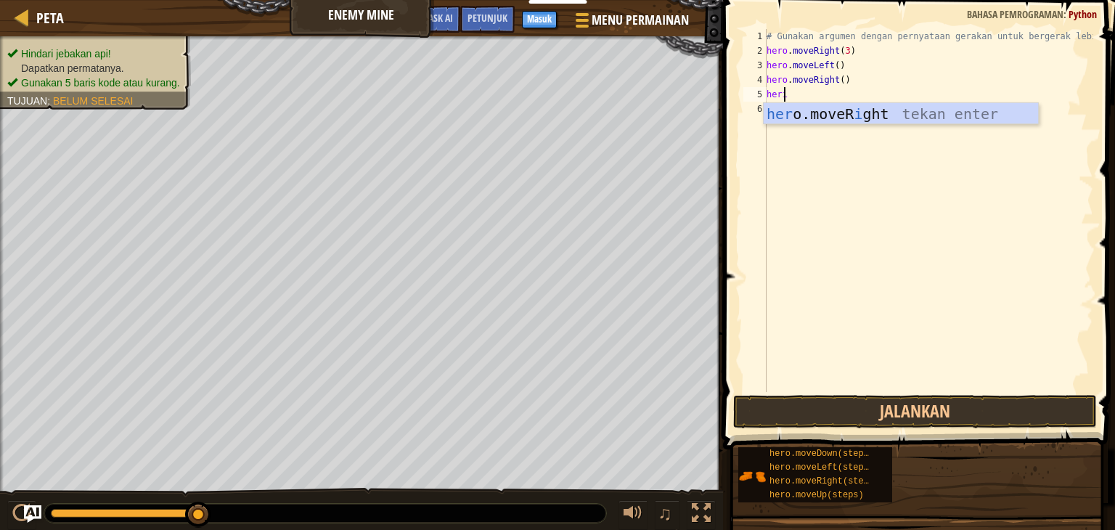
type textarea "her"
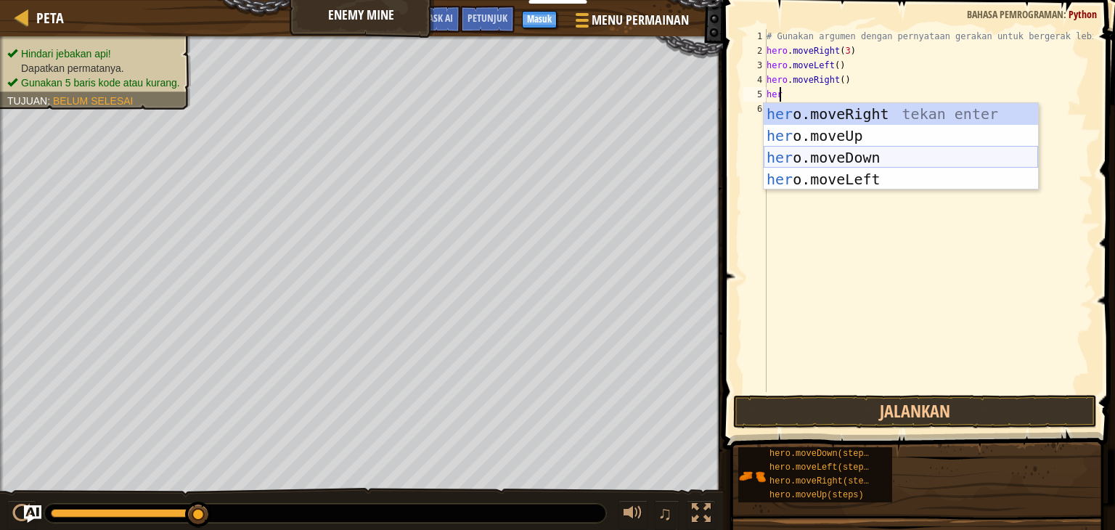
click at [845, 157] on div "her o.moveRight tekan enter her o.moveUp tekan enter her o.moveDown tekan enter…" at bounding box center [900, 168] width 274 height 131
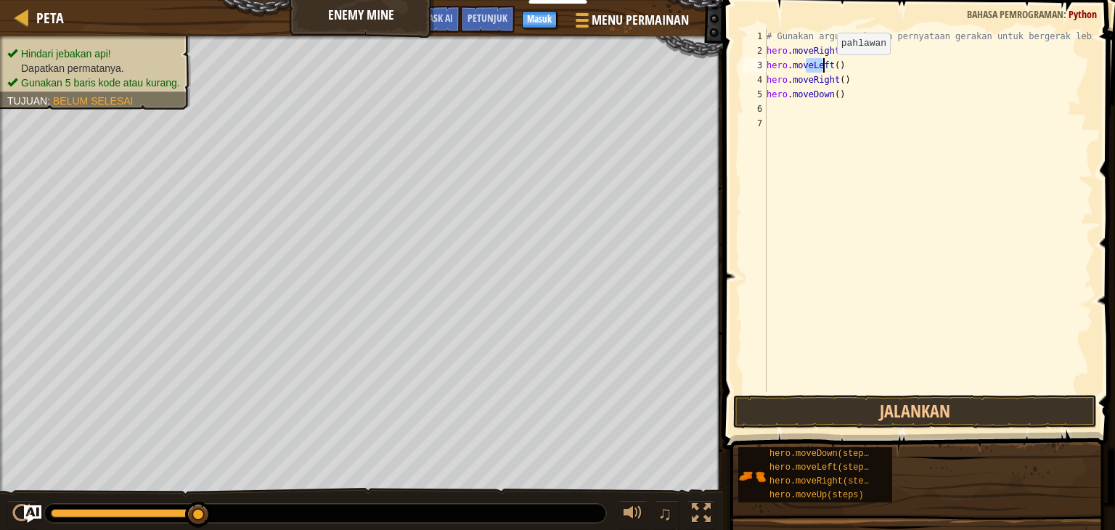
drag, startPoint x: 804, startPoint y: 65, endPoint x: 823, endPoint y: 69, distance: 19.4
click at [823, 69] on div "# Gunakan argumen dengan pernyataan gerakan untuk bergerak lebih jauh. hero . m…" at bounding box center [927, 225] width 329 height 392
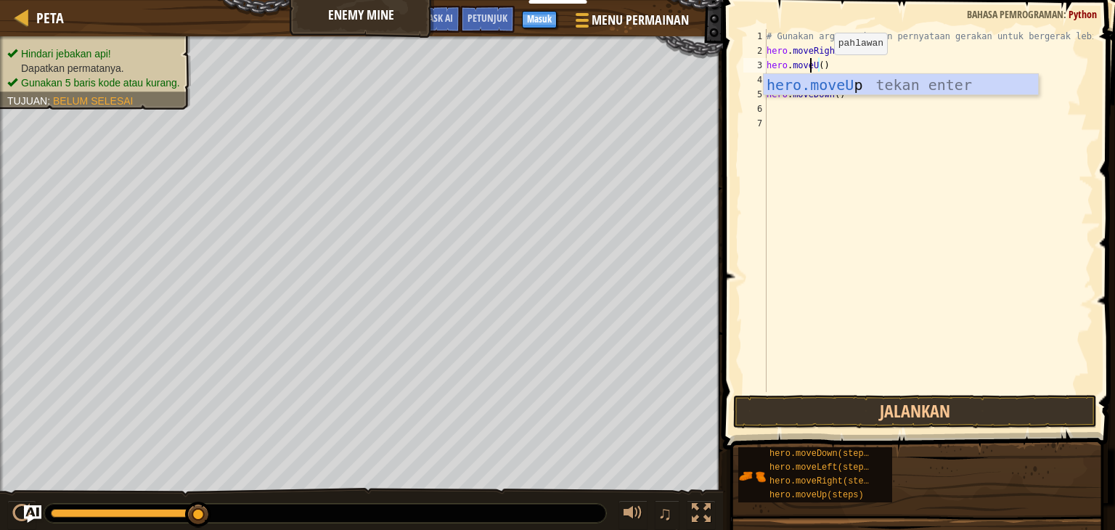
scroll to position [7, 3]
type textarea "hero.moveUp()"
click at [947, 199] on div "# Gunakan argumen dengan pernyataan gerakan untuk bergerak lebih jauh. hero . m…" at bounding box center [927, 225] width 329 height 392
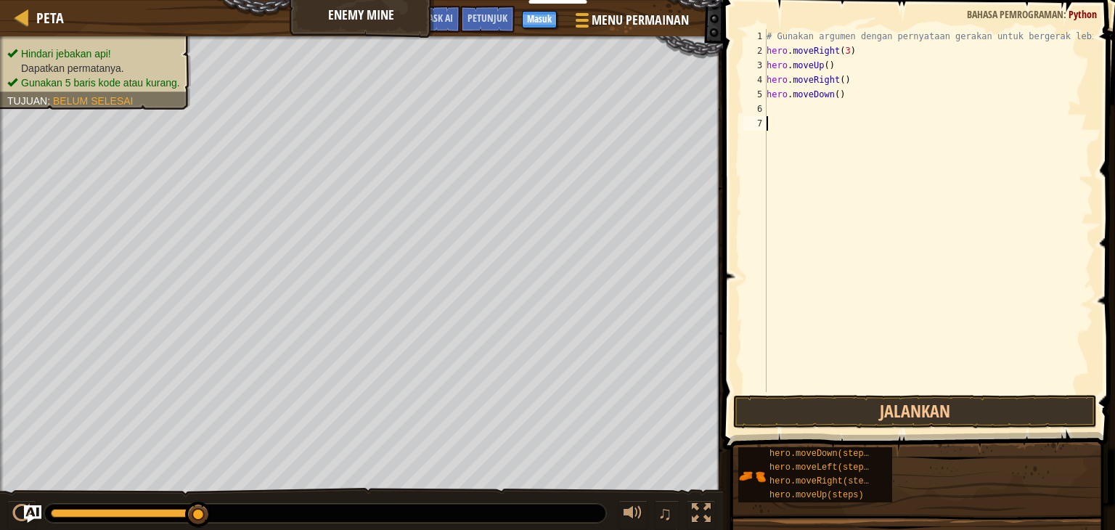
scroll to position [7, 0]
click at [868, 411] on button "Jalankan" at bounding box center [915, 411] width 364 height 33
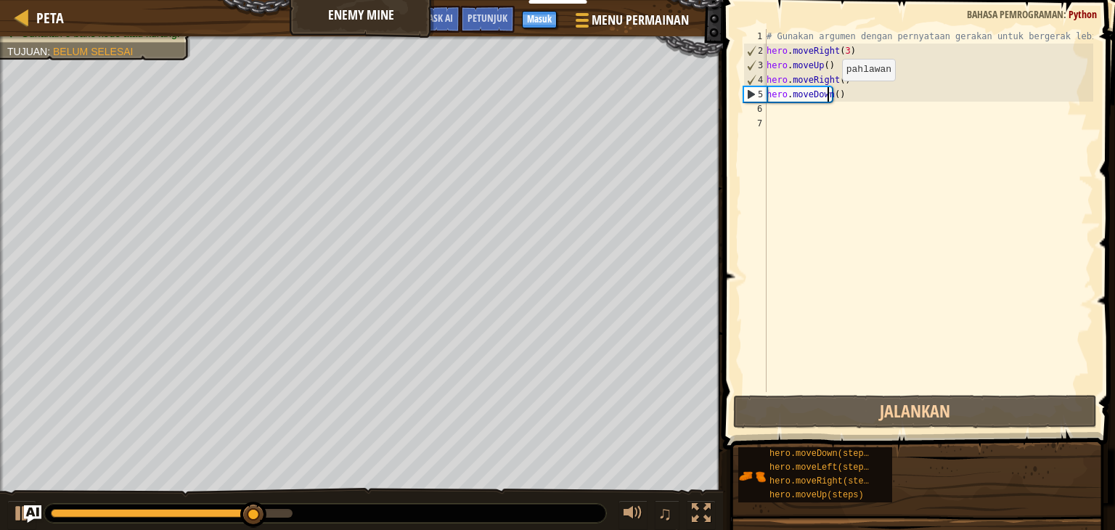
click at [828, 95] on div "# Gunakan argumen dengan pernyataan gerakan untuk bergerak lebih jauh. hero . m…" at bounding box center [927, 225] width 329 height 392
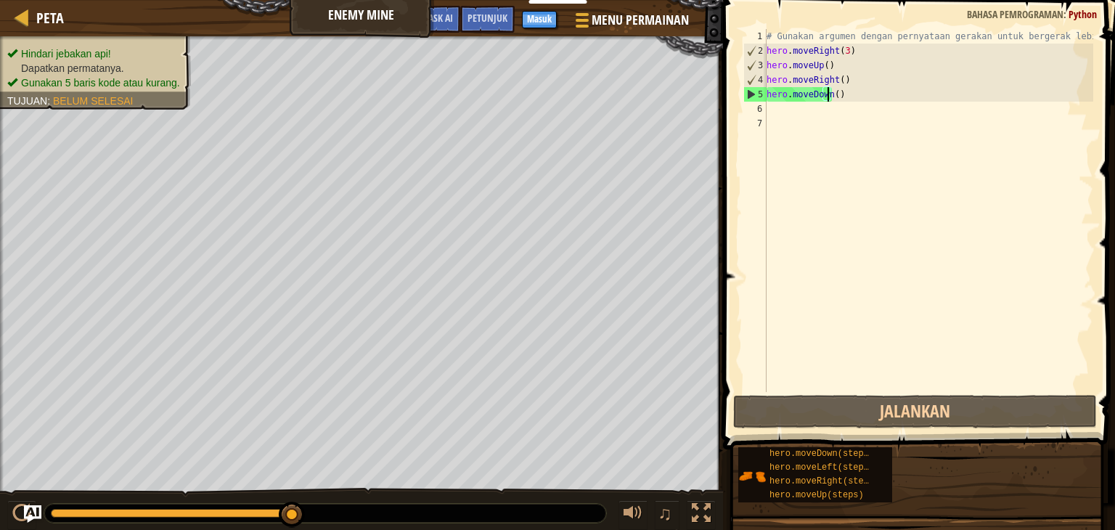
scroll to position [7, 4]
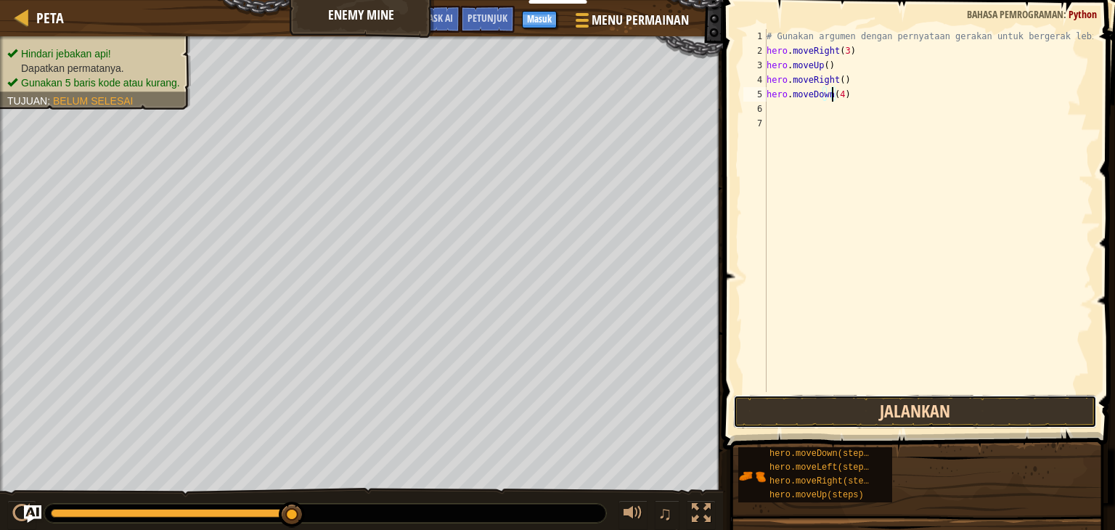
click at [920, 410] on button "Jalankan" at bounding box center [915, 411] width 364 height 33
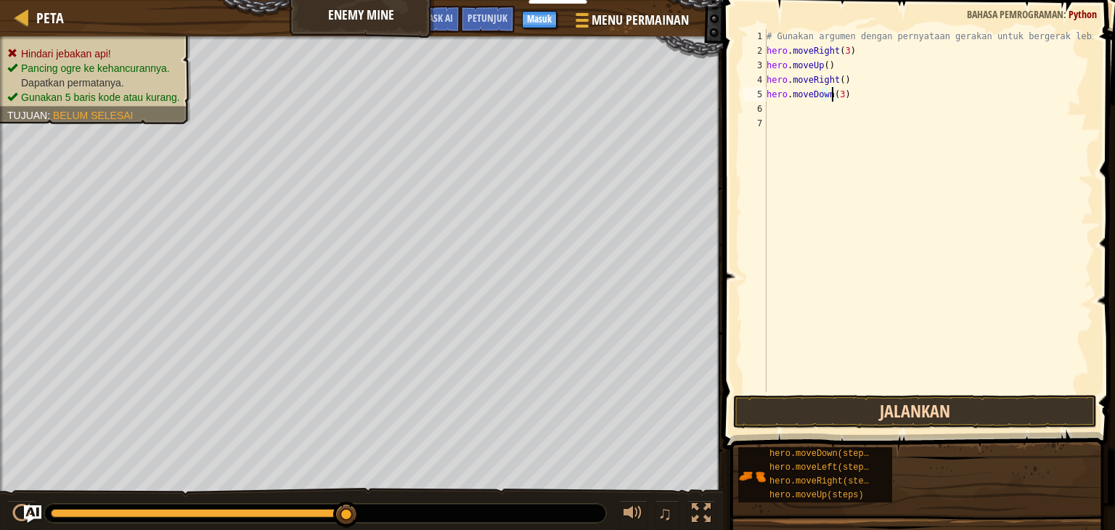
type textarea "hero.moveDown(3)"
click at [808, 396] on button "Jalankan" at bounding box center [915, 411] width 364 height 33
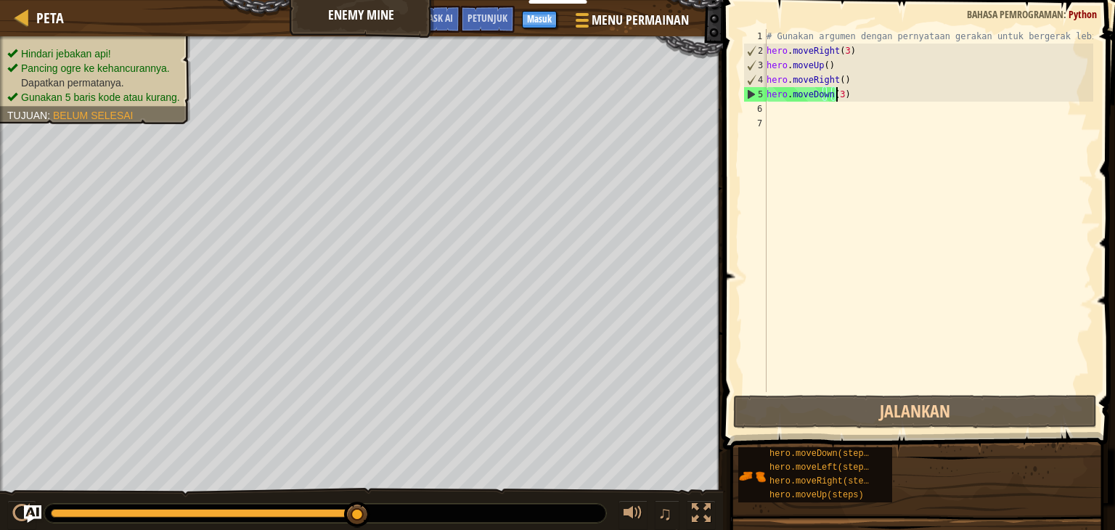
click at [856, 95] on div "# Gunakan argumen dengan pernyataan gerakan untuk bergerak lebih jauh. hero . m…" at bounding box center [927, 225] width 329 height 392
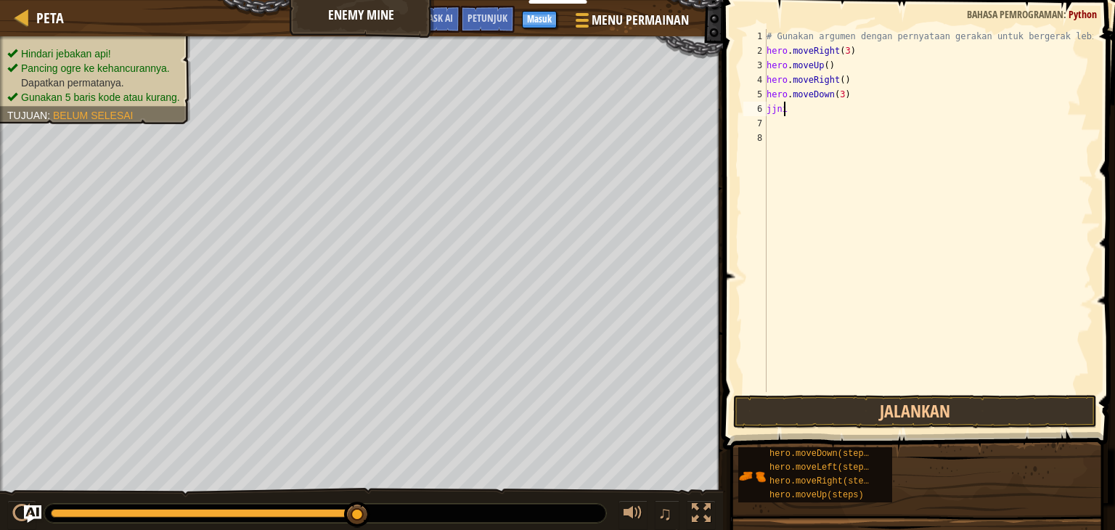
scroll to position [7, 0]
type textarea "j"
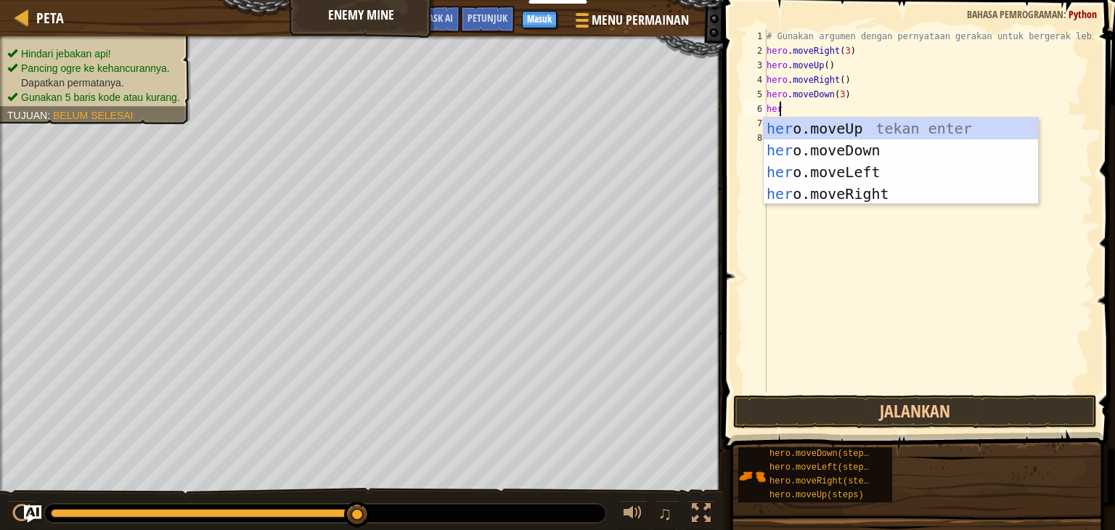
type textarea "hero"
click at [864, 188] on div "hero .moveUp tekan enter hero .moveDown tekan enter hero .moveLeft tekan enter …" at bounding box center [900, 183] width 274 height 131
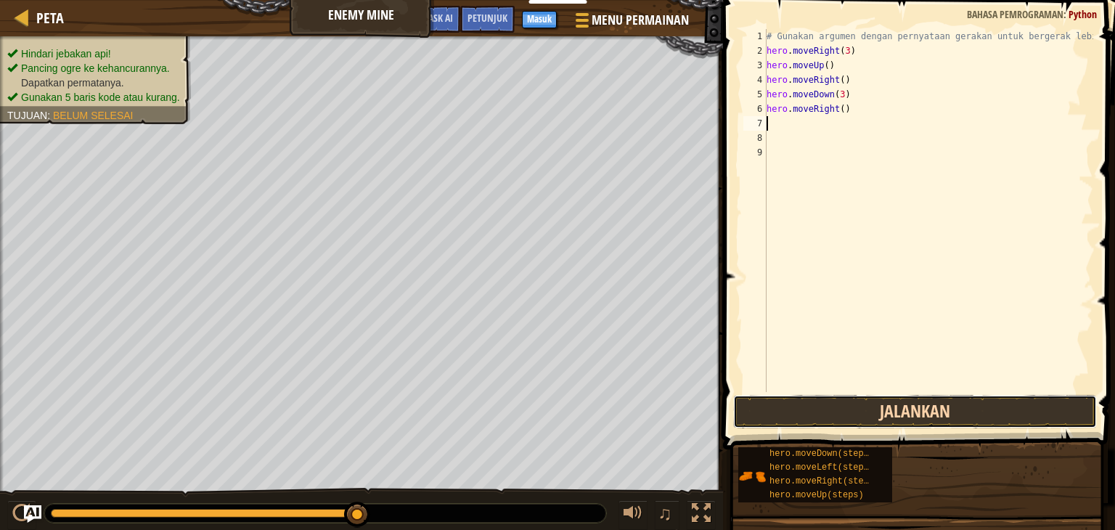
click at [888, 407] on button "Jalankan" at bounding box center [915, 411] width 364 height 33
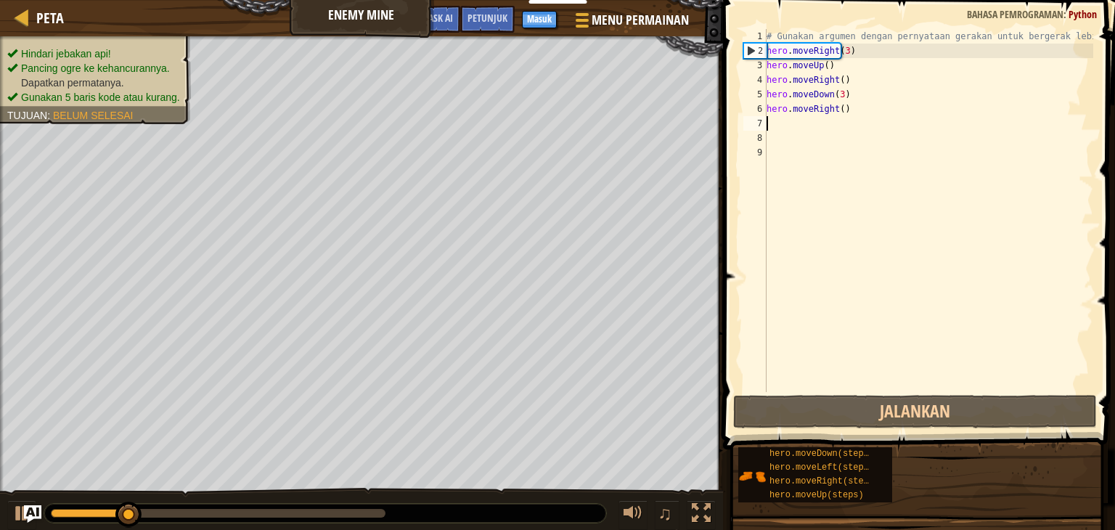
click at [127, 75] on li "Dapatkan permatanya." at bounding box center [93, 82] width 173 height 15
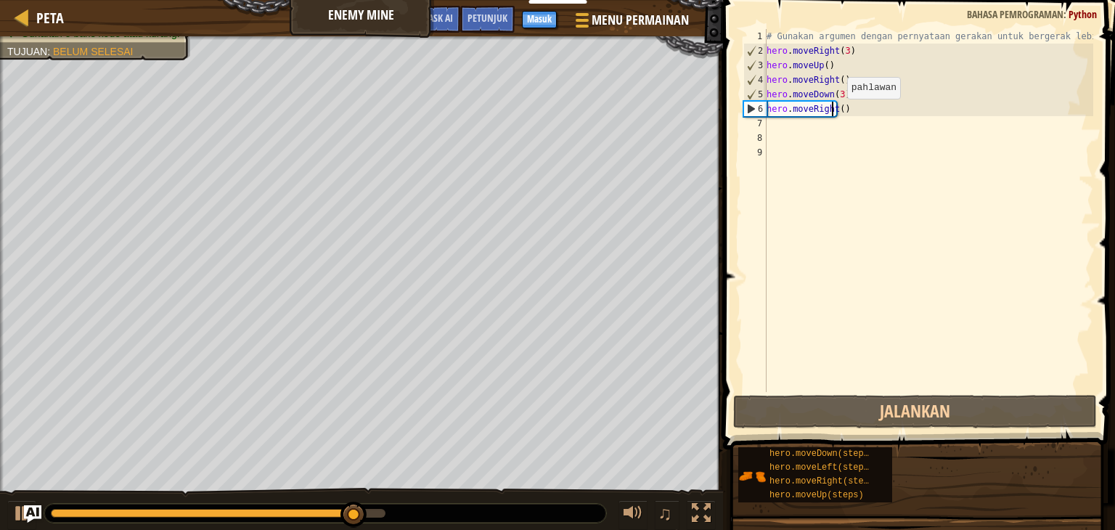
click at [833, 113] on div "# Gunakan argumen dengan pernyataan gerakan untuk bergerak lebih jauh. hero . m…" at bounding box center [927, 225] width 329 height 392
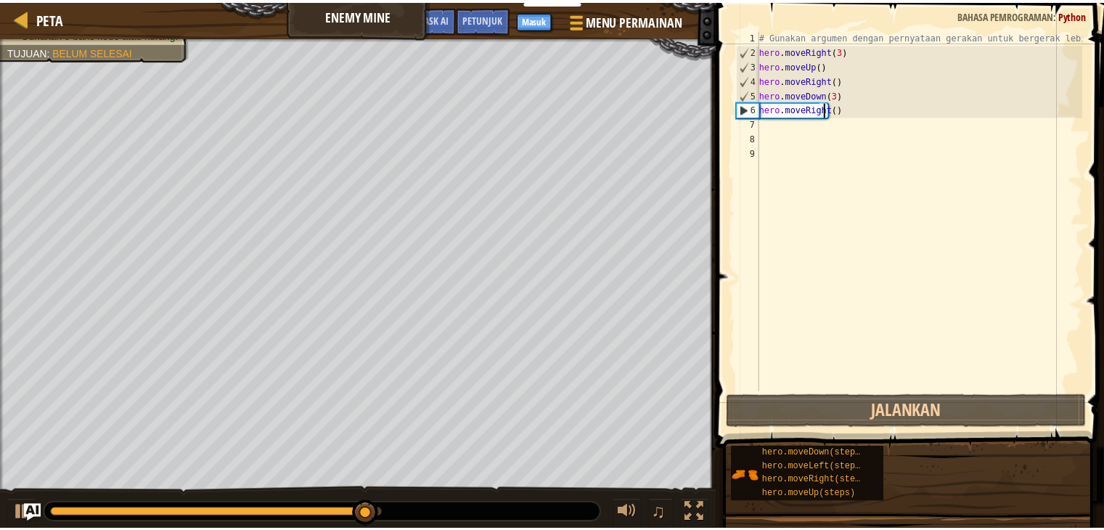
scroll to position [7, 5]
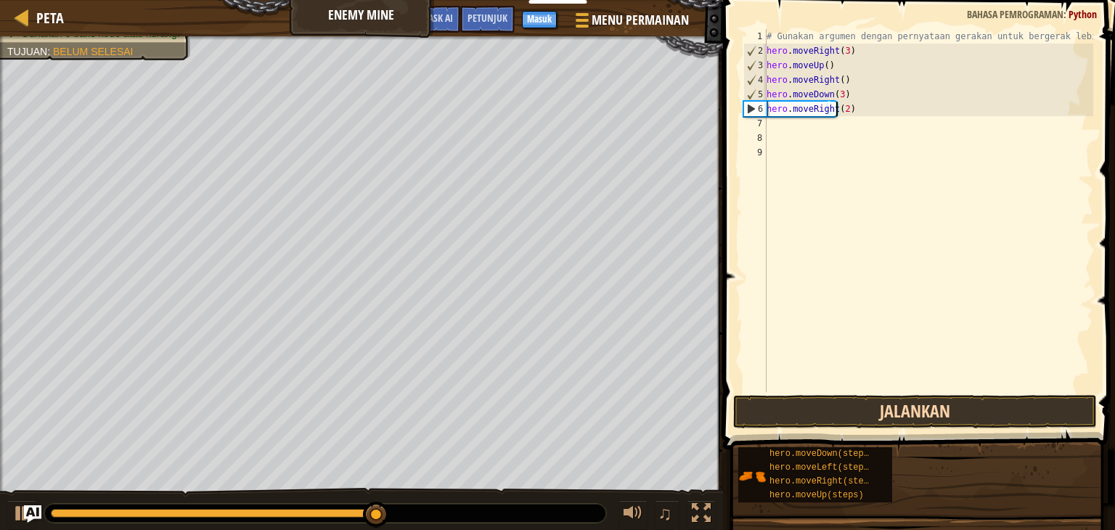
type textarea "hero.moveRight(2)"
click at [915, 414] on button "Jalankan" at bounding box center [915, 411] width 364 height 33
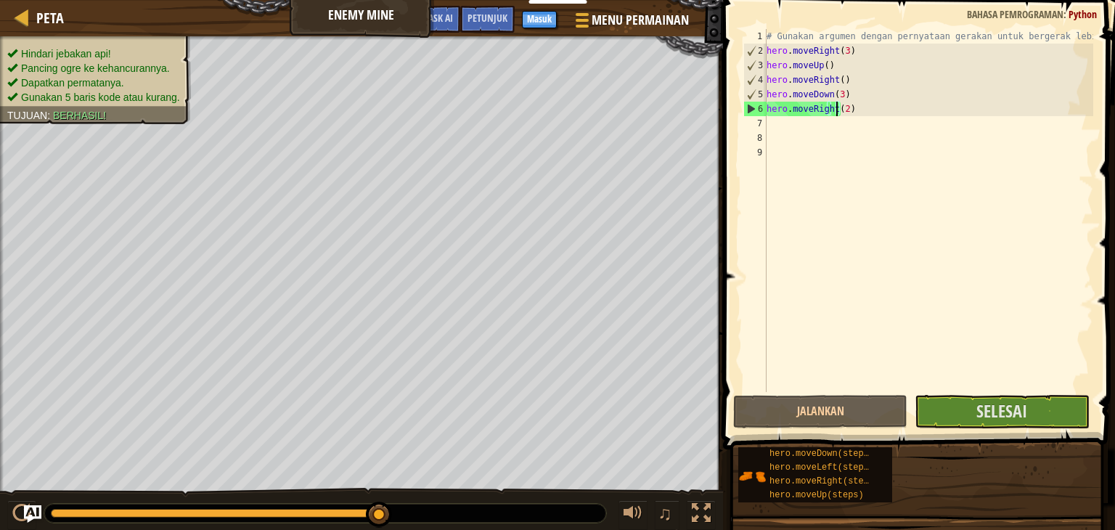
click at [952, 428] on span at bounding box center [919, 204] width 403 height 492
click at [959, 410] on button "Selesai" at bounding box center [1001, 411] width 174 height 33
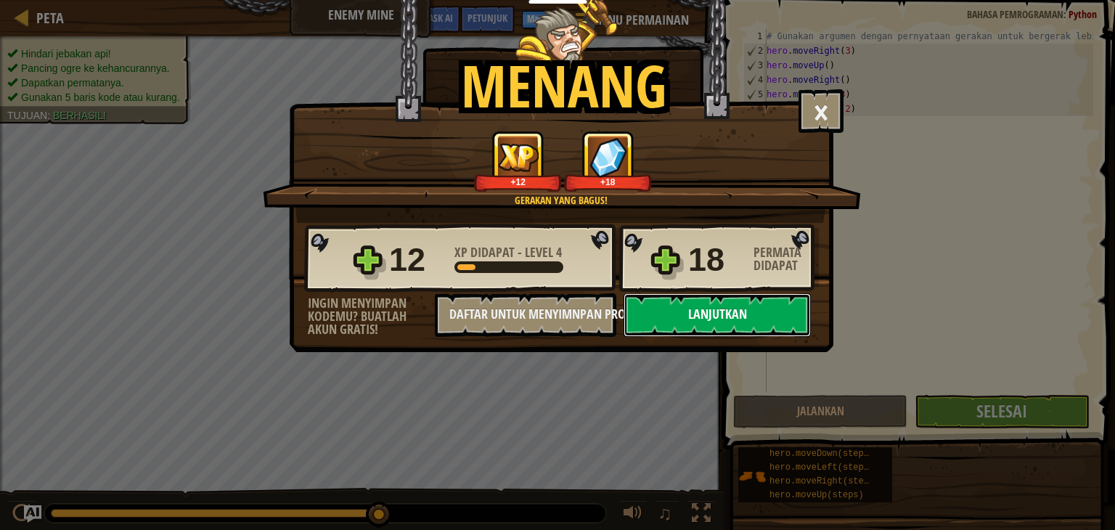
click at [699, 311] on button "Lanjutkan" at bounding box center [716, 315] width 187 height 44
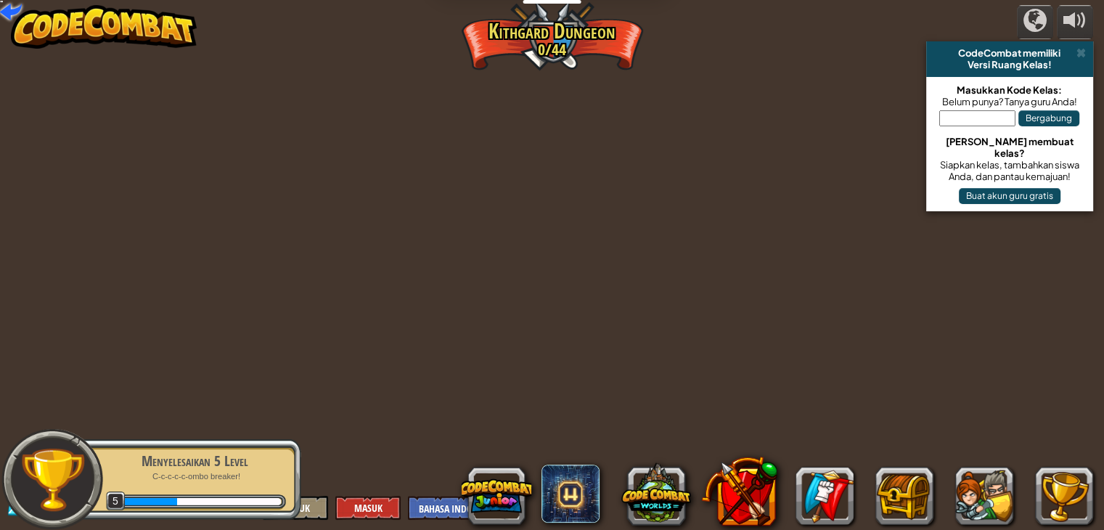
select select "id"
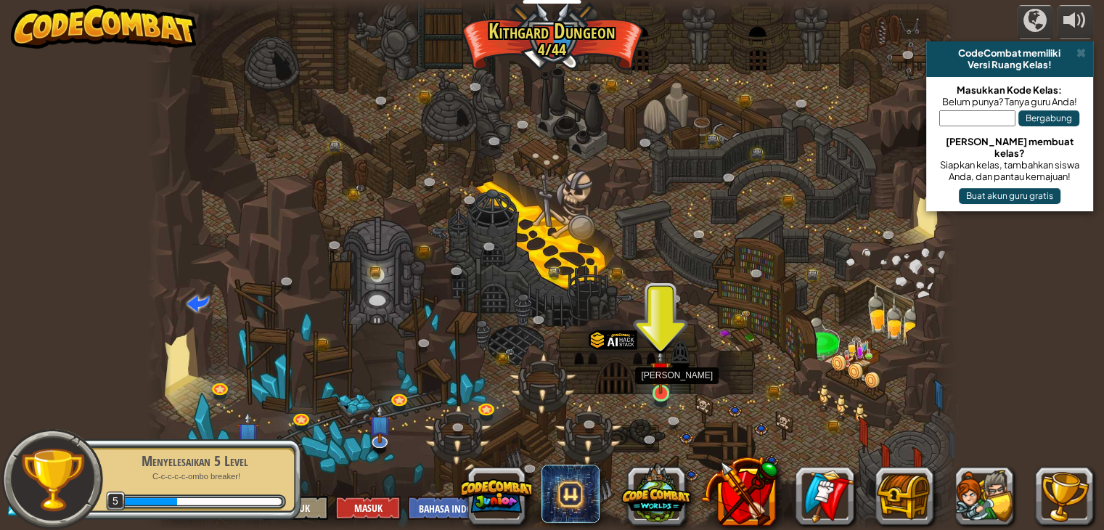
click at [658, 393] on img at bounding box center [660, 371] width 20 height 46
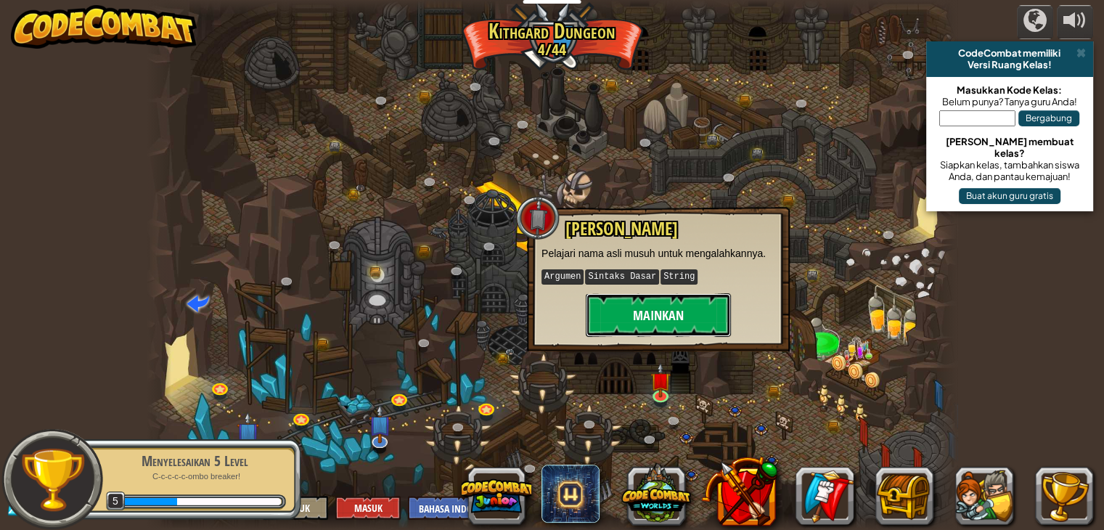
click at [673, 318] on button "Mainkan" at bounding box center [658, 315] width 145 height 44
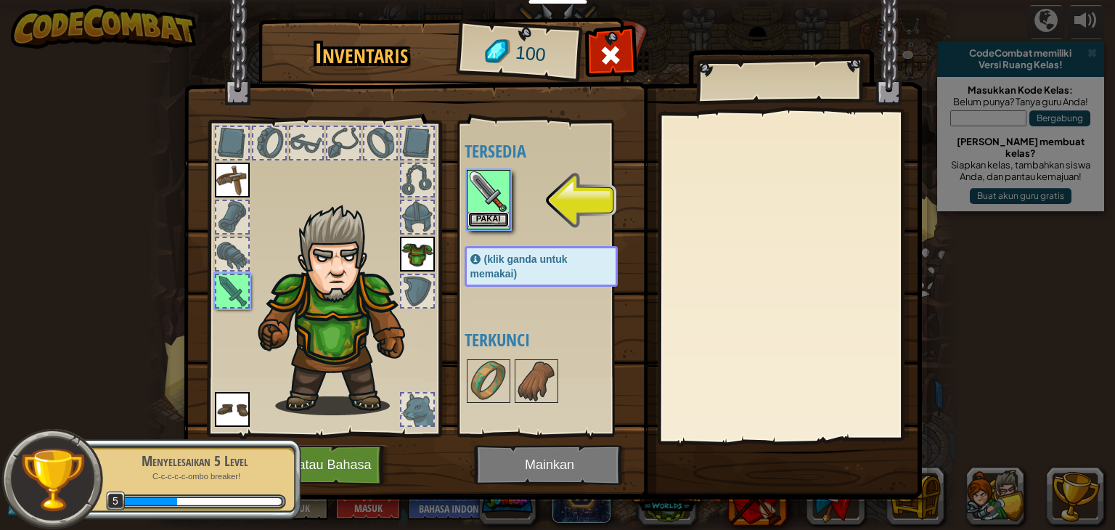
click at [485, 220] on button "Pakai" at bounding box center [488, 219] width 41 height 15
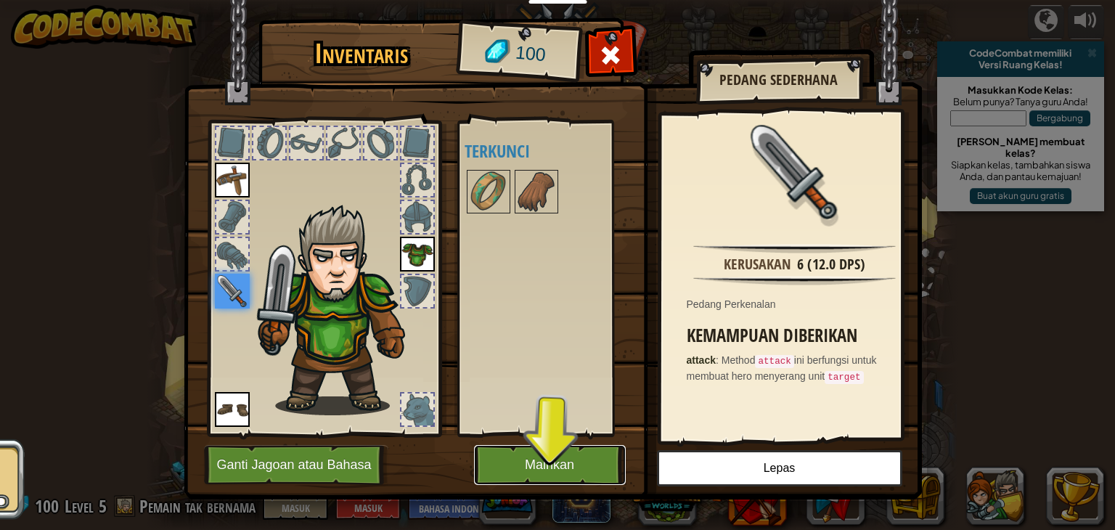
click at [559, 468] on button "Mainkan" at bounding box center [550, 465] width 152 height 40
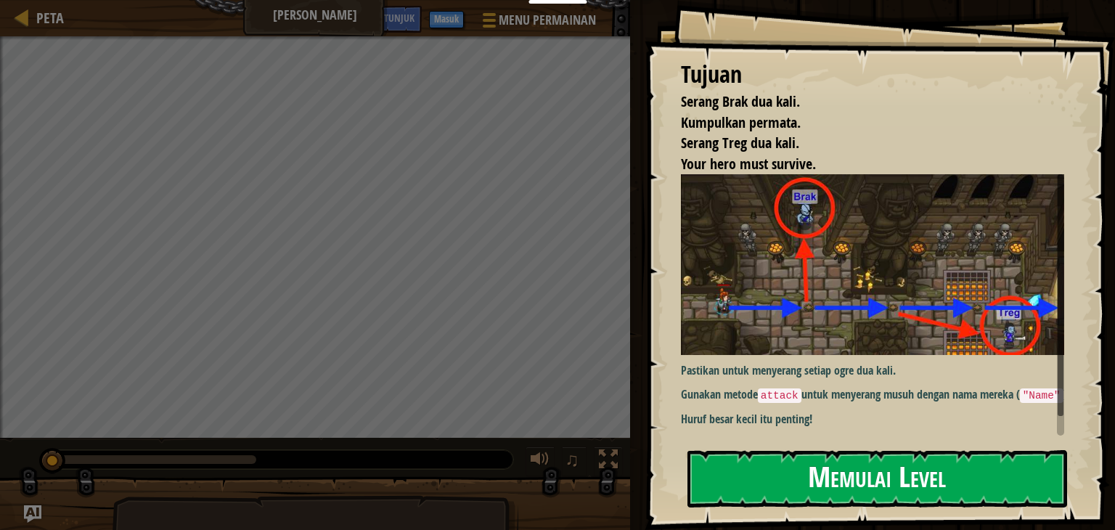
click at [834, 472] on button "Memulai Level" at bounding box center [877, 478] width 380 height 57
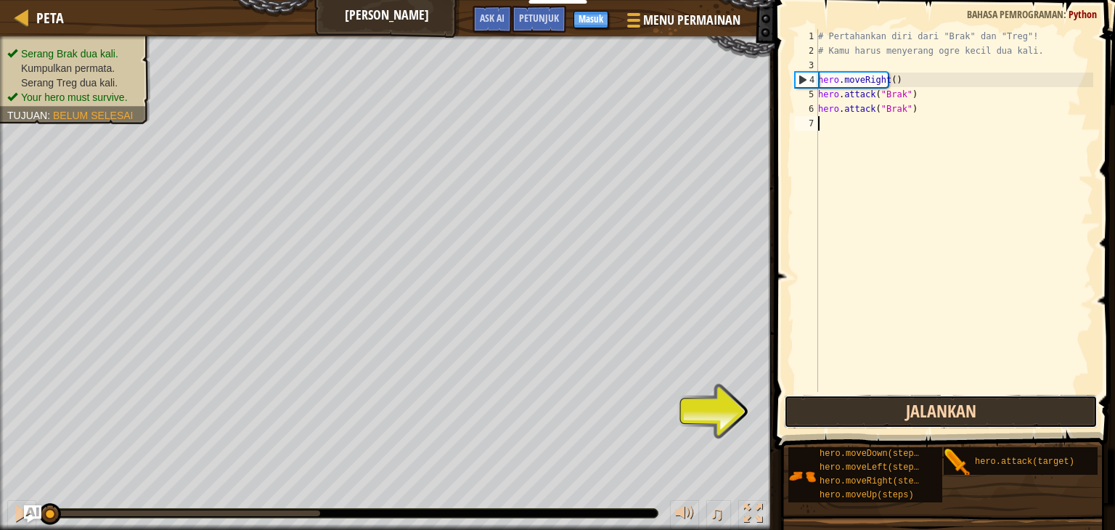
click at [914, 409] on button "Jalankan" at bounding box center [940, 411] width 313 height 33
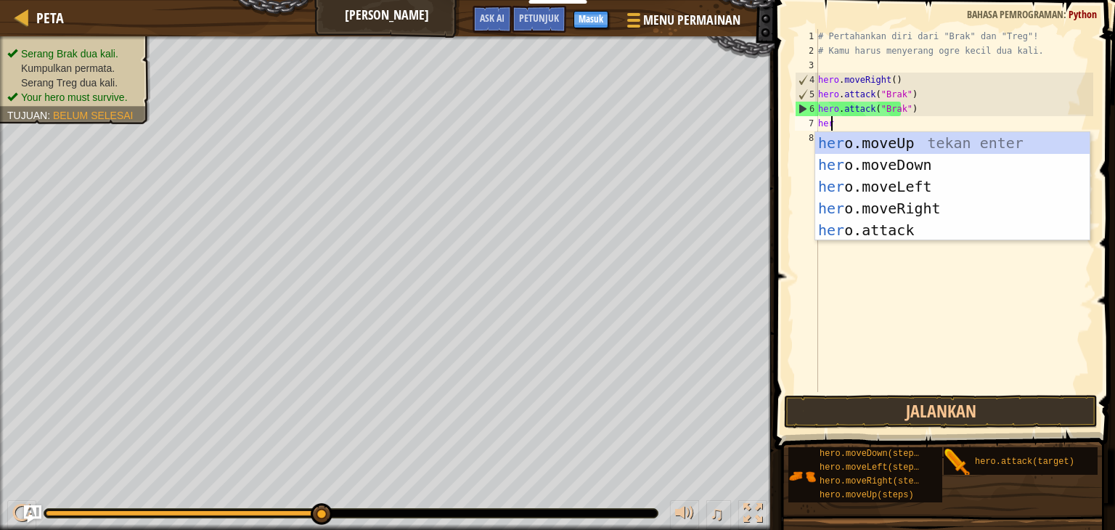
scroll to position [7, 0]
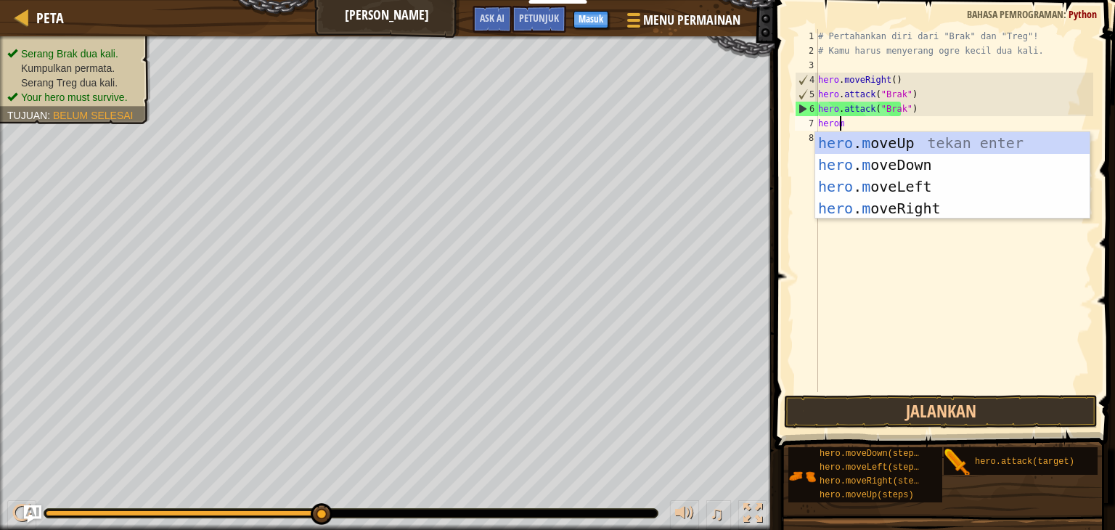
type textarea "heromo"
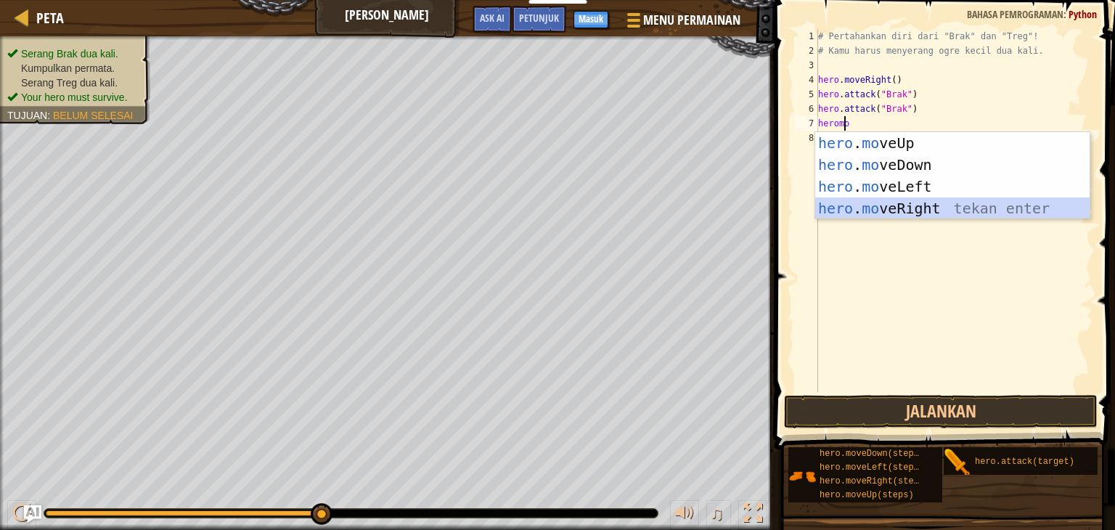
click at [903, 202] on div "hero . mo veUp tekan enter hero . mo veDown tekan enter hero . mo veLeft tekan …" at bounding box center [952, 197] width 274 height 131
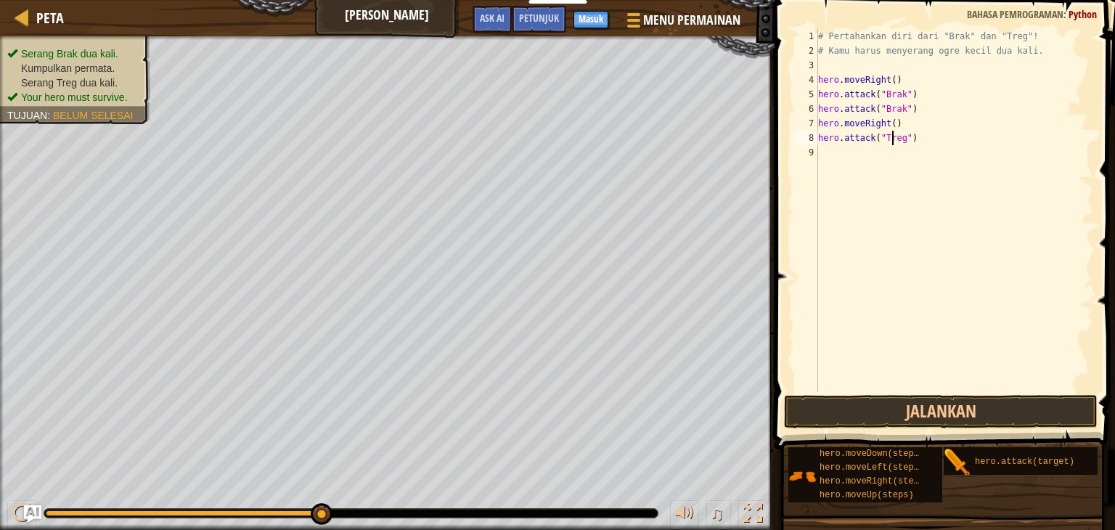
scroll to position [7, 6]
click at [928, 416] on button "Jalankan" at bounding box center [940, 411] width 313 height 33
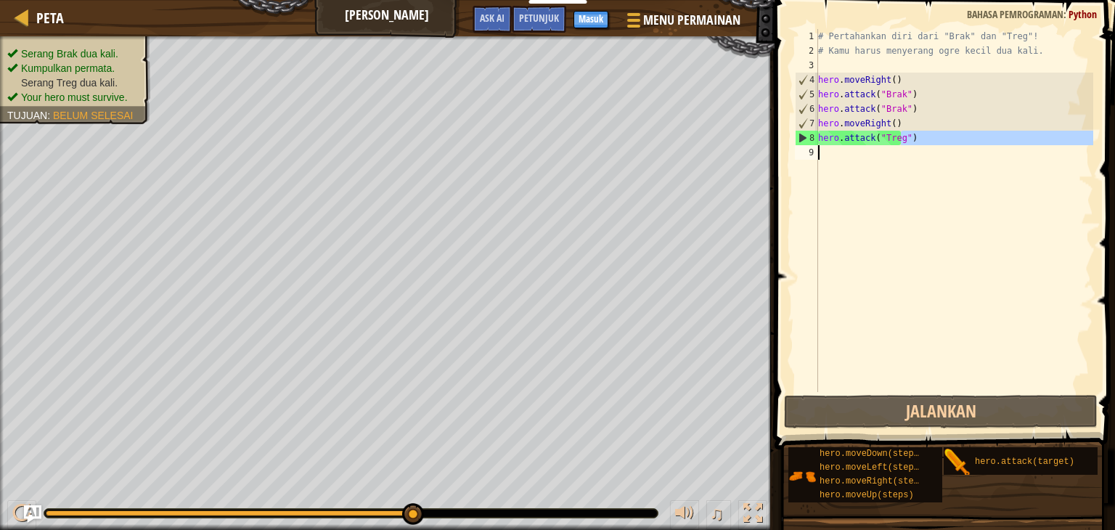
drag, startPoint x: 901, startPoint y: 135, endPoint x: 821, endPoint y: 152, distance: 81.5
click at [821, 152] on div "# Pertahankan diri dari "Brak" dan "Treg"! # Kamu harus menyerang ogre kecil du…" at bounding box center [954, 225] width 278 height 392
drag, startPoint x: 818, startPoint y: 137, endPoint x: 900, endPoint y: 136, distance: 82.0
click at [900, 136] on div "# Pertahankan diri dari "Brak" dan "Treg"! # Kamu harus menyerang ogre kecil du…" at bounding box center [954, 225] width 278 height 392
click at [906, 140] on div "# Pertahankan diri dari "Brak" dan "Treg"! # Kamu harus menyerang ogre kecil du…" at bounding box center [954, 210] width 278 height 363
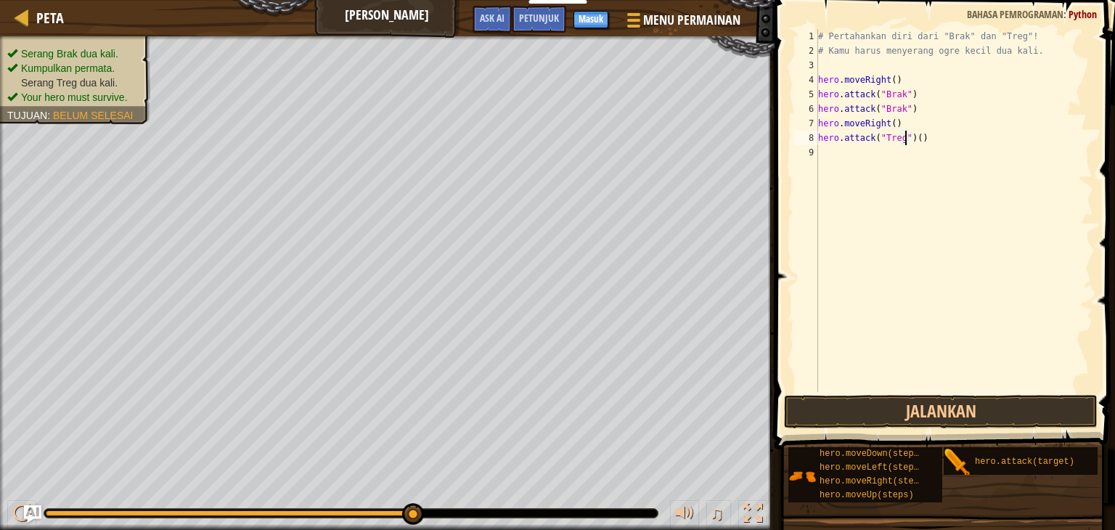
scroll to position [7, 7]
click at [935, 416] on button "Jalankan" at bounding box center [940, 411] width 313 height 33
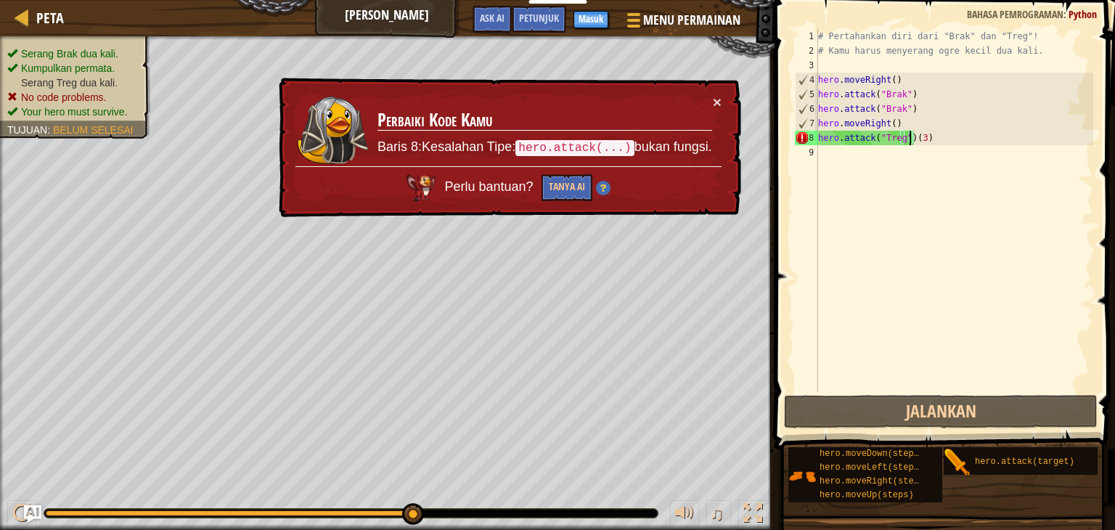
click at [917, 141] on div "# Pertahankan diri dari "Brak" dan "Treg"! # Kamu harus menyerang ogre kecil du…" at bounding box center [954, 225] width 278 height 392
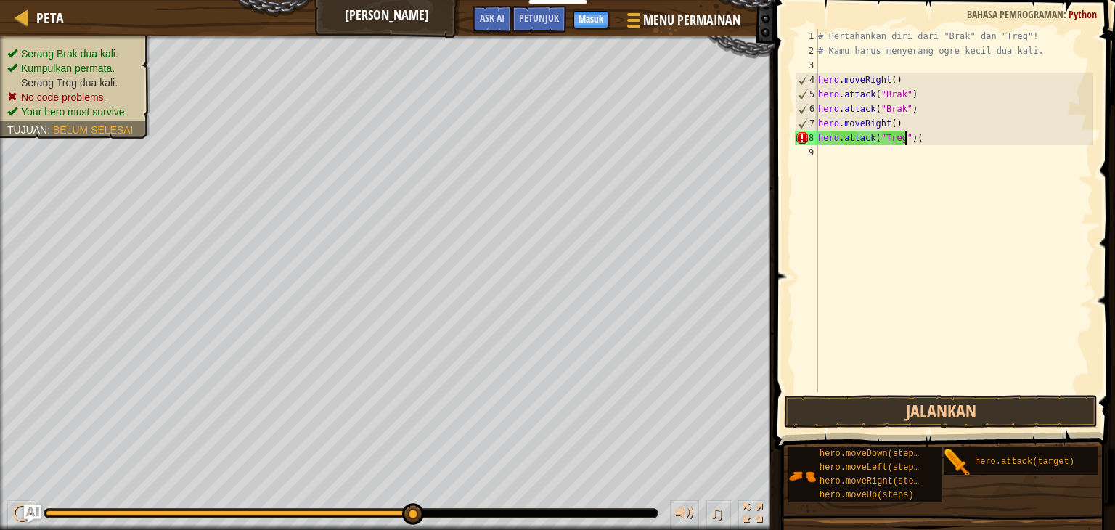
type textarea "hero.attack("Treg")"
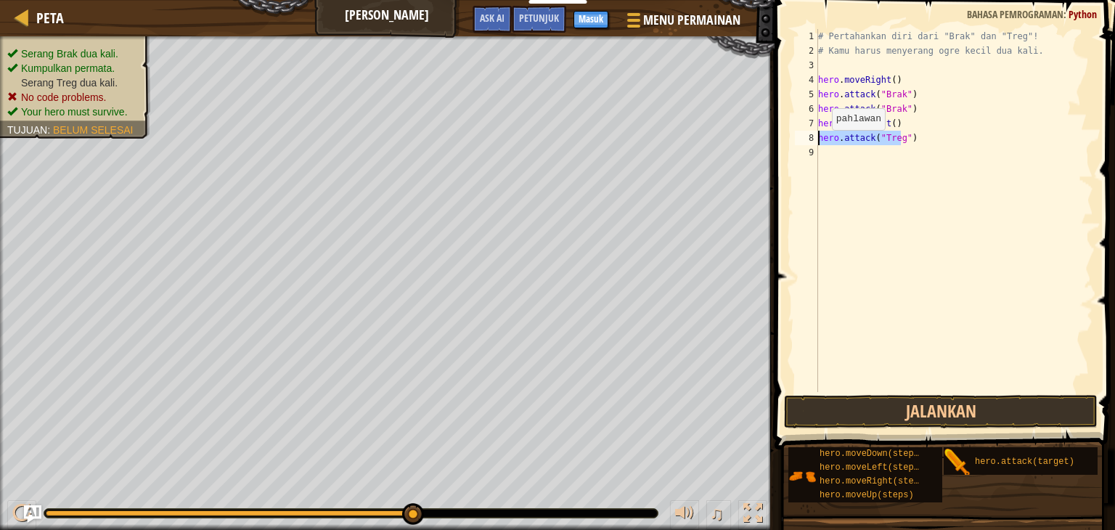
drag, startPoint x: 906, startPoint y: 143, endPoint x: 813, endPoint y: 144, distance: 93.6
click at [813, 144] on div "hero.attack("Treg") 1 2 3 4 5 6 7 8 9 # Pertahankan diri dari "Brak" dan "Treg"…" at bounding box center [942, 210] width 301 height 363
click at [844, 157] on div "# Pertahankan diri dari "Brak" dan "Treg"! # Kamu harus menyerang ogre kecil du…" at bounding box center [954, 225] width 278 height 392
paste textarea "hero.attack("Treg")"
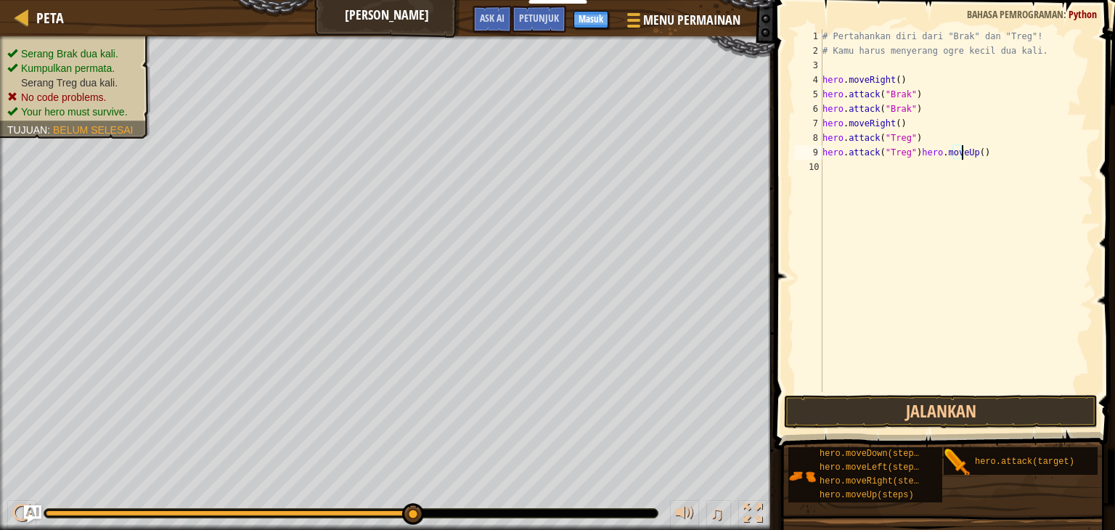
paste textarea "hero.attack("Treg")"
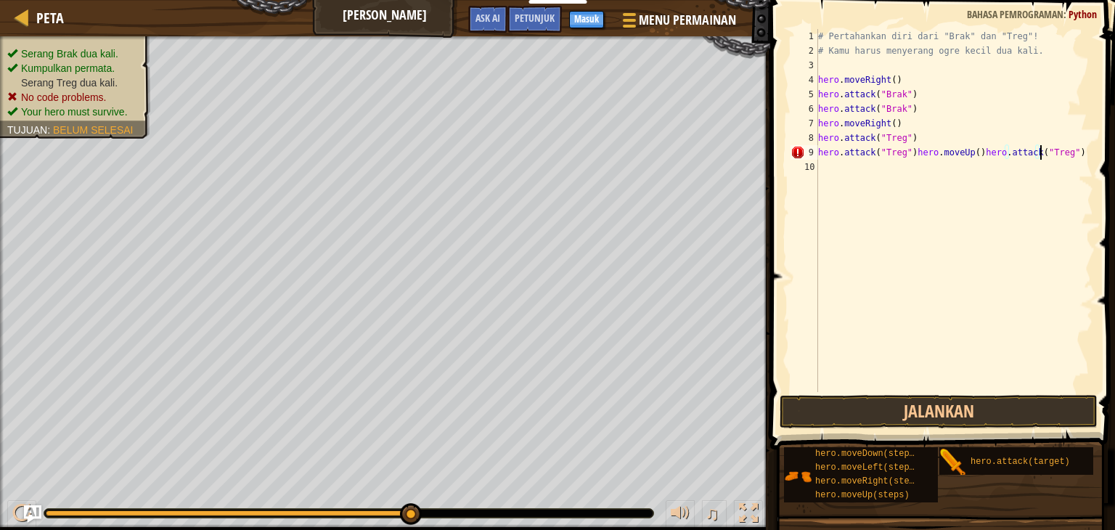
type textarea "hero.attack("Treg")hero.moveUp()"
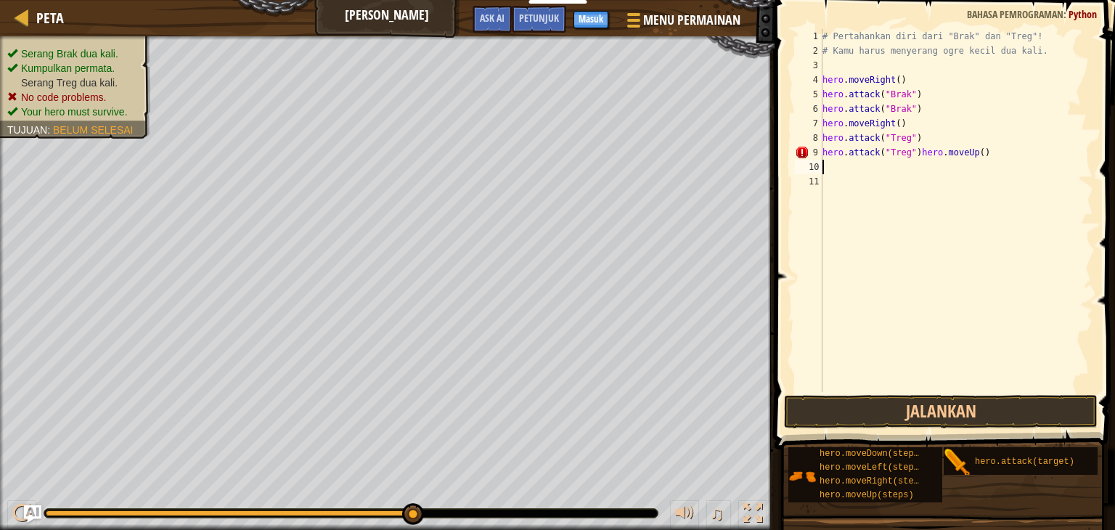
paste textarea "hero.attack("Treg")"
click at [903, 156] on div "# Pertahankan diri dari "Brak" dan "Treg"! # Kamu harus menyerang ogre kecil du…" at bounding box center [956, 225] width 274 height 392
drag, startPoint x: 903, startPoint y: 156, endPoint x: 967, endPoint y: 155, distance: 63.9
click at [967, 155] on div "# Pertahankan diri dari "Brak" dan "Treg"! # Kamu harus menyerang ogre kecil du…" at bounding box center [956, 225] width 274 height 392
type textarea "hero.attack("Treg")"
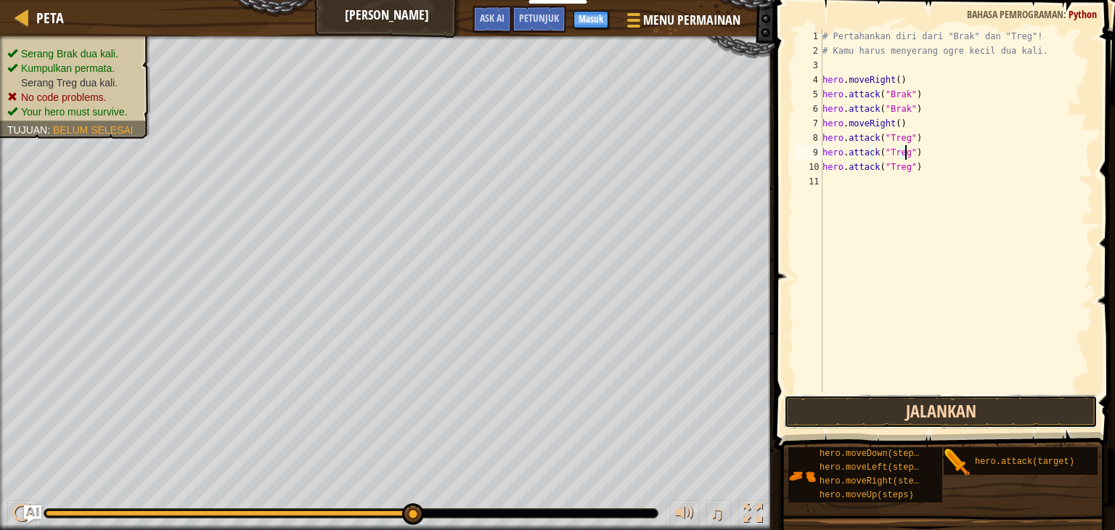
click at [926, 396] on button "Jalankan" at bounding box center [940, 411] width 313 height 33
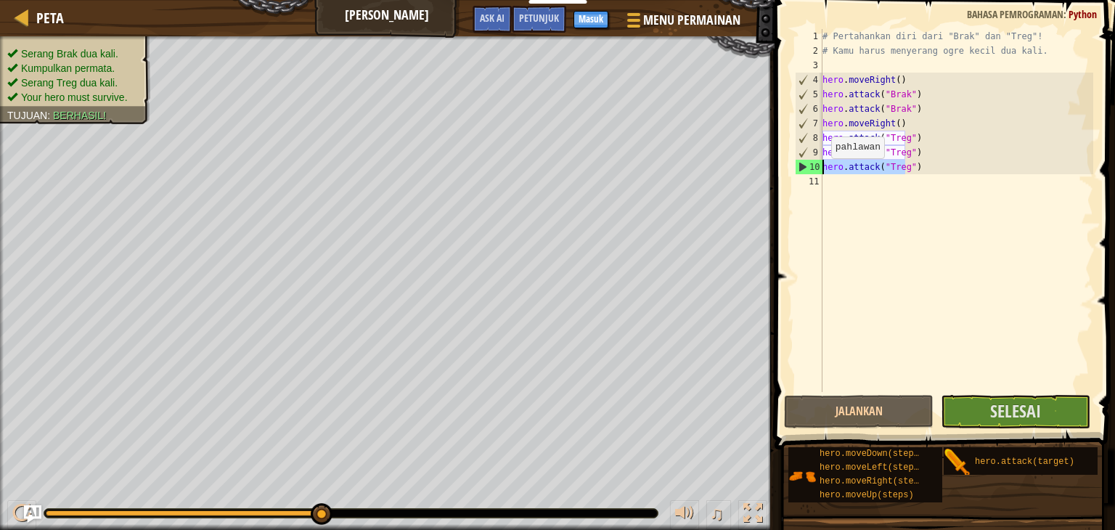
drag, startPoint x: 913, startPoint y: 171, endPoint x: 821, endPoint y: 172, distance: 91.4
click at [821, 172] on div "# Pertahankan diri dari "Brak" dan "Treg"! # Kamu harus menyerang ogre kecil du…" at bounding box center [956, 225] width 274 height 392
click at [918, 166] on div "# Pertahankan diri dari "Brak" dan "Treg"! # Kamu harus menyerang ogre kecil du…" at bounding box center [956, 210] width 274 height 363
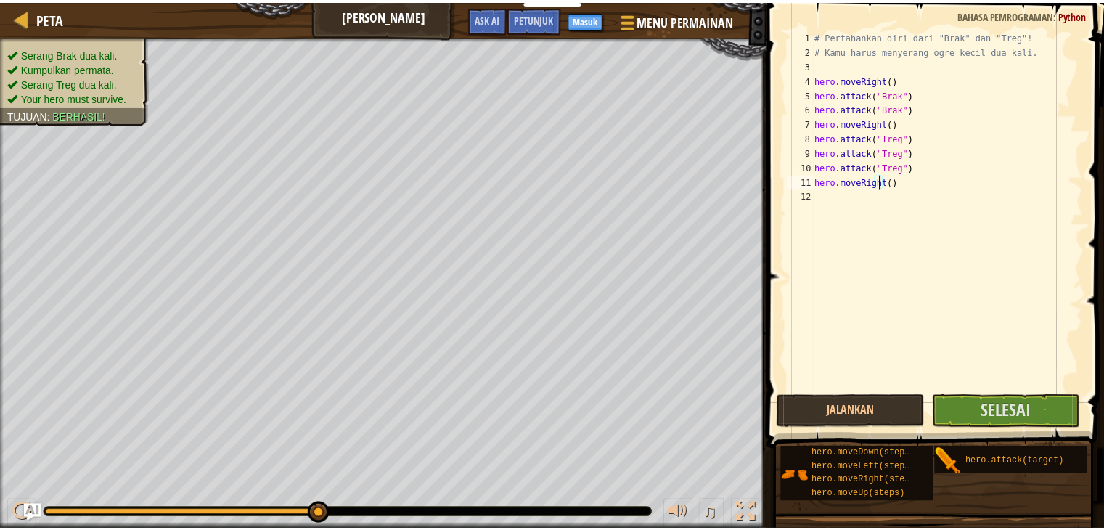
scroll to position [7, 5]
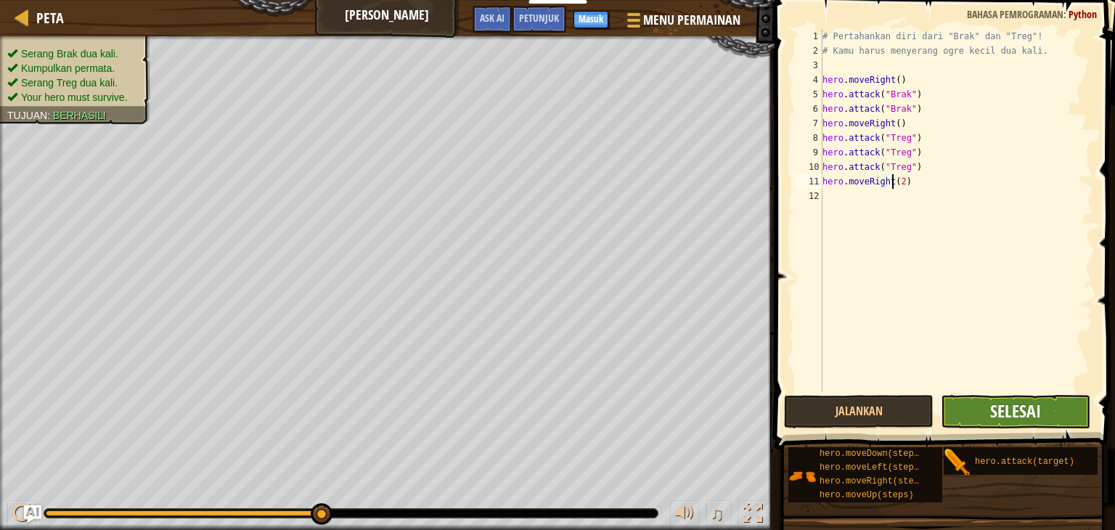
type textarea "hero.moveRight(2)"
click at [1028, 413] on span "Selesai" at bounding box center [1015, 410] width 51 height 23
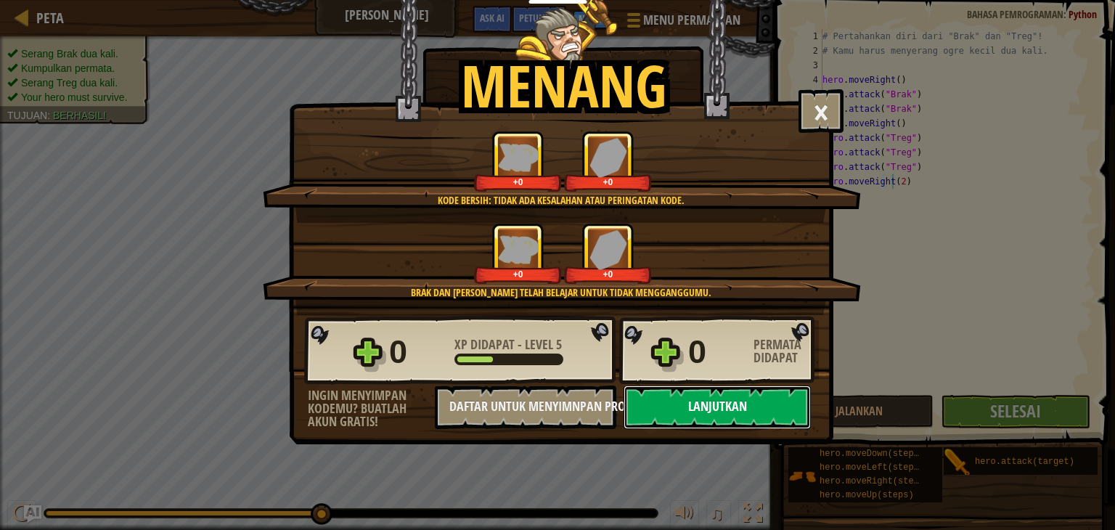
click at [747, 414] on button "Lanjutkan" at bounding box center [716, 407] width 187 height 44
select select "id"
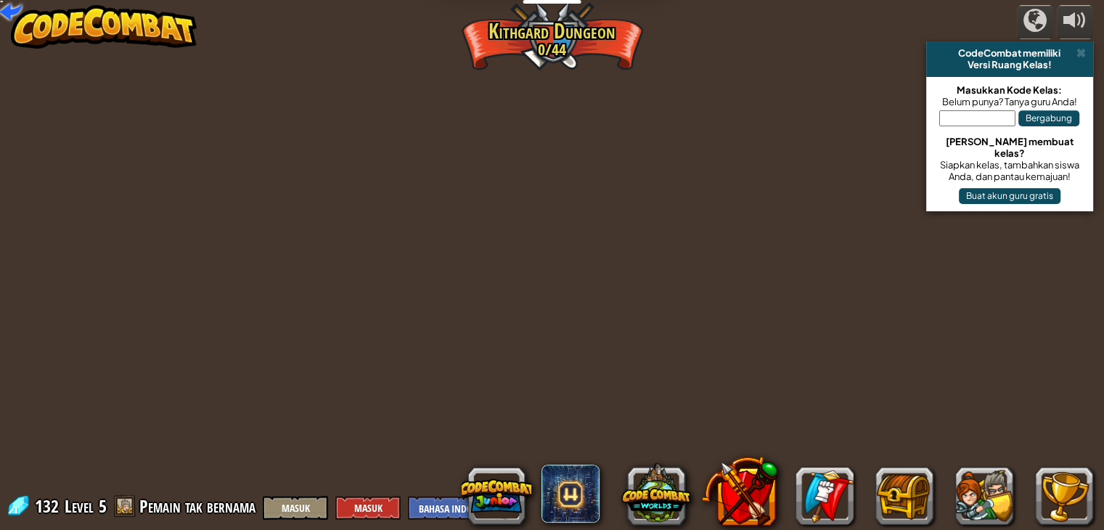
select select "id"
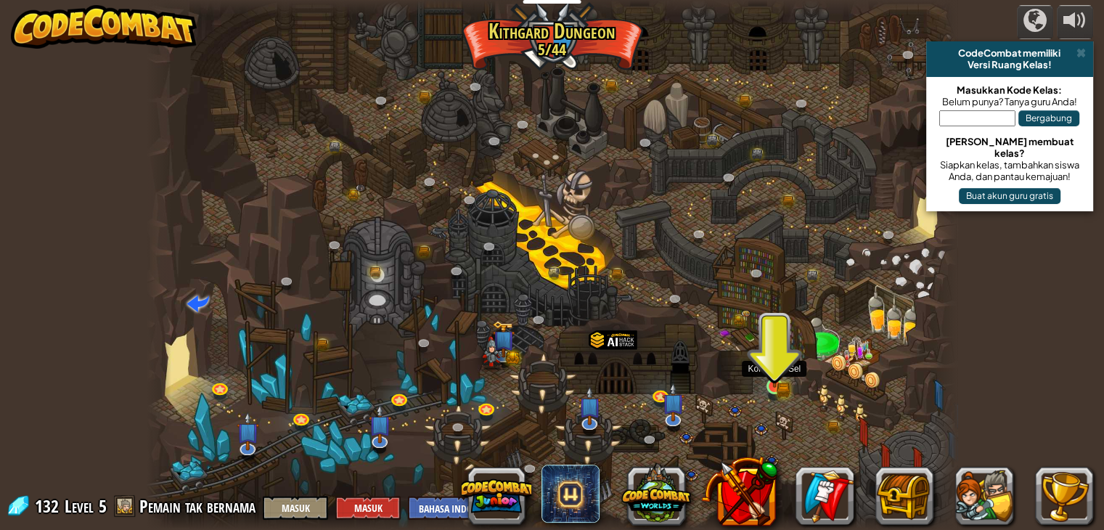
click at [775, 386] on img at bounding box center [774, 365] width 20 height 44
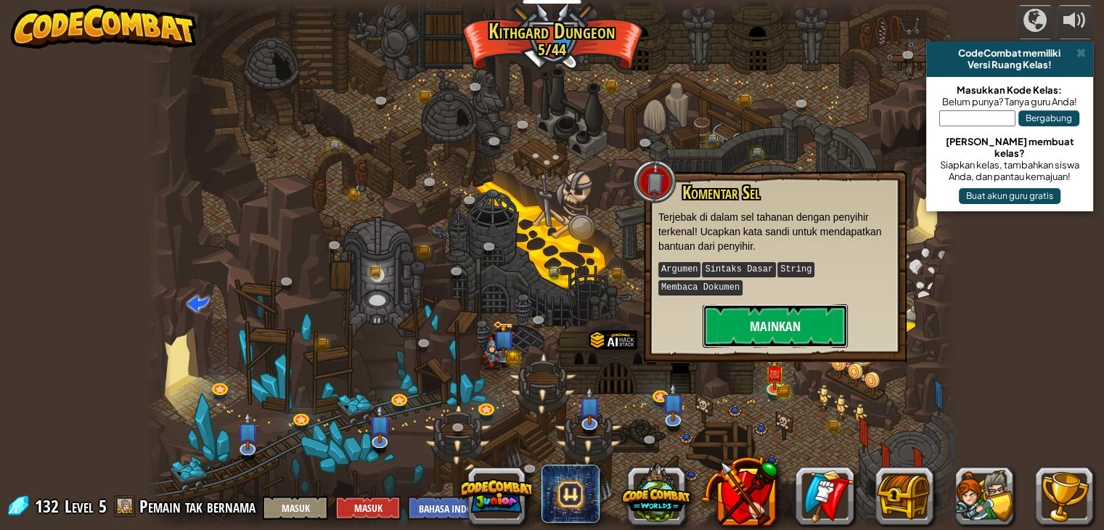
click at [764, 312] on button "Mainkan" at bounding box center [774, 326] width 145 height 44
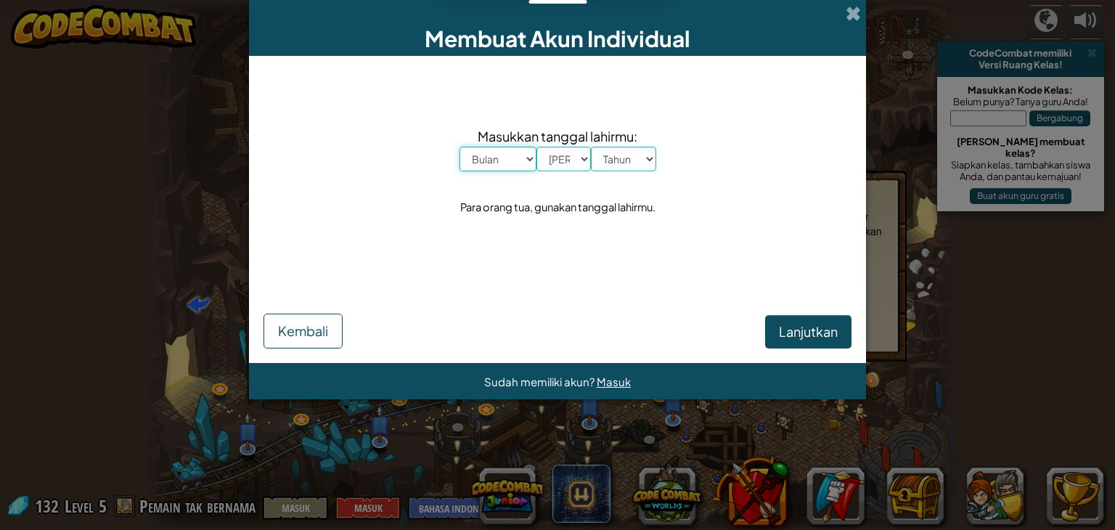
click at [512, 150] on select "Bulan Januari Februari Maret April [PERSON_NAME] [PERSON_NAME] Oktober November…" at bounding box center [497, 159] width 77 height 25
select select "5"
click at [459, 147] on select "Bulan Januari Februari Maret April [PERSON_NAME] [PERSON_NAME] Oktober November…" at bounding box center [497, 159] width 77 height 25
click at [570, 160] on select "[DEMOGRAPHIC_DATA] 1 2 3 4 5 6 7 8 9 10 11 12 13 14 15 16 17 18 19 20 21 22 23 …" at bounding box center [563, 159] width 54 height 25
select select "26"
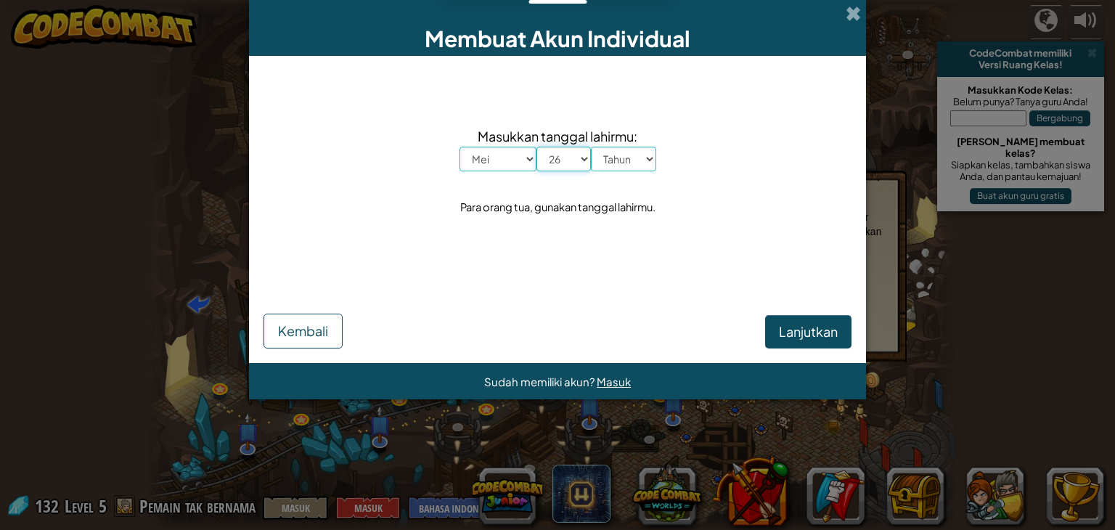
click at [536, 147] on select "[DEMOGRAPHIC_DATA] 1 2 3 4 5 6 7 8 9 10 11 12 13 14 15 16 17 18 19 20 21 22 23 …" at bounding box center [563, 159] width 54 height 25
click at [639, 157] on select "Tahun 2025 2024 2023 2022 2021 2020 2019 2018 2017 2016 2015 2014 2013 2012 201…" at bounding box center [623, 159] width 65 height 25
select select "2000"
click at [591, 147] on select "Tahun 2025 2024 2023 2022 2021 2020 2019 2018 2017 2016 2015 2014 2013 2012 201…" at bounding box center [623, 159] width 65 height 25
click at [778, 322] on button "Lanjutkan" at bounding box center [808, 331] width 86 height 33
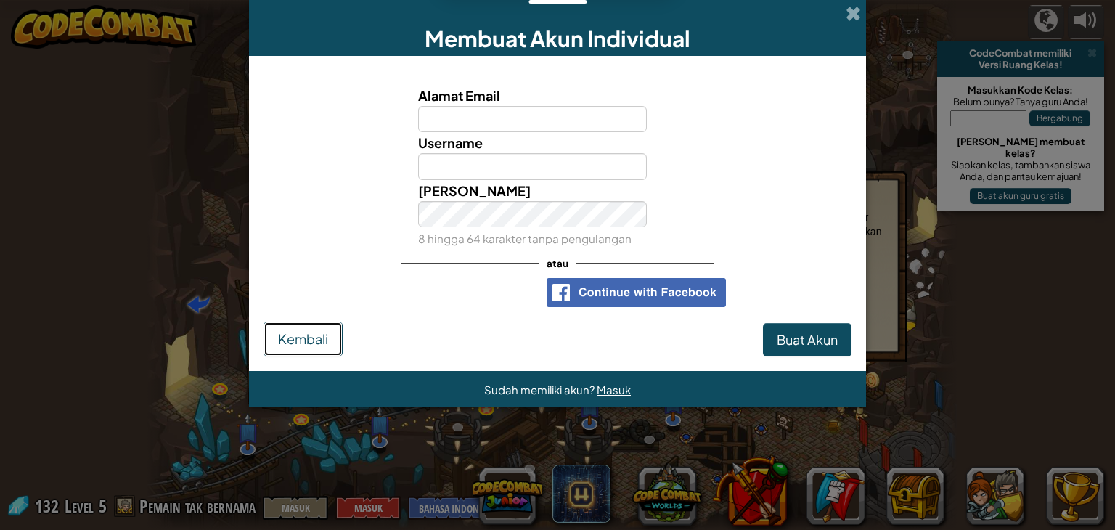
click at [295, 349] on button "Kembali" at bounding box center [302, 338] width 79 height 35
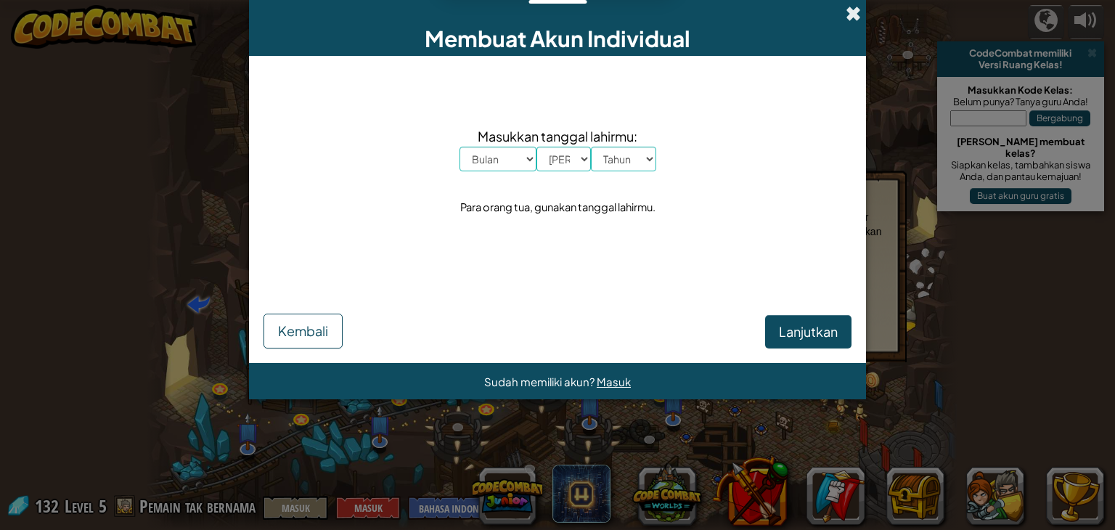
click at [850, 12] on span at bounding box center [852, 13] width 15 height 15
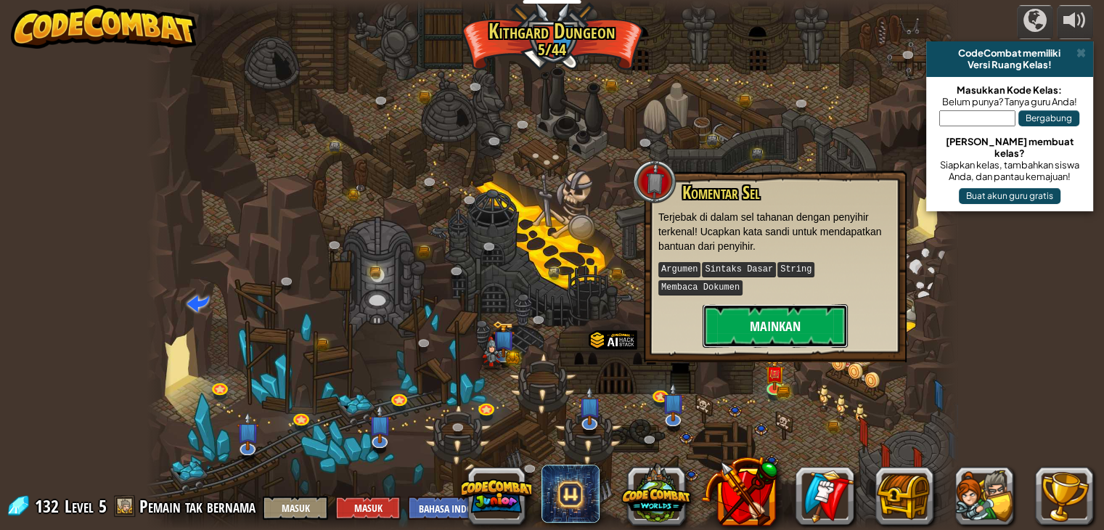
click at [799, 304] on button "Mainkan" at bounding box center [774, 326] width 145 height 44
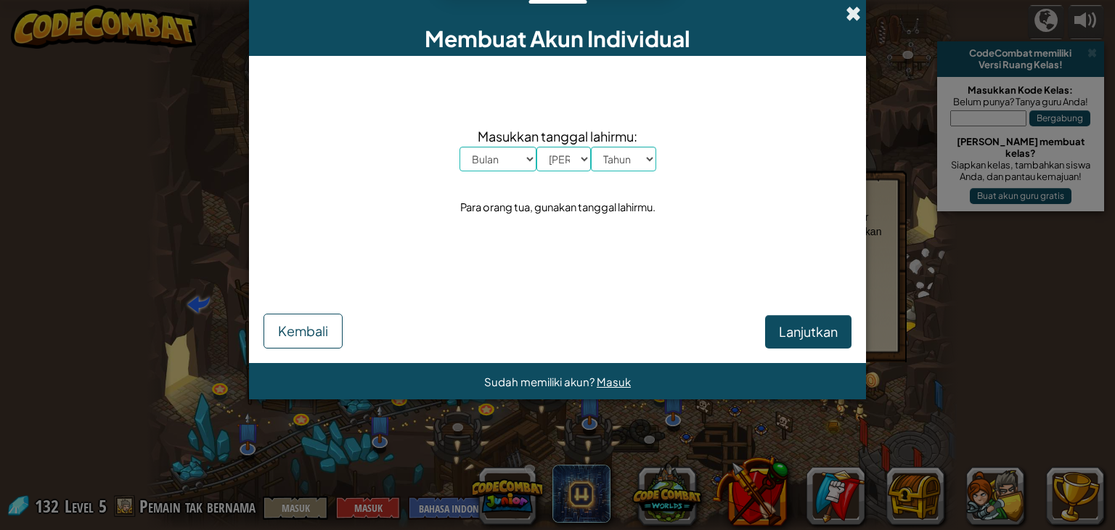
click at [857, 15] on span at bounding box center [852, 13] width 15 height 15
